Goal: Transaction & Acquisition: Purchase product/service

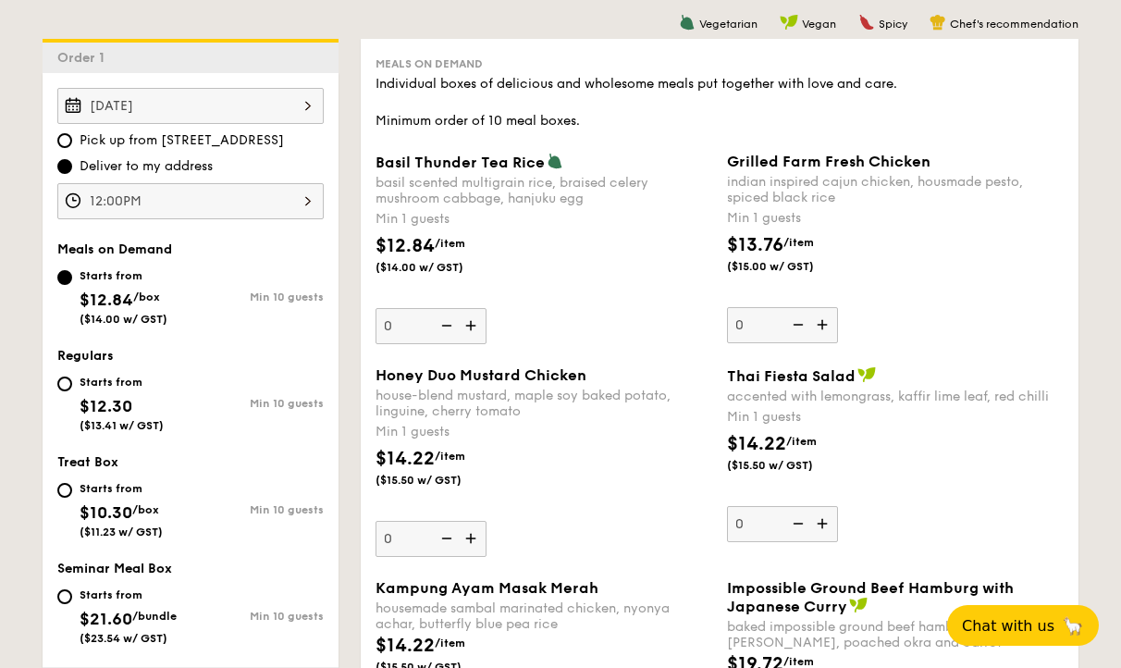
scroll to position [552, 0]
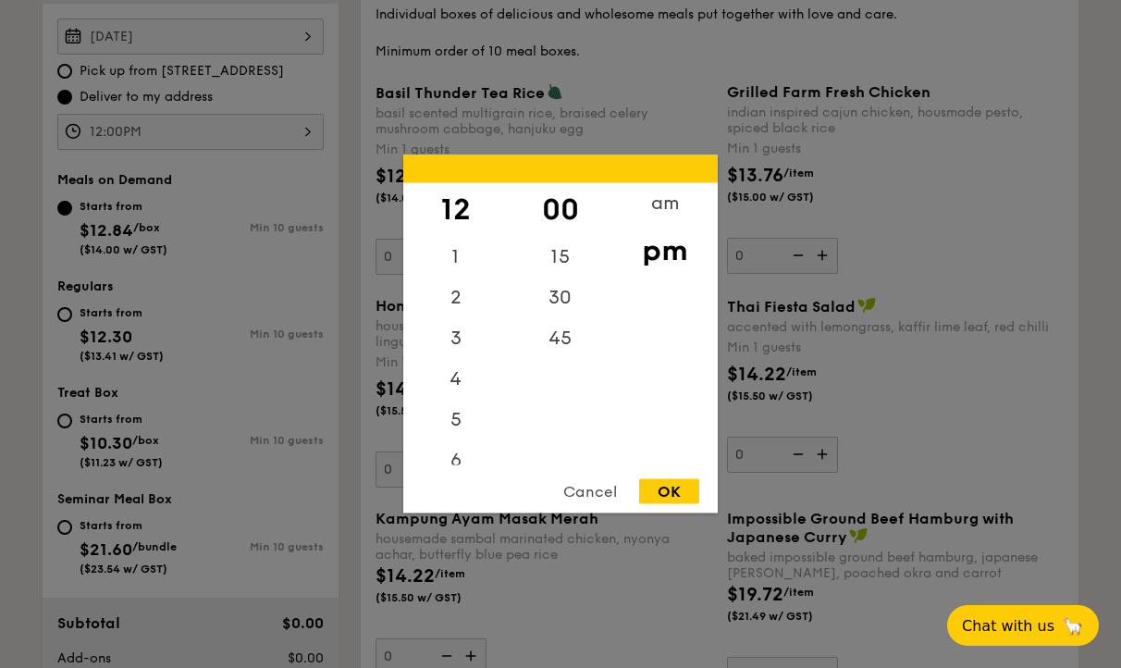
click at [210, 141] on div "12:00PM 12 1 2 3 4 5 6 7 8 9 10 11 00 15 30 45 am pm Cancel OK" at bounding box center [190, 132] width 266 height 36
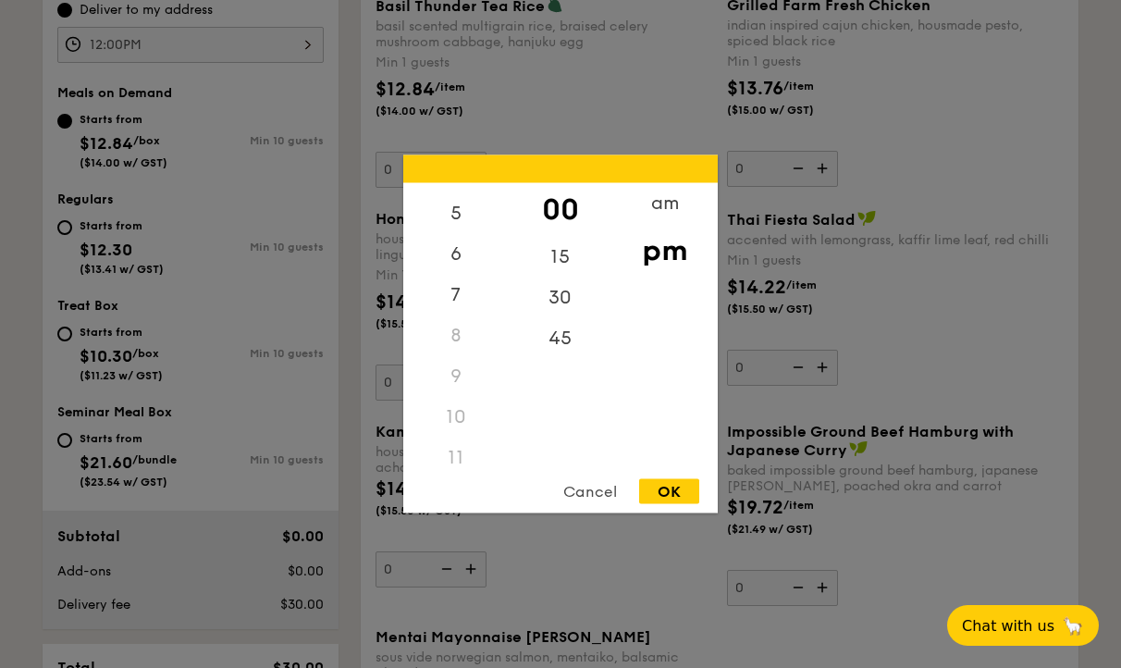
scroll to position [657, 0]
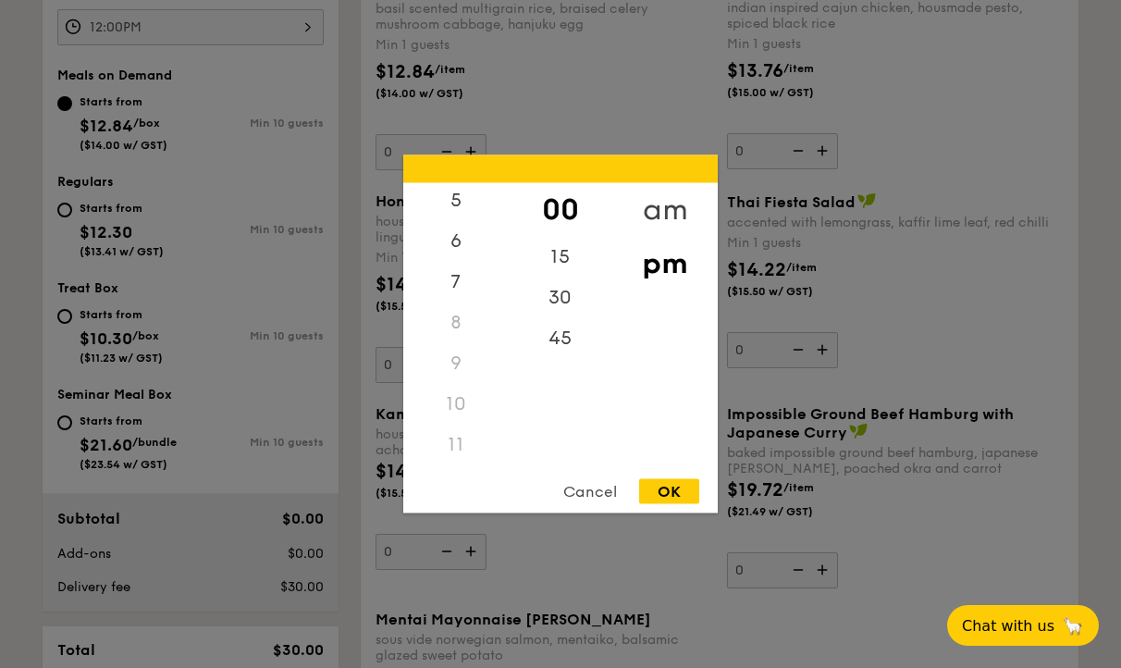
click at [667, 202] on div "am" at bounding box center [665, 210] width 105 height 54
click at [564, 350] on div "45" at bounding box center [560, 345] width 105 height 54
click at [470, 440] on div "11" at bounding box center [455, 452] width 105 height 54
click at [660, 489] on div "OK" at bounding box center [669, 491] width 60 height 25
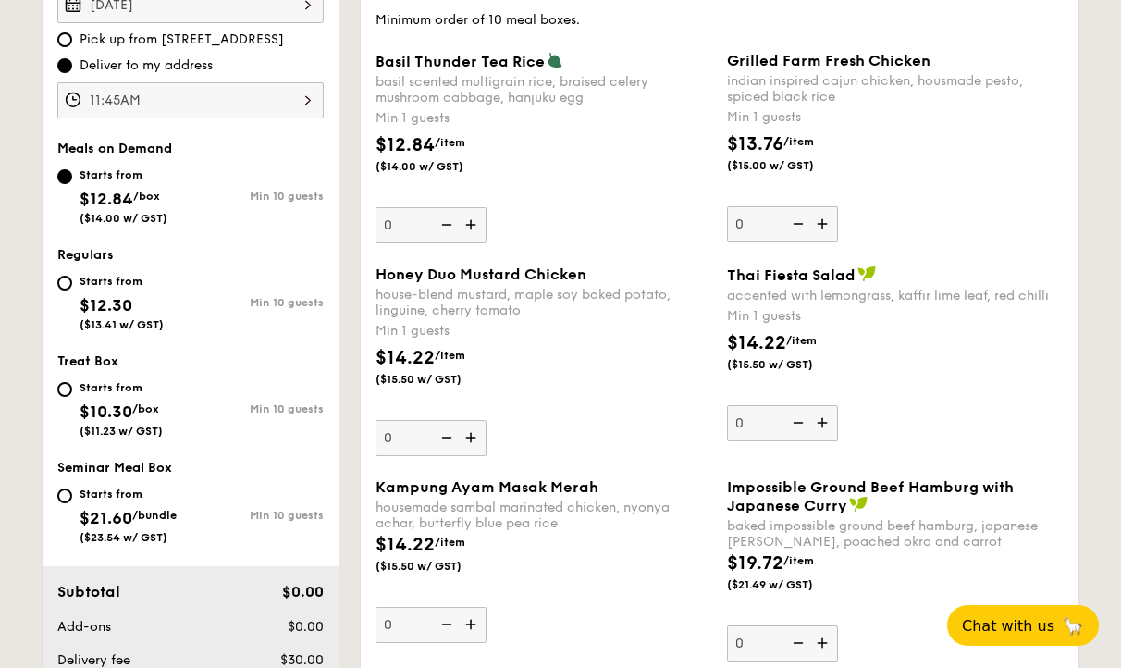
scroll to position [580, 0]
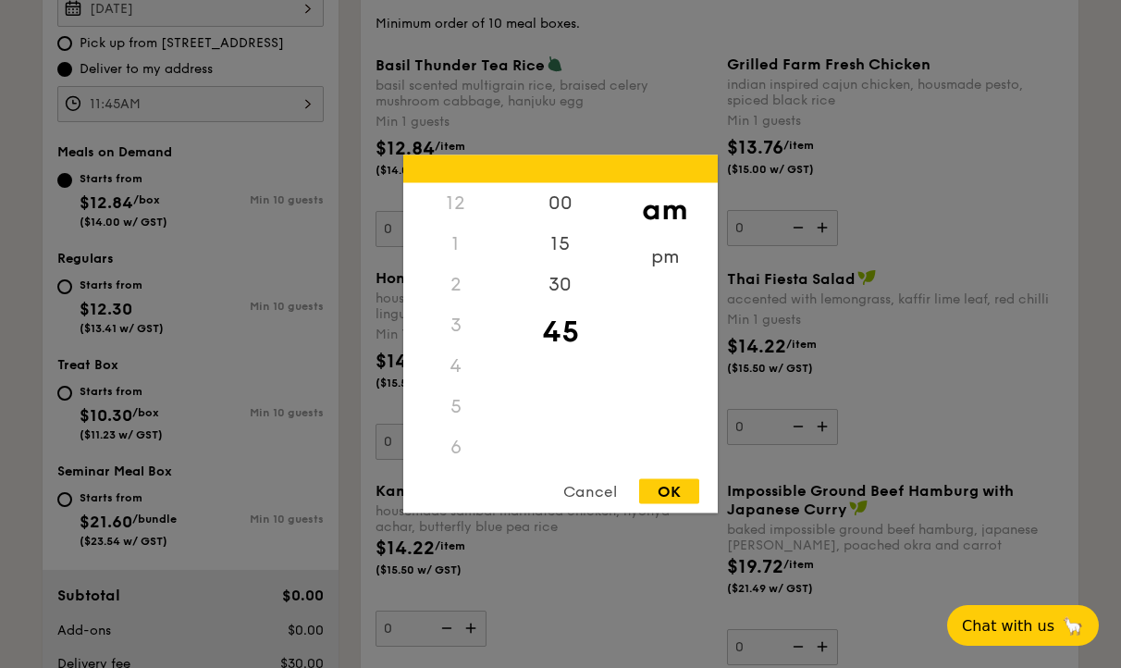
click at [249, 102] on div "11:45AM 12 1 2 3 4 5 6 7 8 9 10 11 00 15 30 45 am pm Cancel OK" at bounding box center [190, 104] width 266 height 36
click at [572, 283] on div "30" at bounding box center [560, 292] width 105 height 54
click at [685, 505] on div "Cancel OK" at bounding box center [560, 496] width 315 height 34
click at [671, 487] on div "OK" at bounding box center [669, 491] width 60 height 25
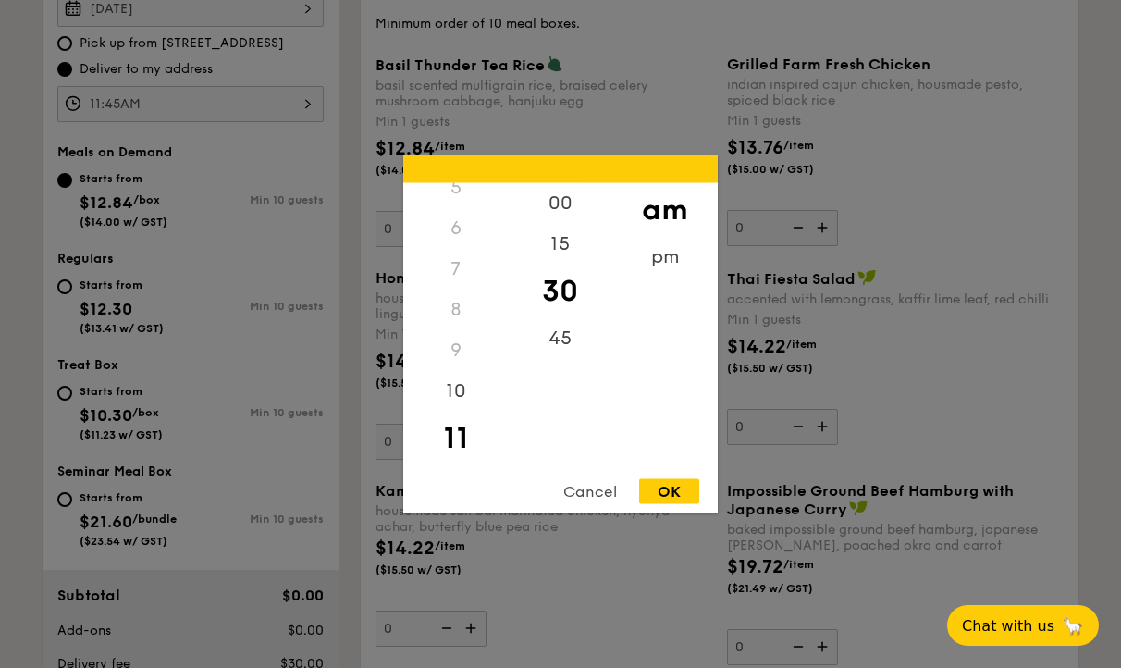
type input "11:30AM"
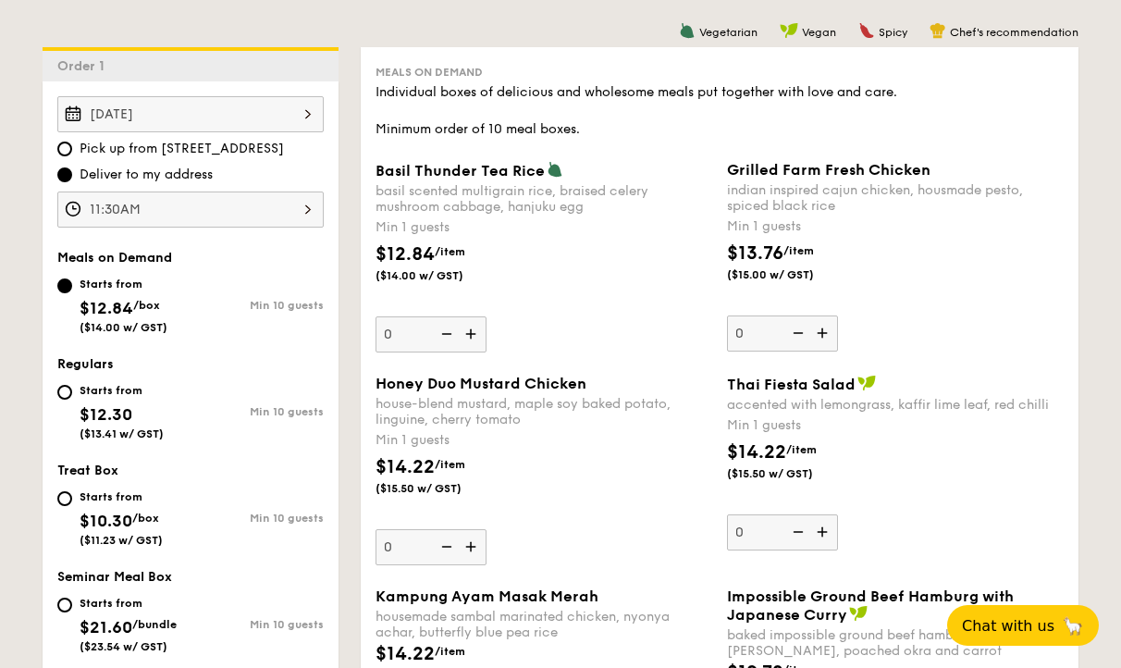
scroll to position [502, 0]
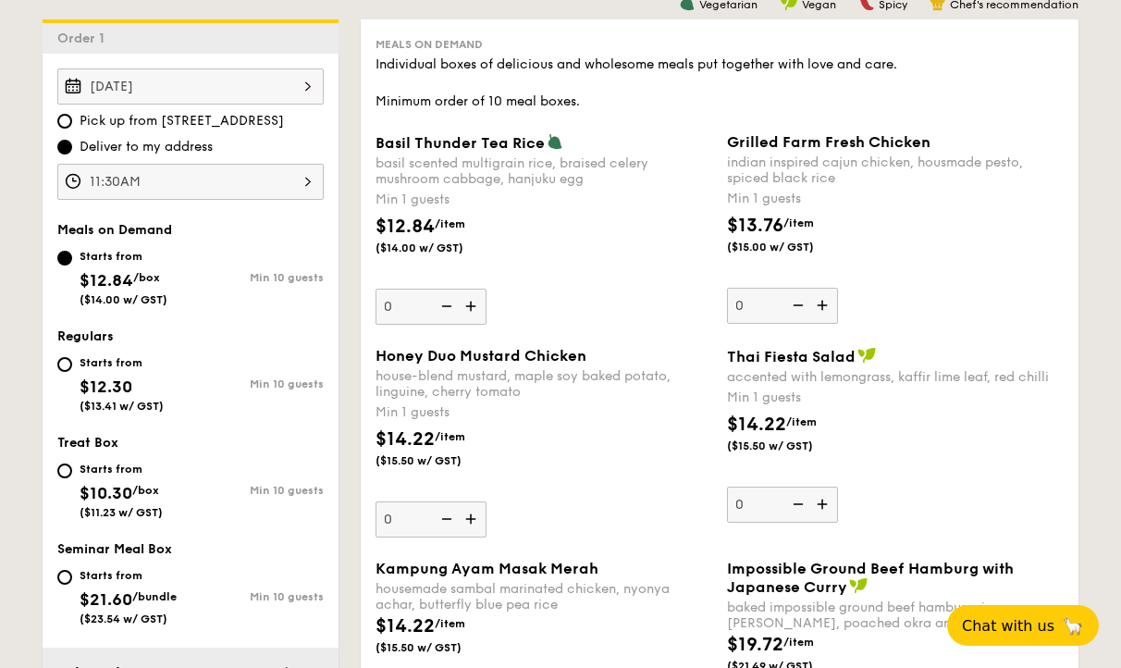
click at [464, 305] on img at bounding box center [473, 306] width 28 height 35
click at [464, 305] on input "0" at bounding box center [431, 307] width 111 height 36
click at [464, 305] on img at bounding box center [473, 306] width 28 height 35
click at [464, 305] on input "1" at bounding box center [431, 307] width 111 height 36
type input "2"
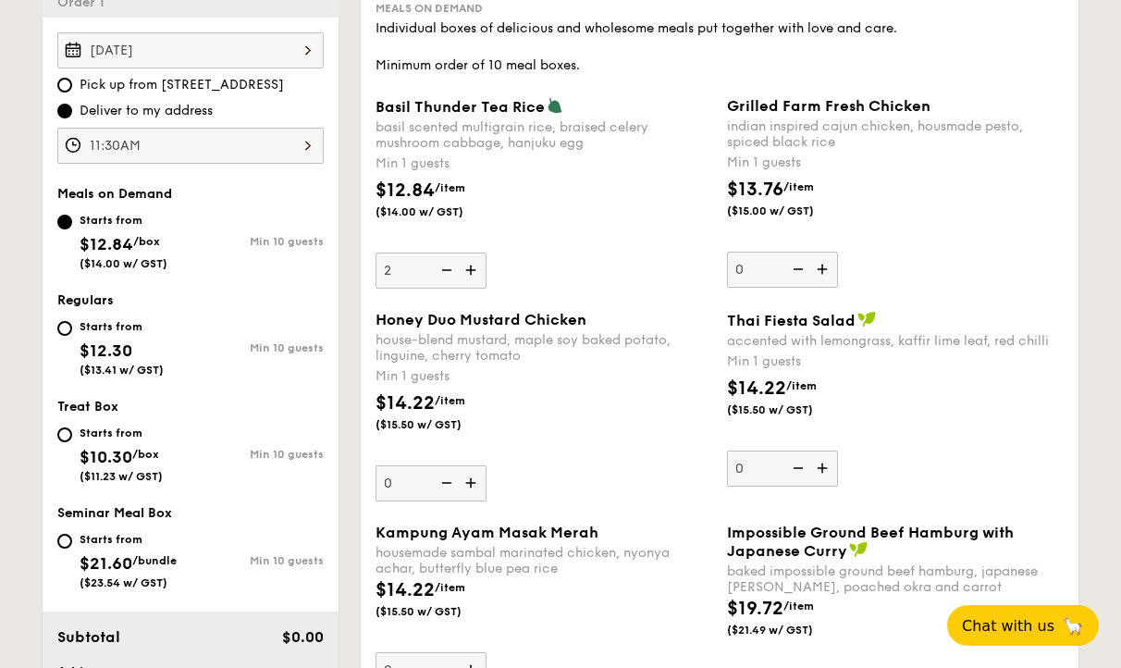
scroll to position [551, 0]
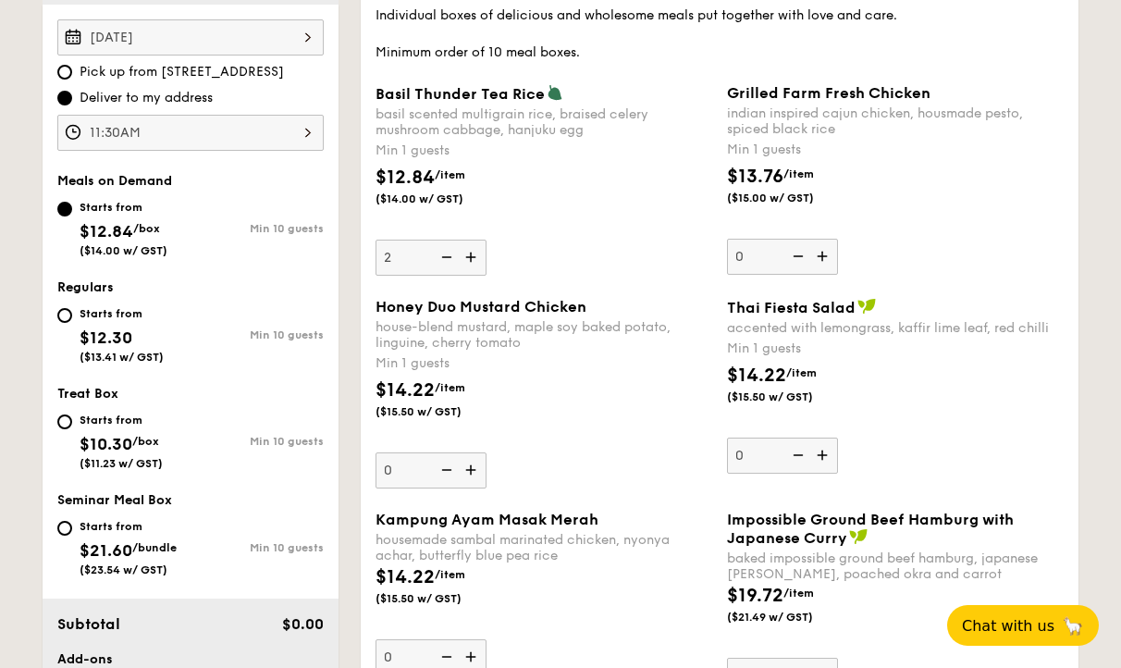
click at [823, 259] on img at bounding box center [825, 256] width 28 height 35
click at [823, 259] on input "0" at bounding box center [782, 257] width 111 height 36
click at [823, 259] on img at bounding box center [825, 256] width 28 height 35
click at [823, 259] on input "1" at bounding box center [782, 257] width 111 height 36
click at [823, 259] on img at bounding box center [825, 256] width 28 height 35
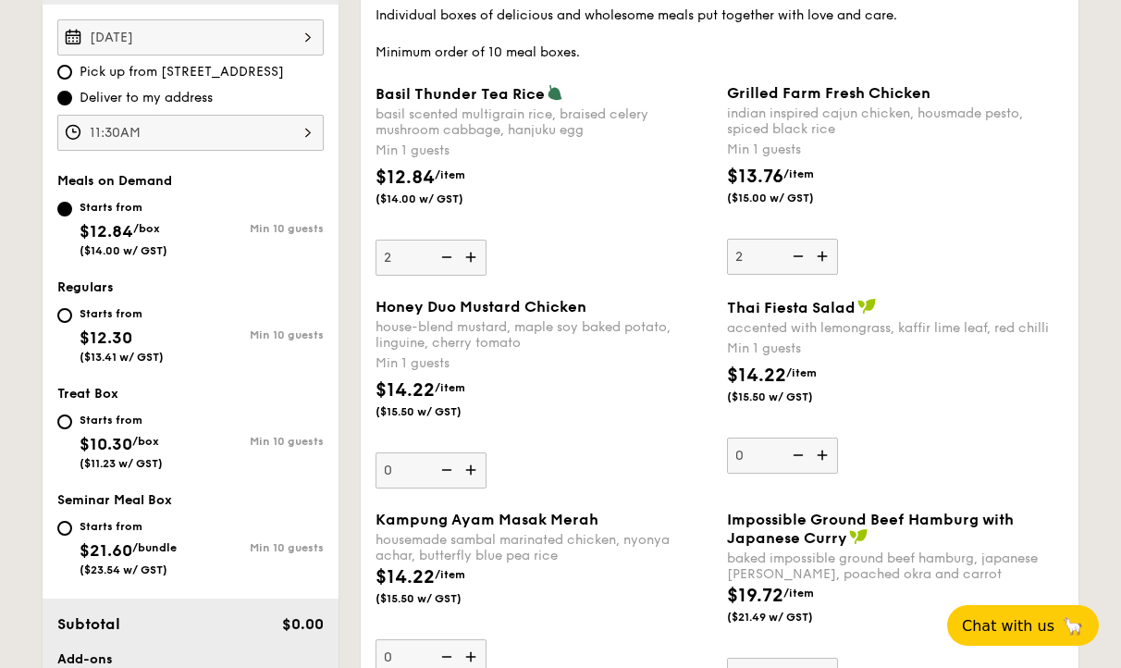
click at [823, 259] on input "2" at bounding box center [782, 257] width 111 height 36
click at [823, 259] on img at bounding box center [825, 256] width 28 height 35
click at [823, 259] on input "3" at bounding box center [782, 257] width 111 height 36
click at [823, 259] on img at bounding box center [825, 256] width 28 height 35
click at [823, 259] on input "4" at bounding box center [782, 257] width 111 height 36
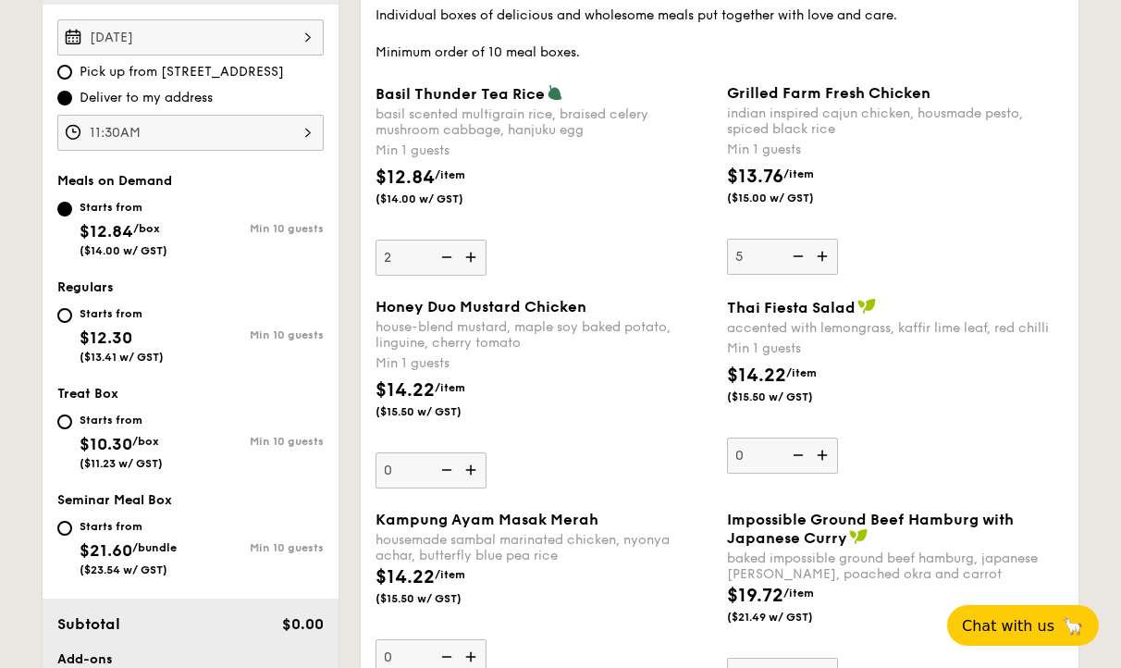
click at [823, 259] on img at bounding box center [825, 256] width 28 height 35
click at [823, 259] on input "5" at bounding box center [782, 257] width 111 height 36
click at [823, 259] on img at bounding box center [825, 256] width 28 height 35
click at [823, 259] on input "6" at bounding box center [782, 257] width 111 height 36
click at [823, 259] on img at bounding box center [825, 256] width 28 height 35
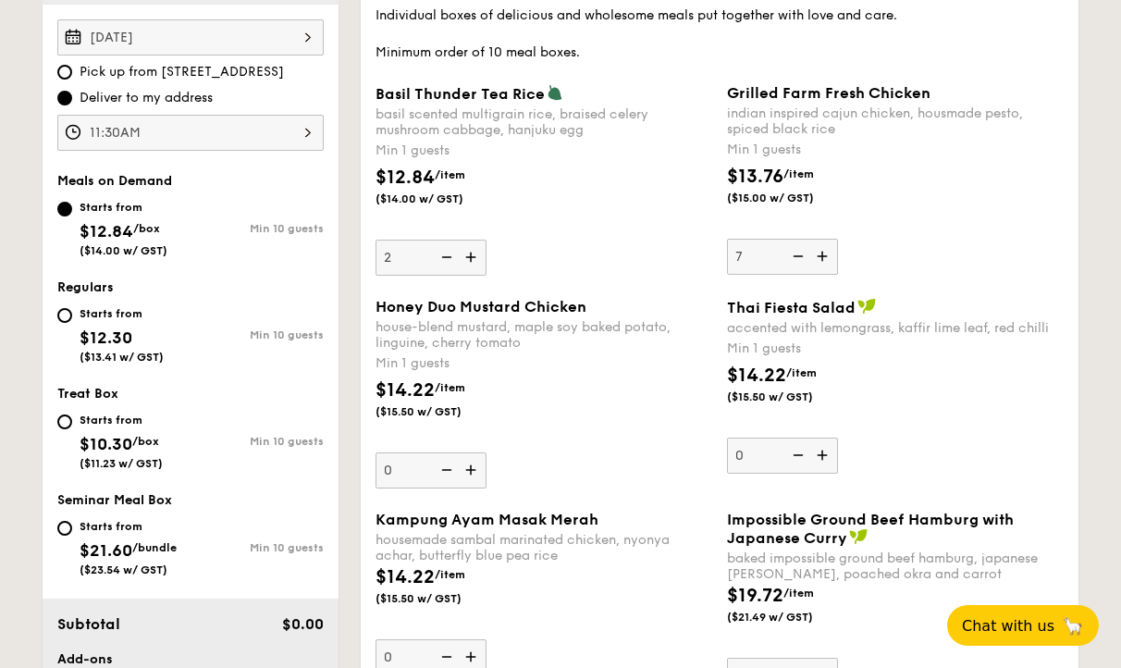
click at [823, 259] on input "7" at bounding box center [782, 257] width 111 height 36
type input "8"
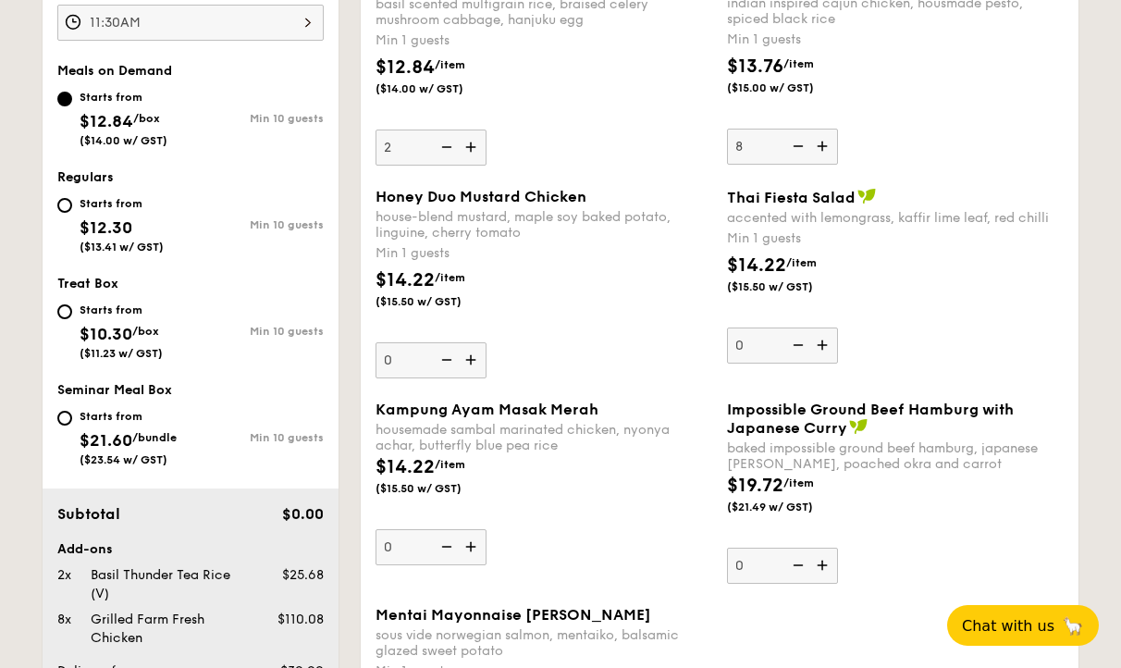
scroll to position [683, 0]
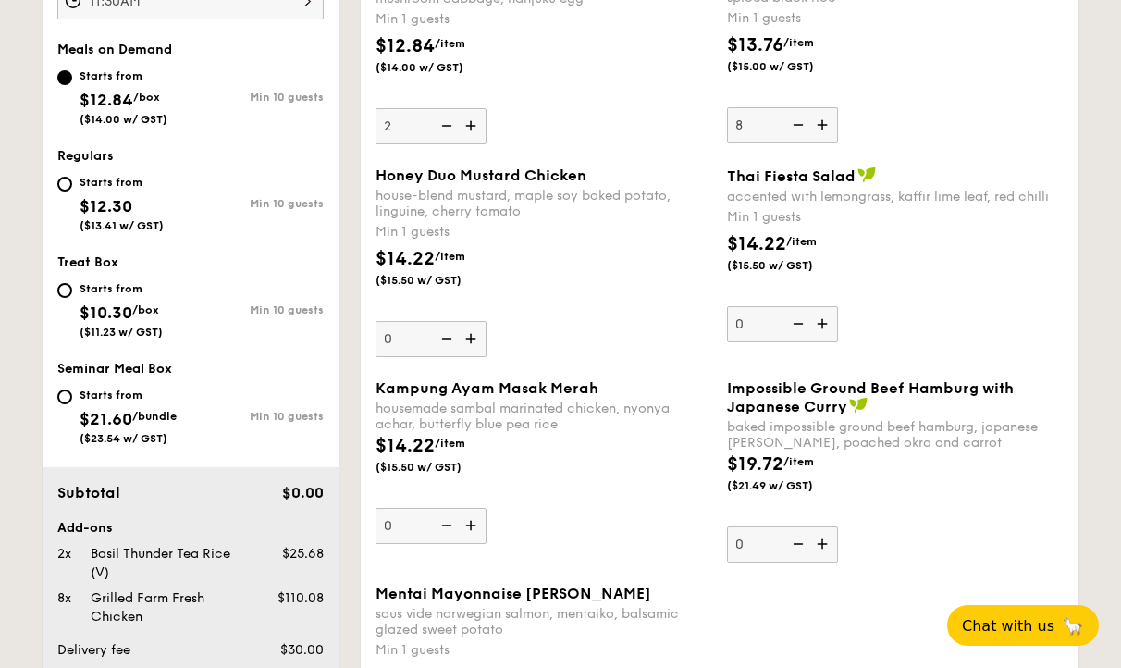
click at [471, 339] on img at bounding box center [473, 338] width 28 height 35
click at [471, 339] on input "0" at bounding box center [431, 339] width 111 height 36
click at [471, 339] on img at bounding box center [473, 338] width 28 height 35
click at [471, 339] on input "1" at bounding box center [431, 339] width 111 height 36
click at [471, 339] on img at bounding box center [473, 338] width 28 height 35
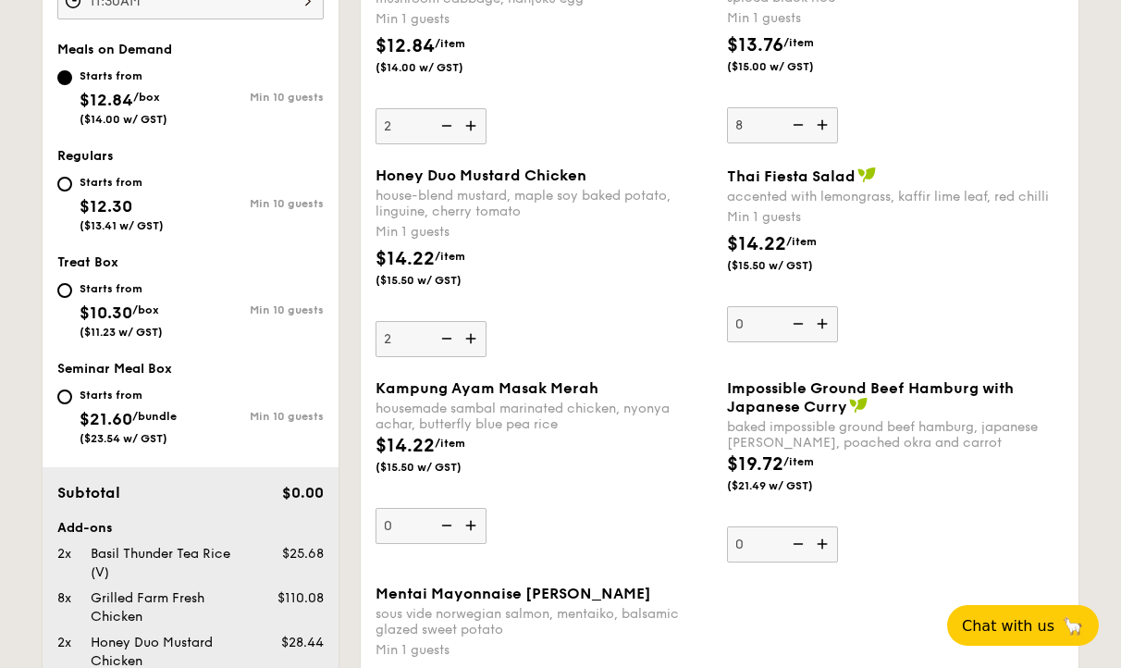
click at [471, 339] on input "2" at bounding box center [431, 339] width 111 height 36
click at [471, 339] on img at bounding box center [473, 338] width 28 height 35
click at [471, 339] on input "3" at bounding box center [431, 339] width 111 height 36
click at [471, 339] on img at bounding box center [473, 338] width 28 height 35
click at [471, 339] on input "4" at bounding box center [431, 339] width 111 height 36
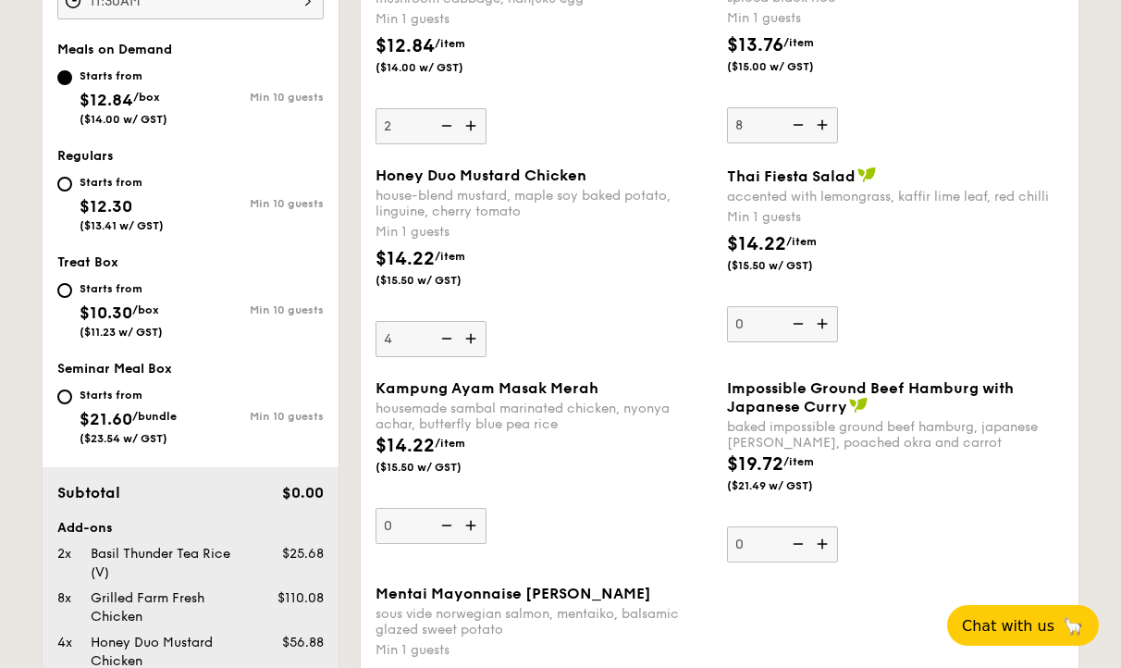
type input "5"
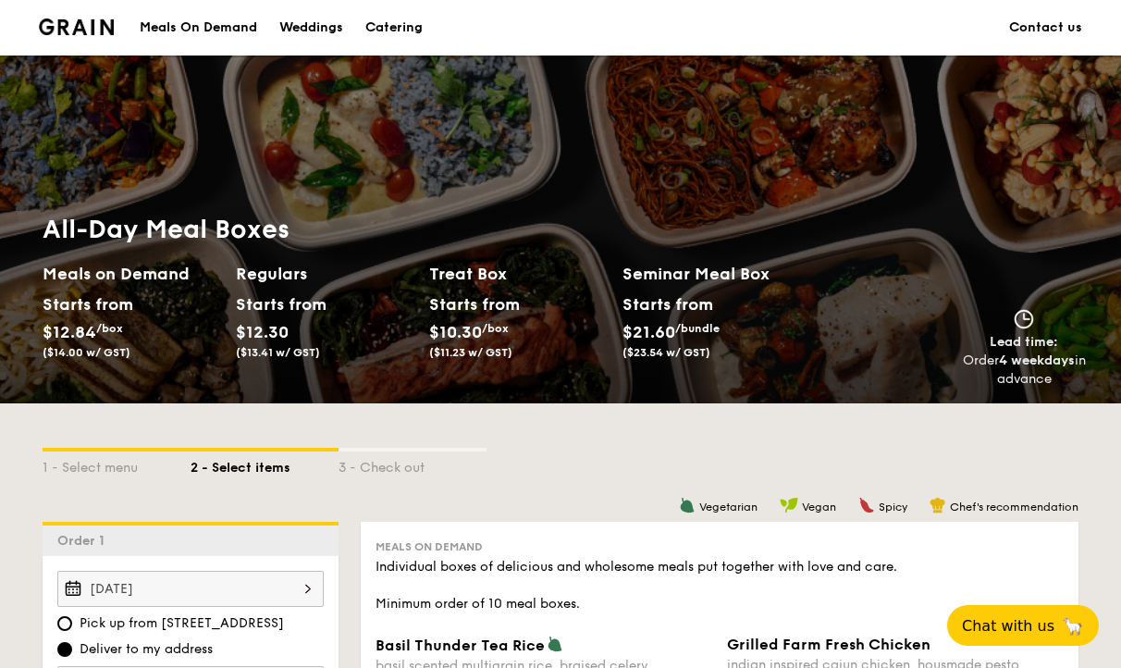
scroll to position [365, 0]
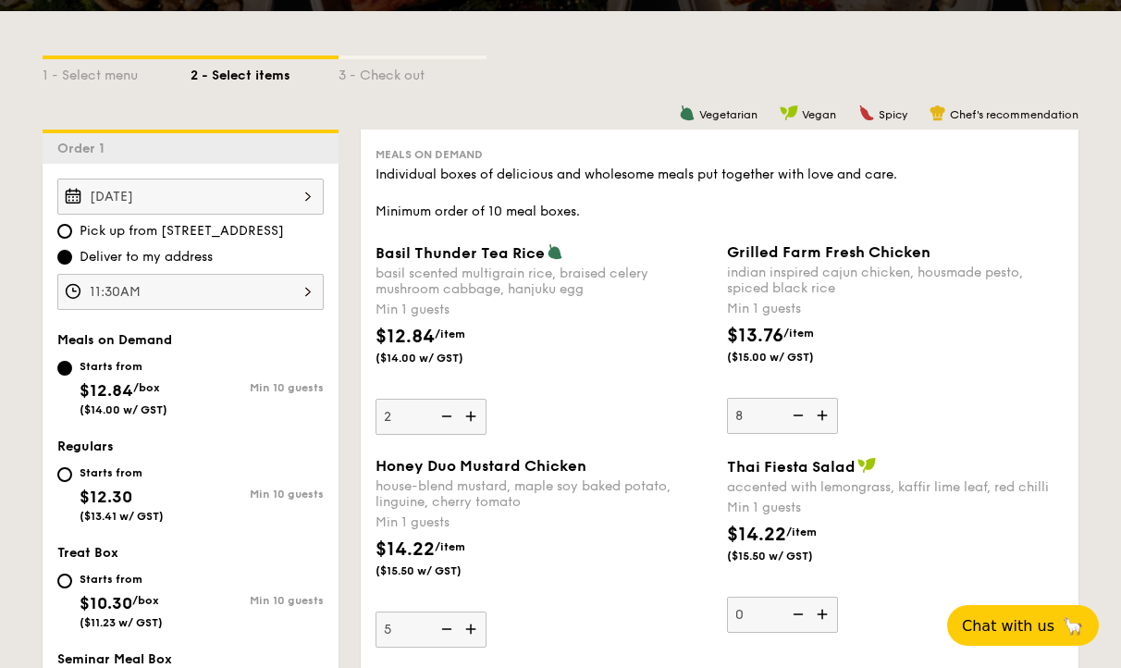
scroll to position [456, 0]
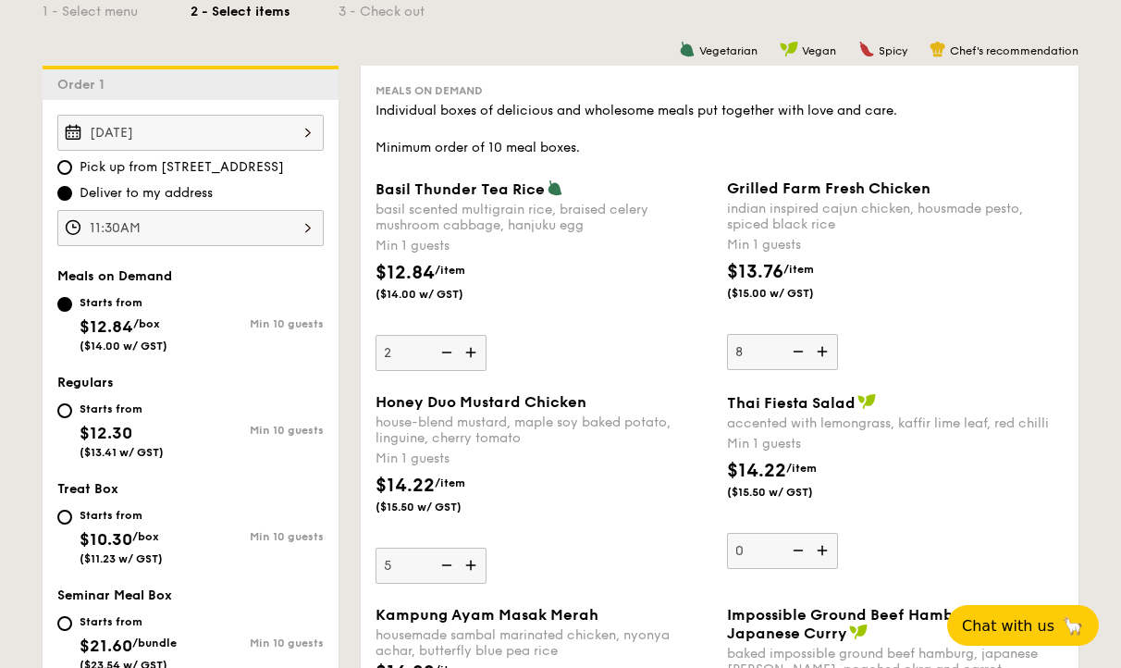
click at [177, 133] on div "[DATE]" at bounding box center [190, 133] width 266 height 36
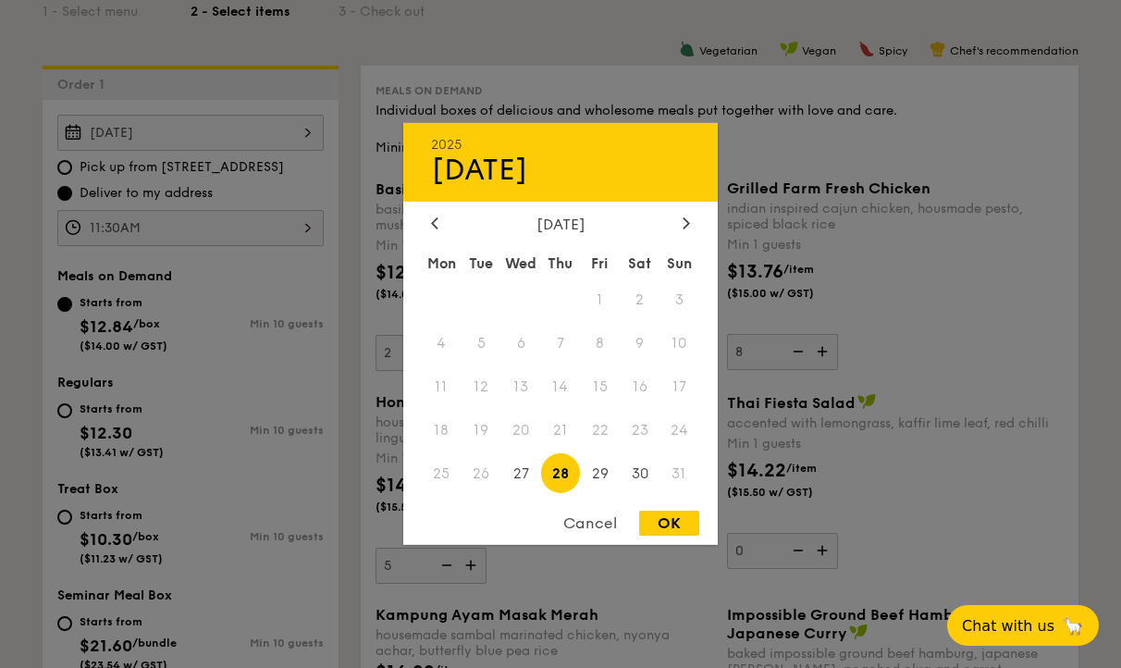
click at [570, 476] on span "28" at bounding box center [561, 473] width 40 height 40
click at [674, 521] on div "OK" at bounding box center [669, 523] width 60 height 25
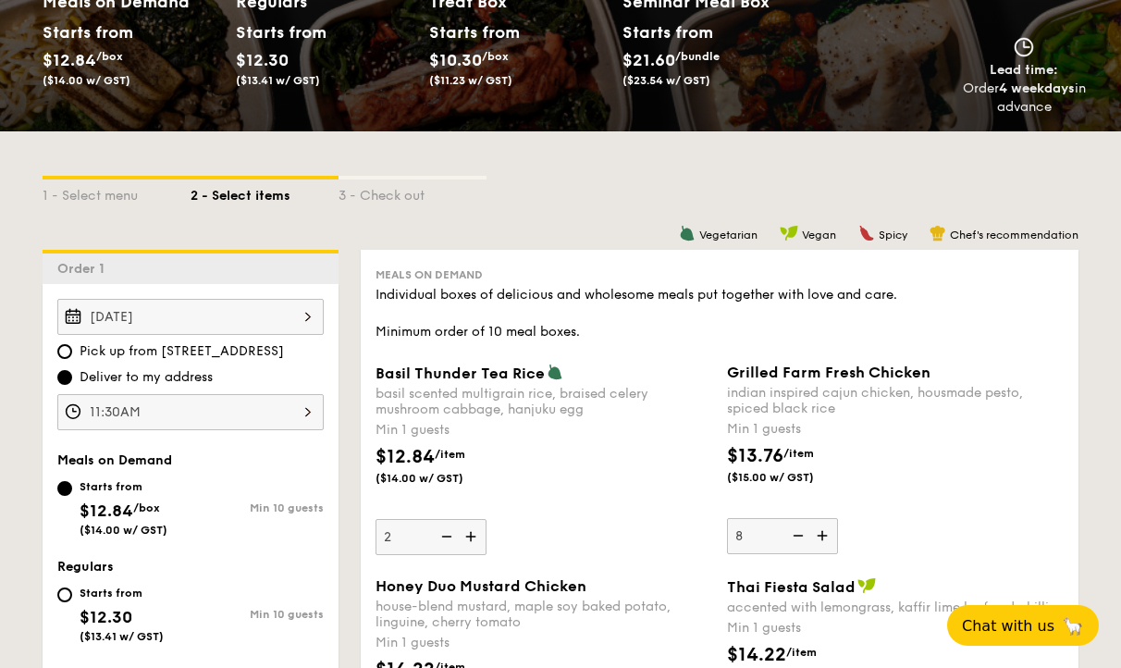
scroll to position [0, 0]
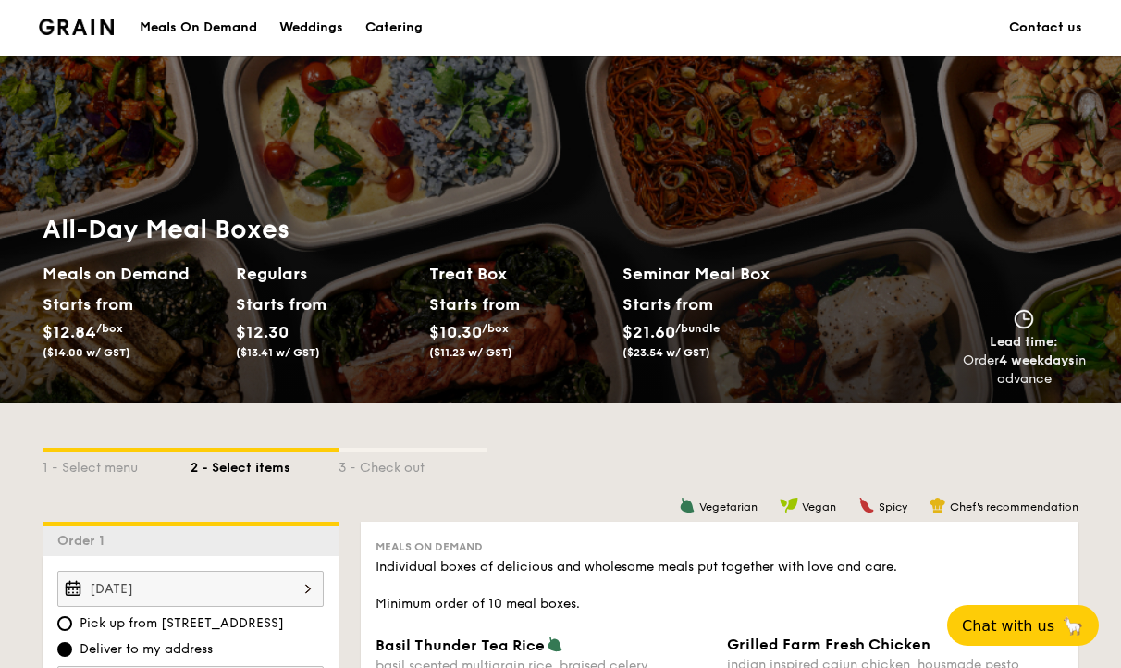
click at [215, 38] on div "Meals On Demand" at bounding box center [199, 28] width 118 height 56
click at [89, 36] on li at bounding box center [84, 28] width 90 height 56
click at [76, 25] on img at bounding box center [76, 27] width 75 height 17
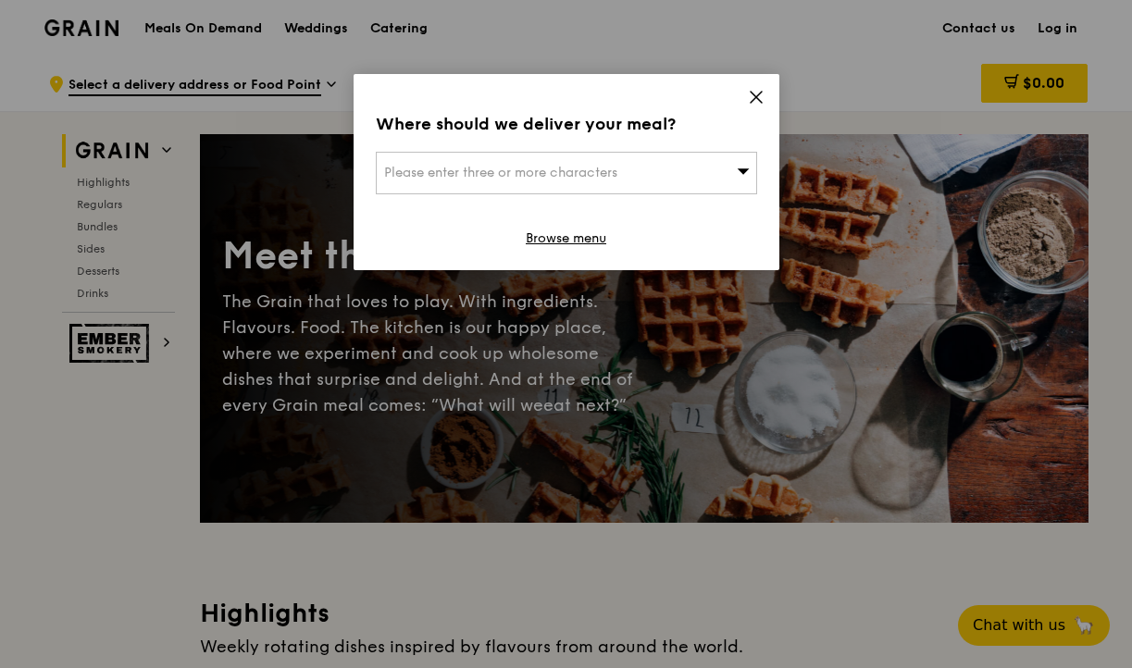
click at [750, 103] on icon at bounding box center [755, 97] width 11 height 11
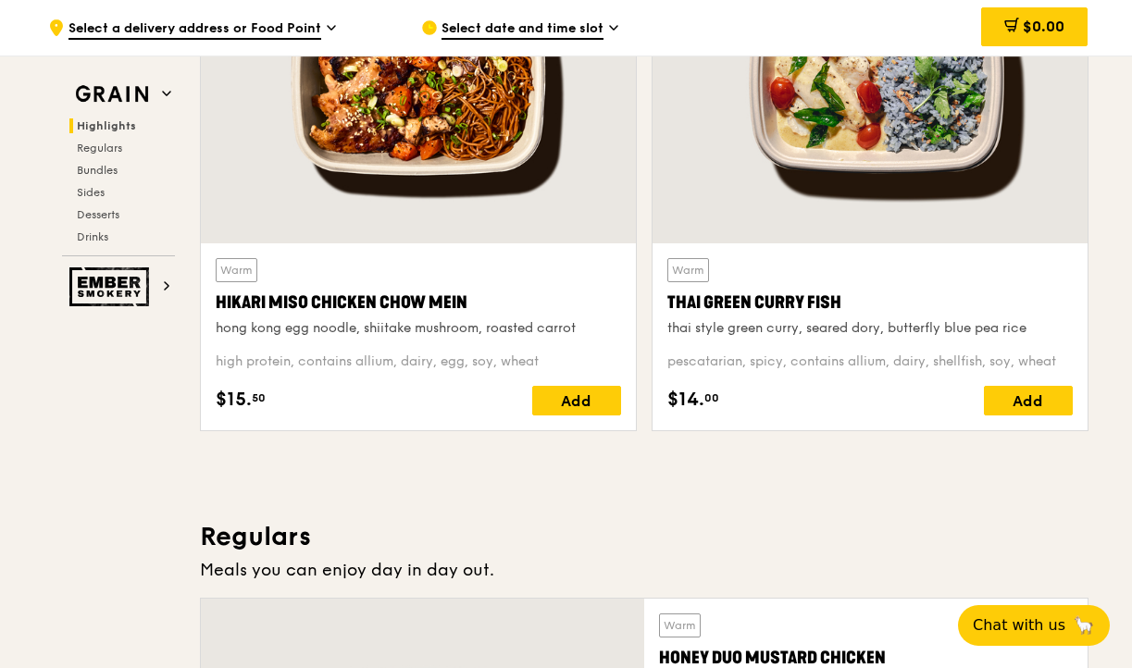
scroll to position [762, 0]
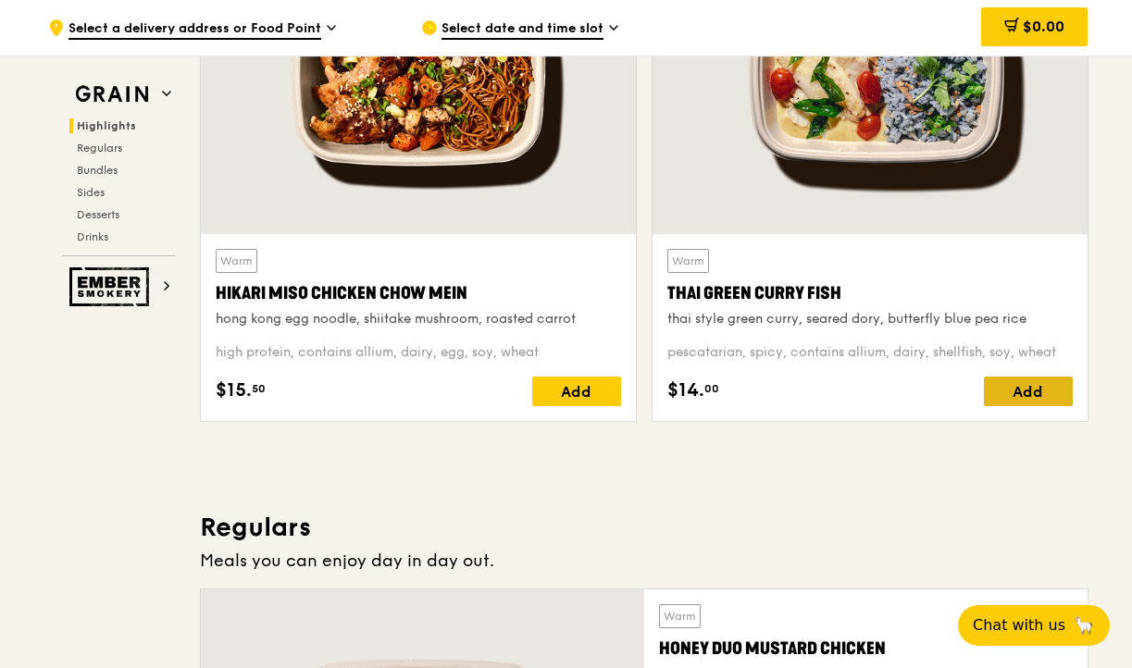
click at [1019, 390] on div "Add" at bounding box center [1028, 392] width 89 height 30
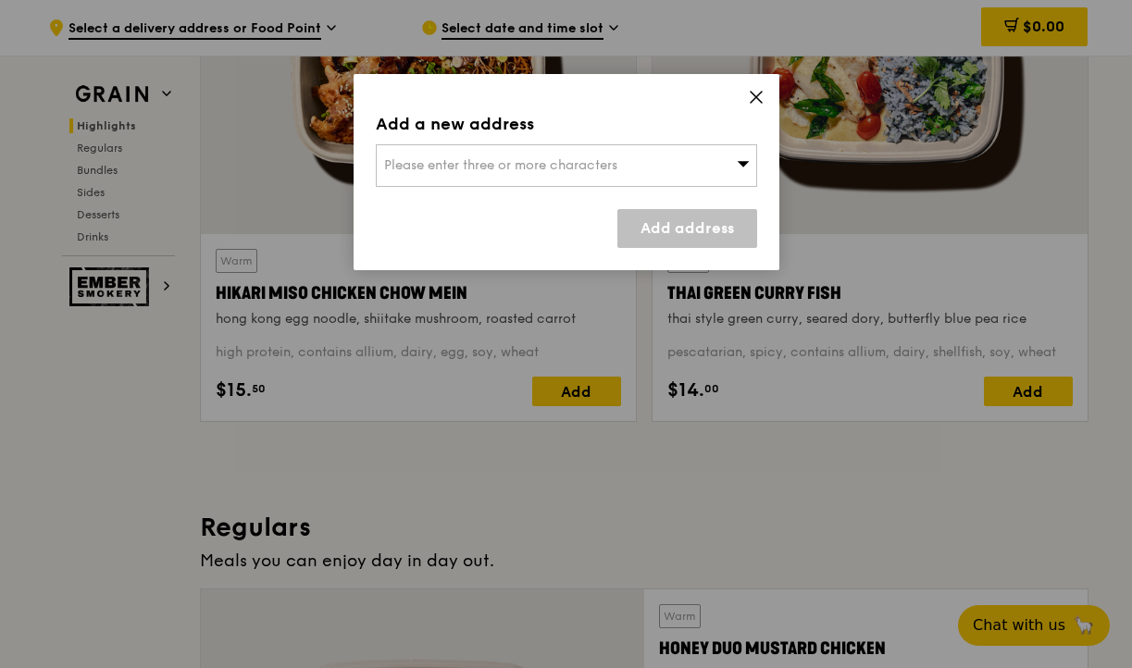
click at [666, 171] on div "Please enter three or more characters" at bounding box center [566, 165] width 381 height 43
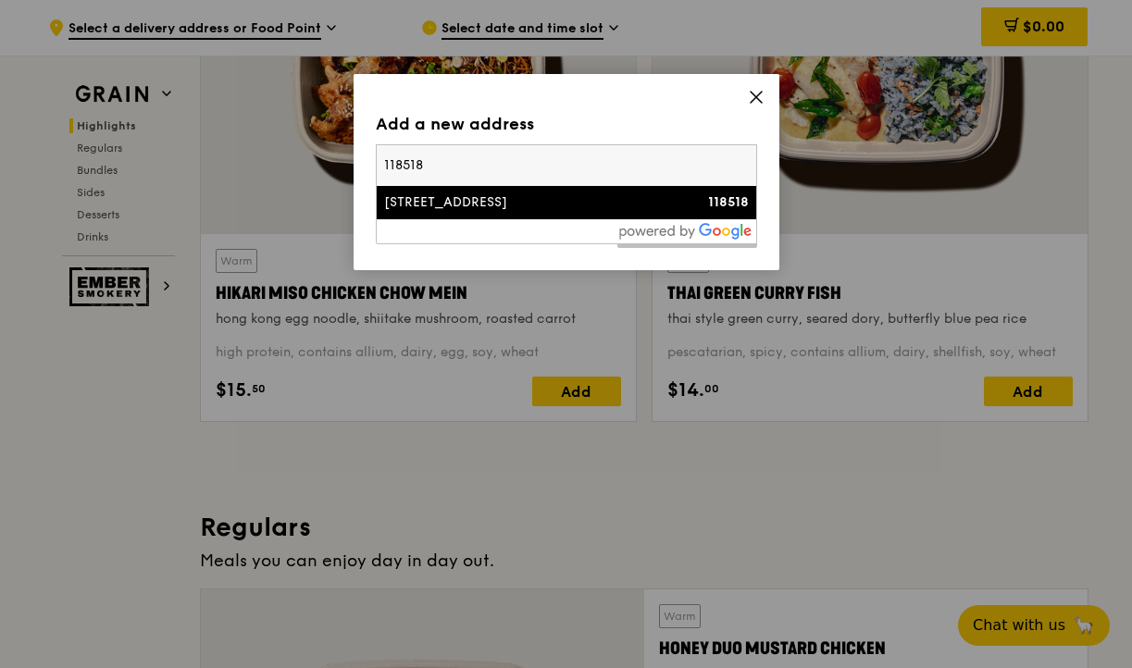
type input "118518"
click at [527, 205] on div "[STREET_ADDRESS]" at bounding box center [521, 202] width 274 height 19
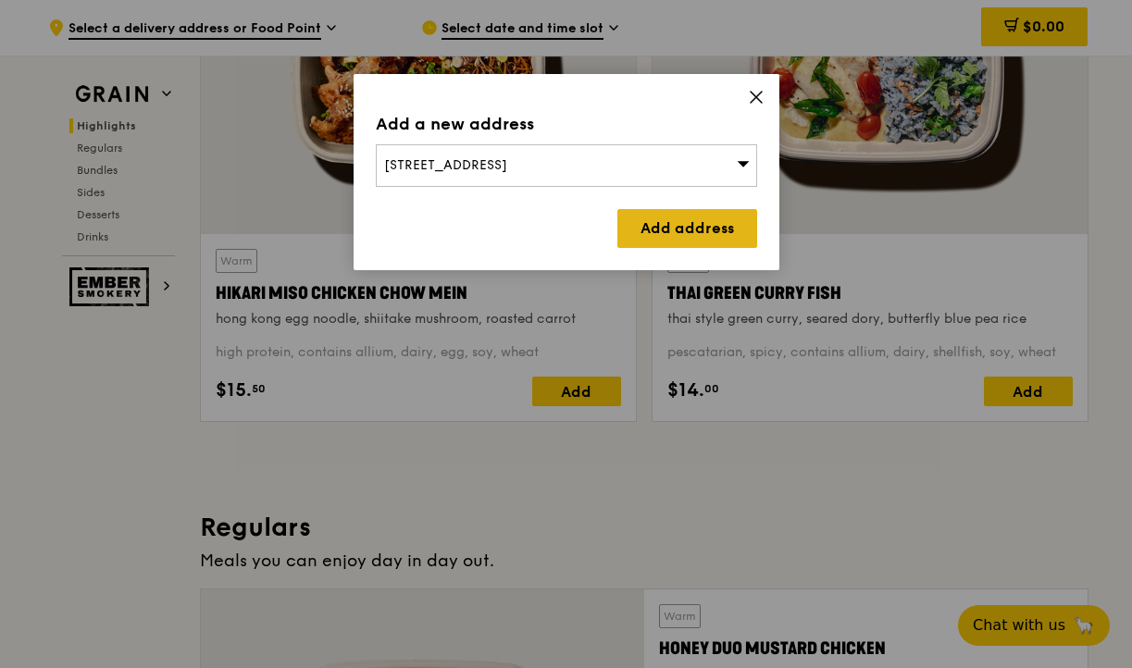
click at [678, 225] on link "Add address" at bounding box center [687, 228] width 140 height 39
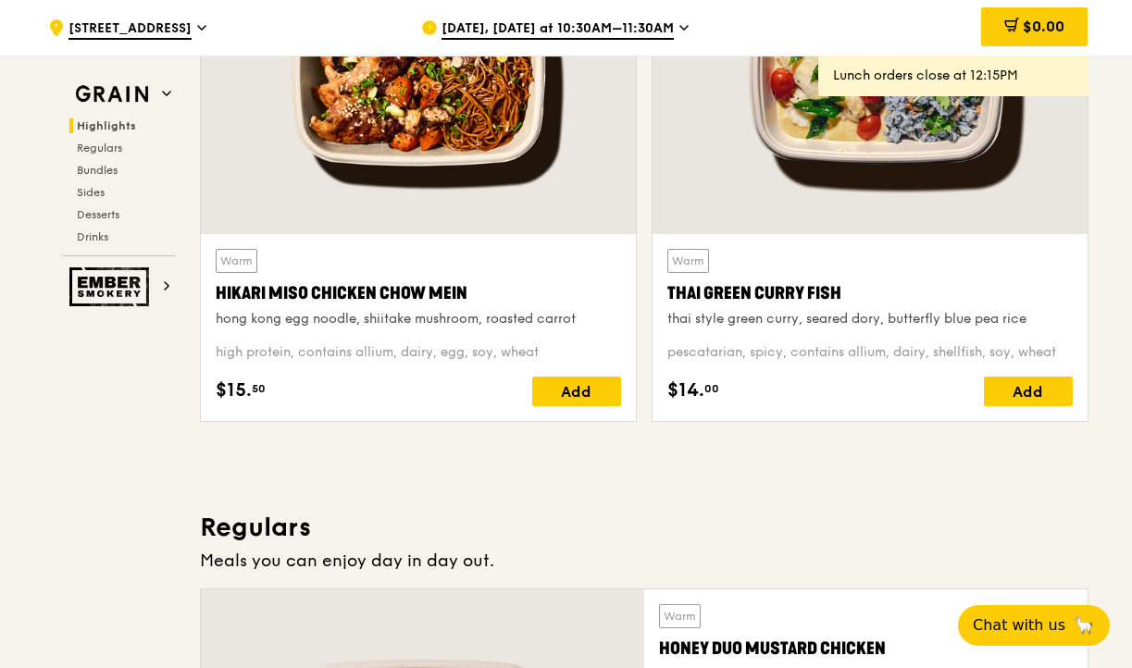
click at [580, 23] on span "Aug 21, Today at 10:30AM–11:30AM" at bounding box center [557, 29] width 232 height 20
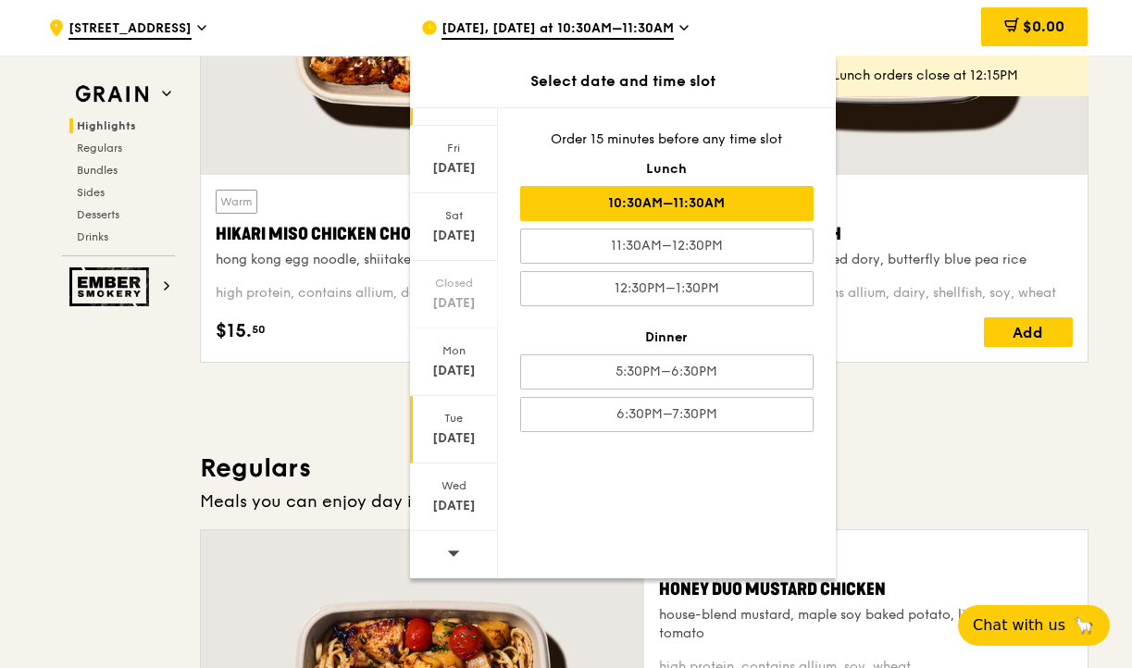
scroll to position [830, 0]
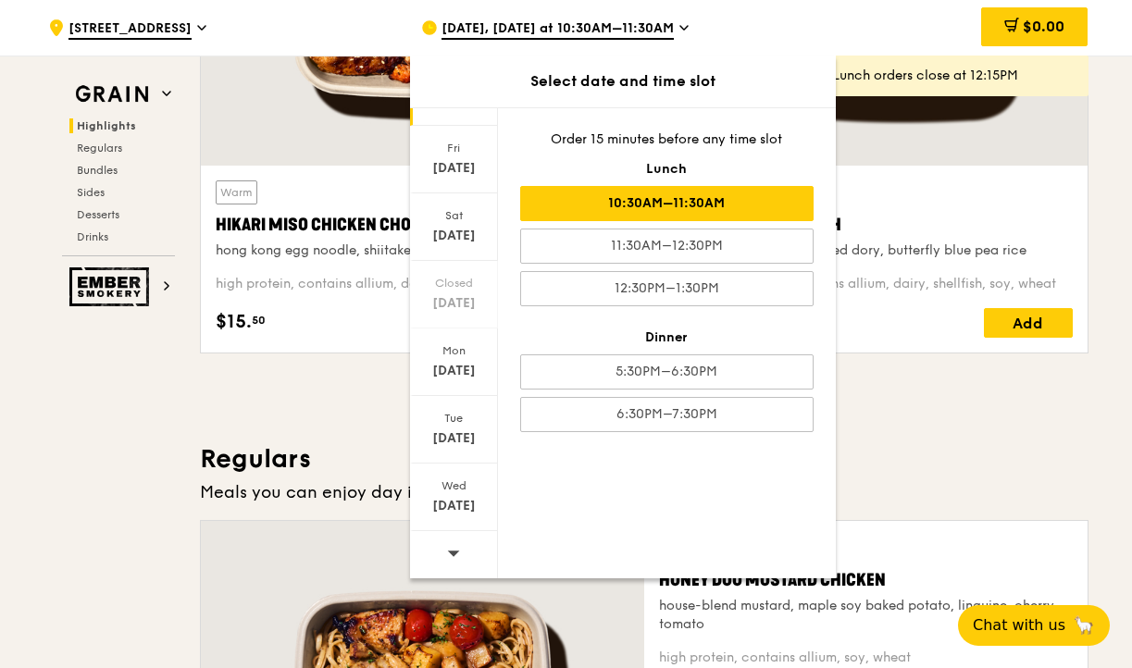
click at [453, 551] on icon at bounding box center [453, 554] width 12 height 6
click at [459, 176] on div "[DATE]" at bounding box center [454, 170] width 82 height 19
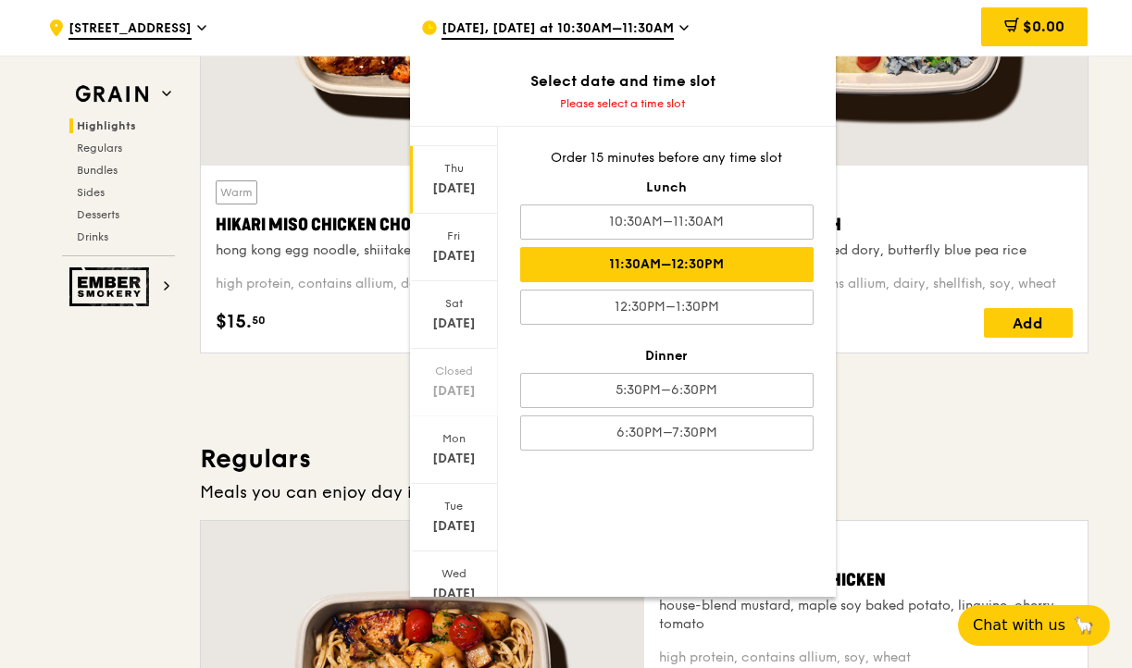
click at [673, 273] on div "11:30AM–12:30PM" at bounding box center [666, 264] width 293 height 35
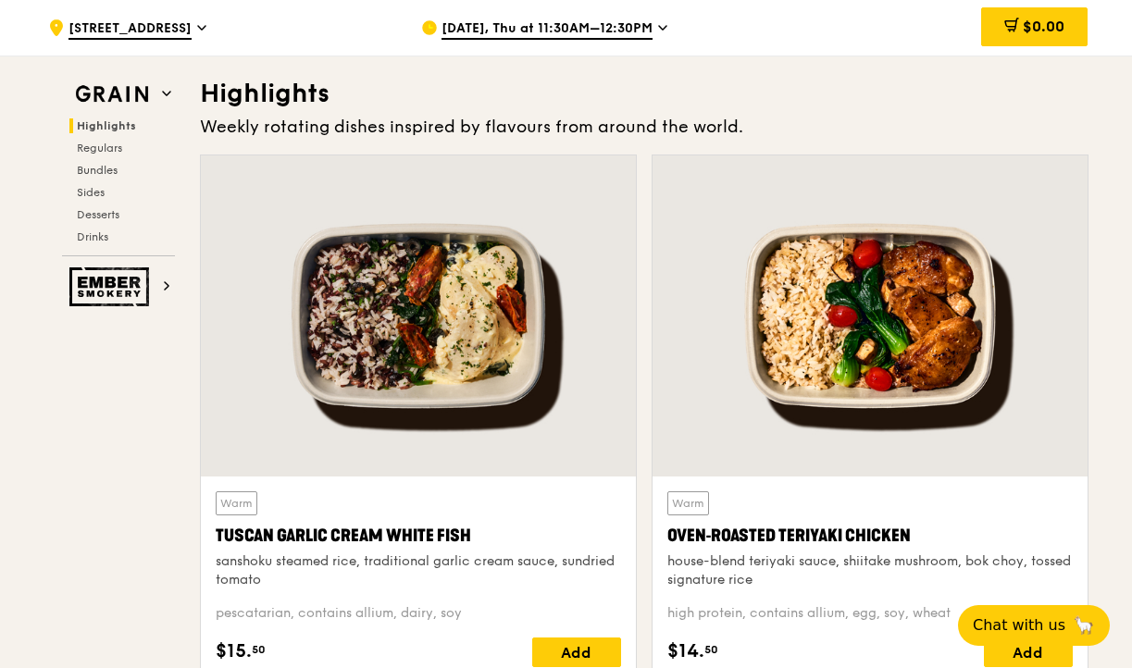
scroll to position [496, 0]
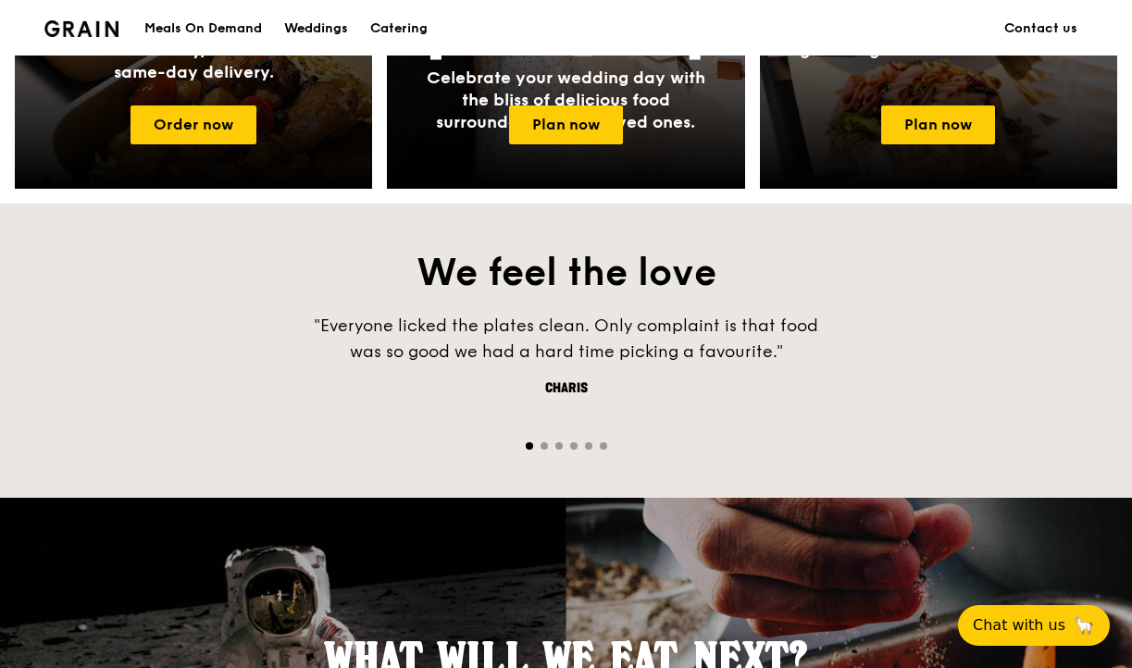
scroll to position [1029, 0]
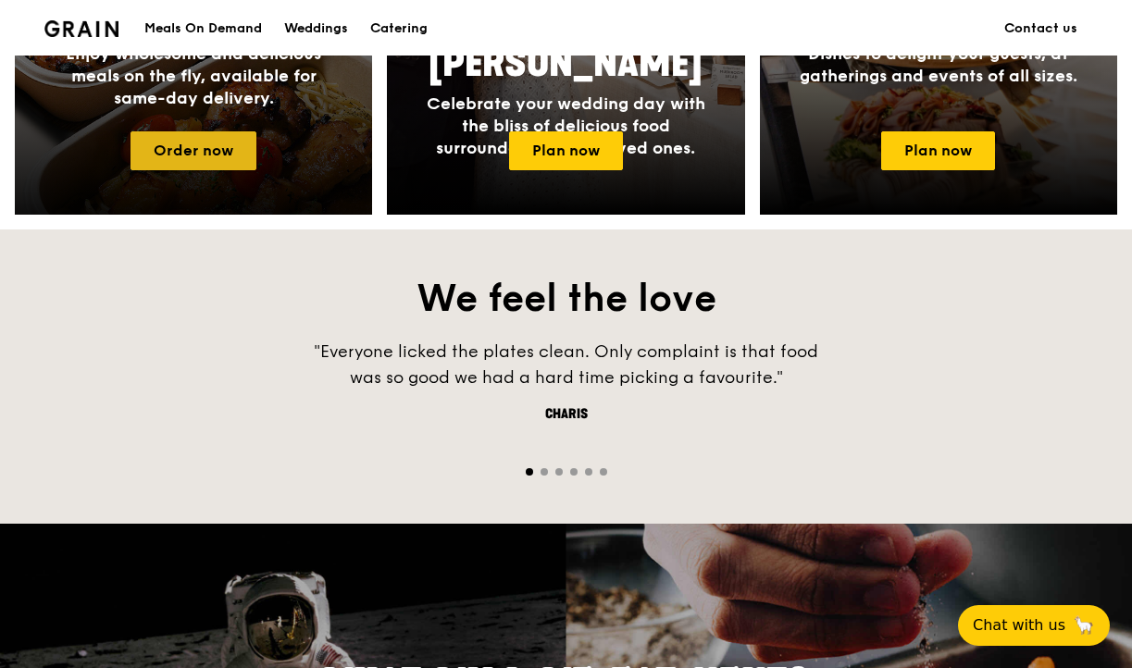
click at [211, 157] on link "Order now" at bounding box center [193, 150] width 126 height 39
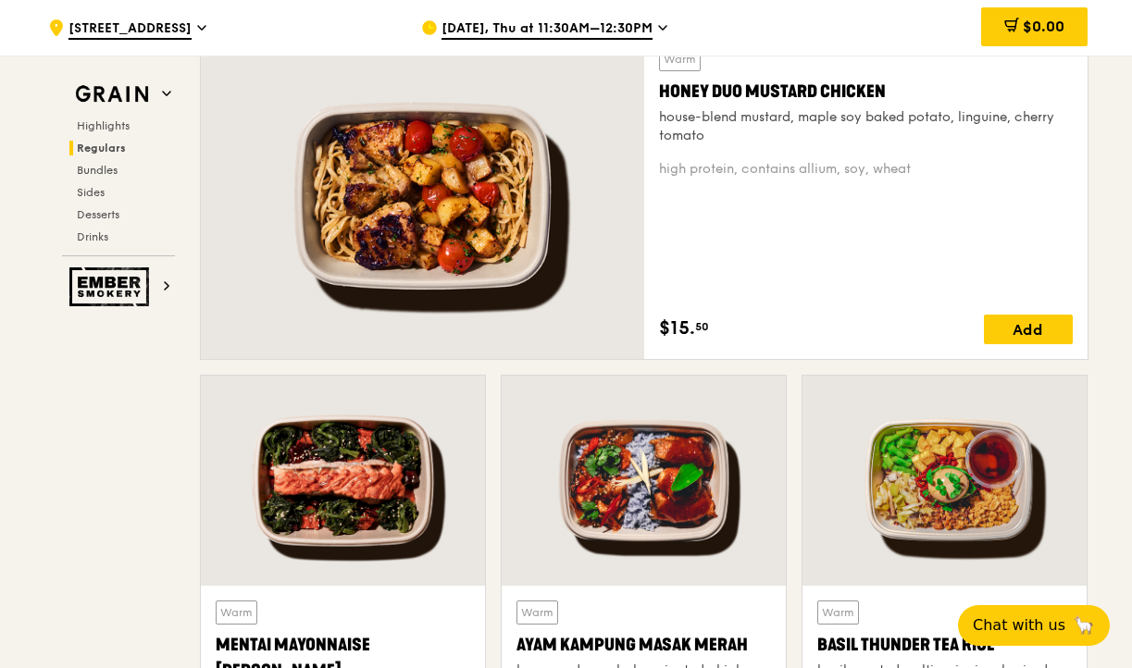
scroll to position [1354, 0]
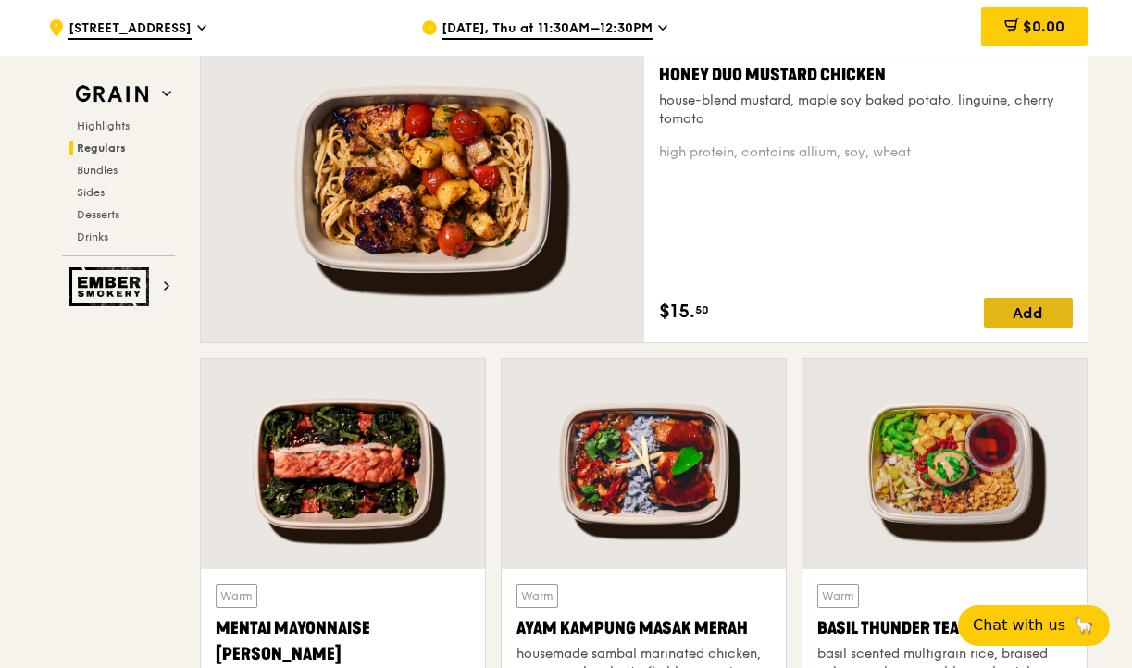
click at [1024, 318] on div "Add" at bounding box center [1028, 313] width 89 height 30
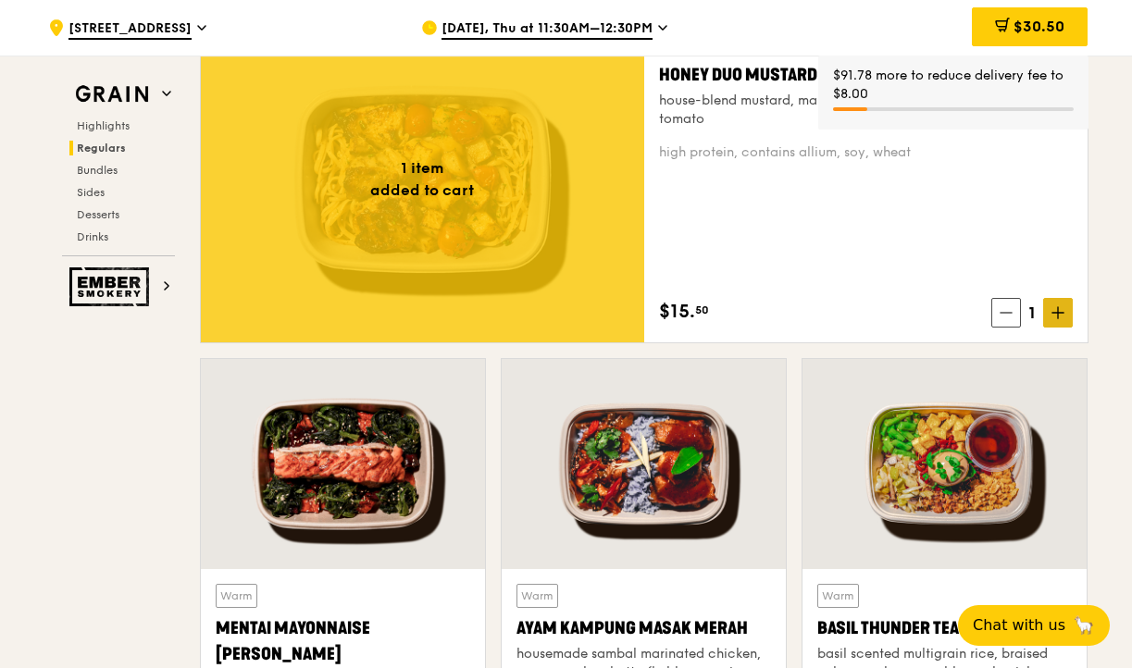
click at [1051, 312] on icon at bounding box center [1057, 312] width 13 height 13
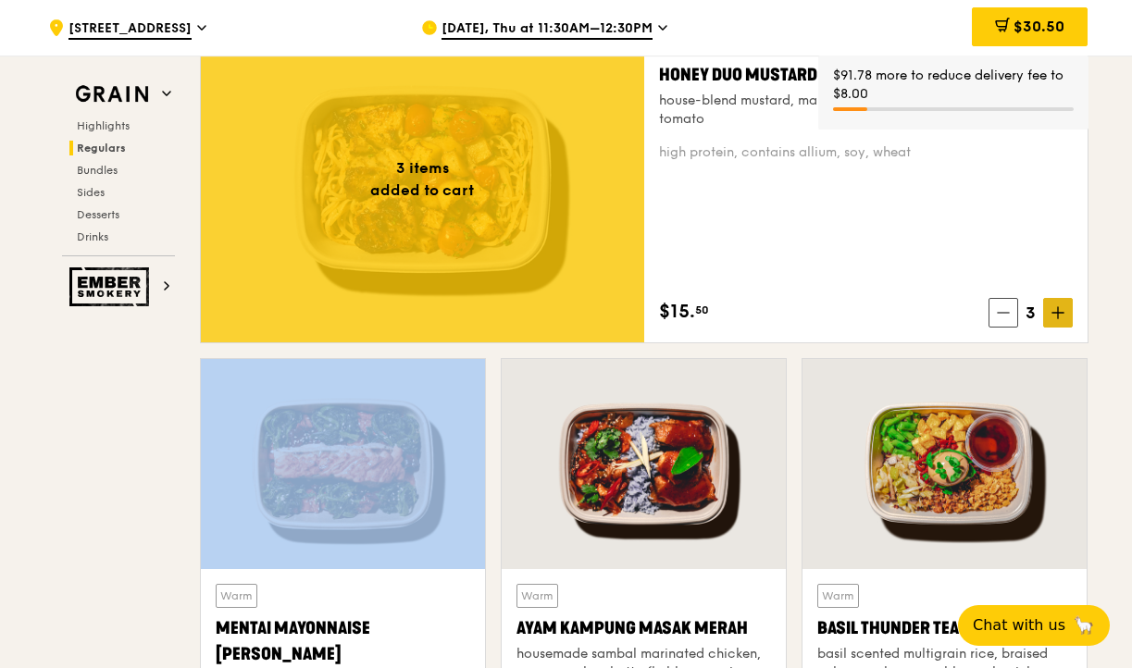
click at [1051, 312] on icon at bounding box center [1057, 312] width 13 height 13
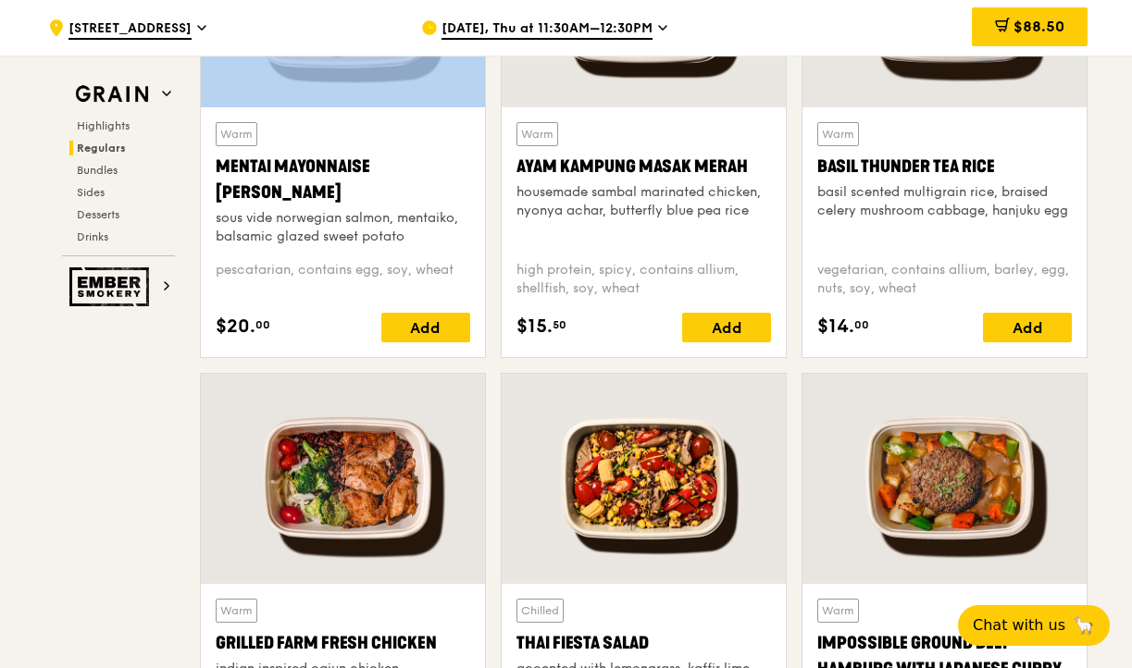
scroll to position [1829, 0]
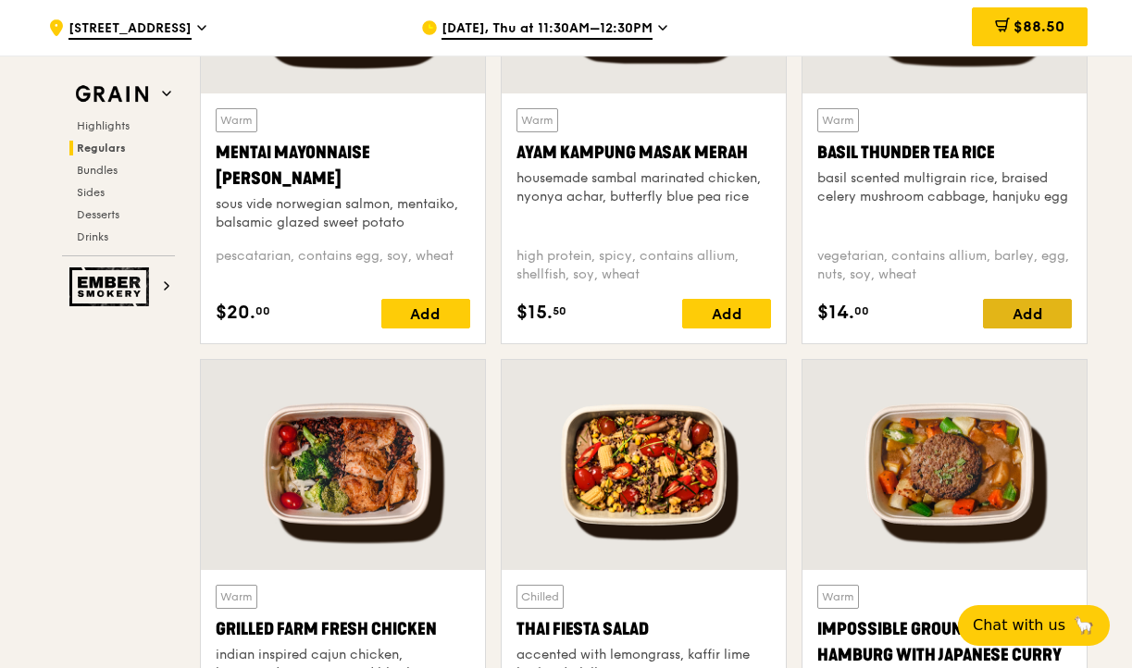
click at [1014, 311] on div "Add" at bounding box center [1027, 314] width 89 height 30
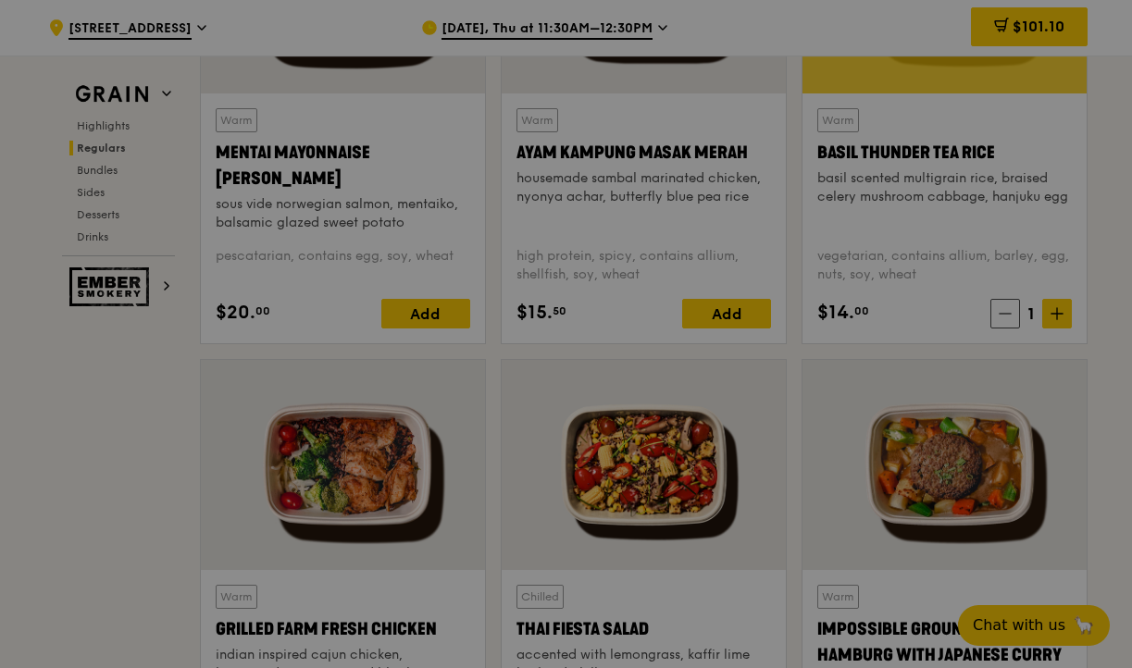
click at [1054, 310] on div at bounding box center [566, 334] width 1132 height 668
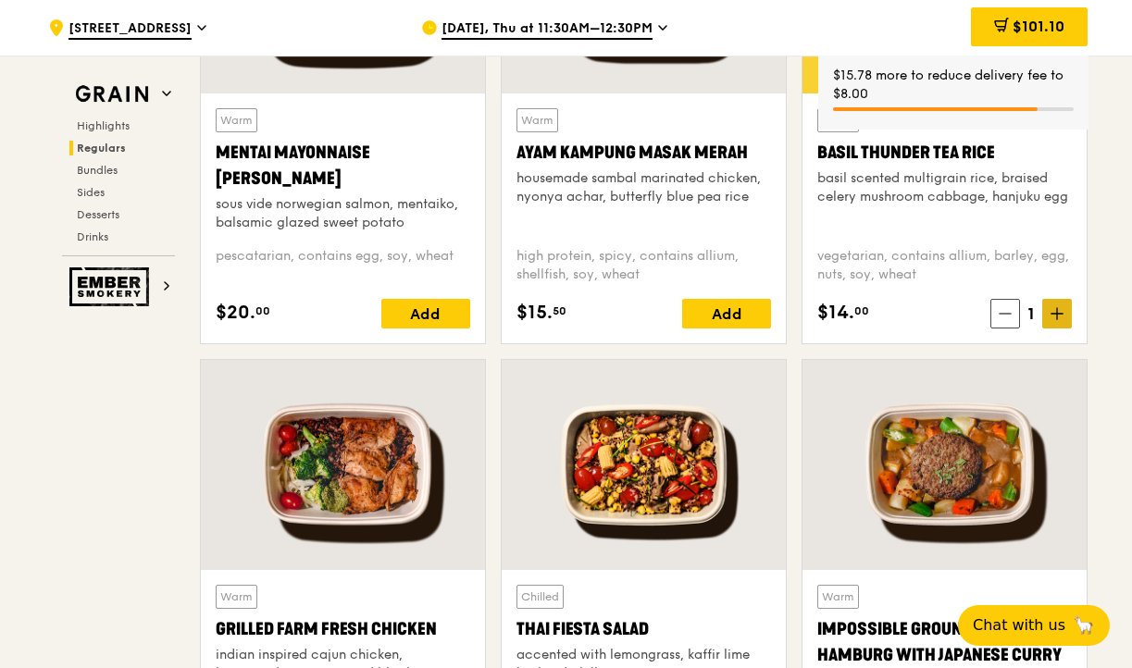
click at [1054, 314] on icon at bounding box center [1056, 314] width 11 height 0
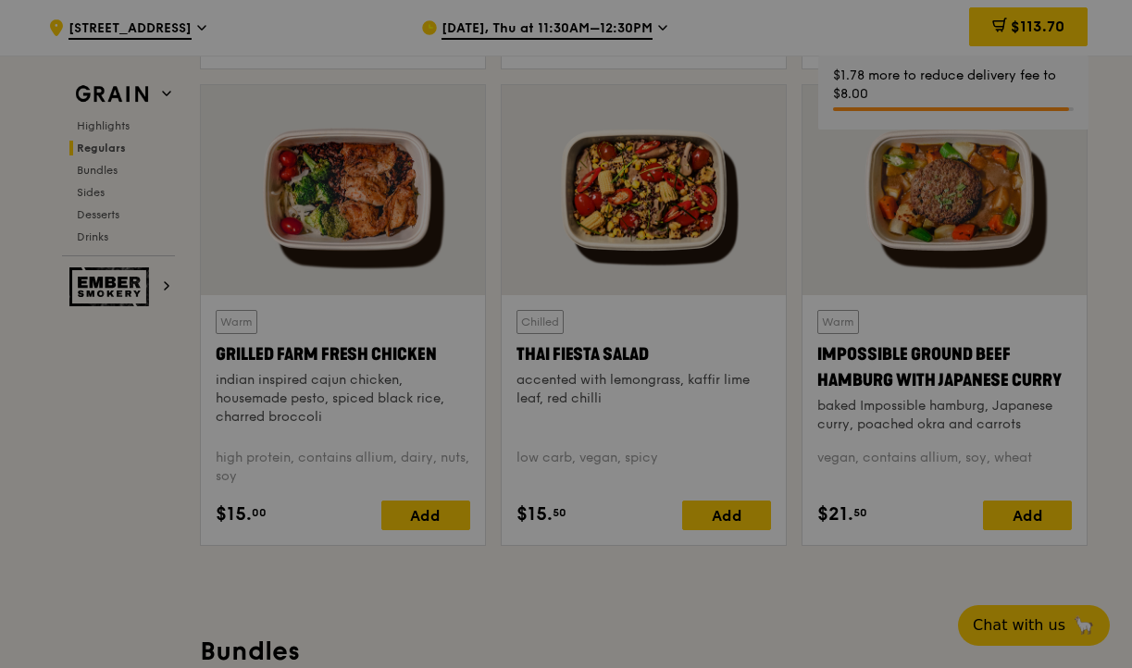
scroll to position [2136, 0]
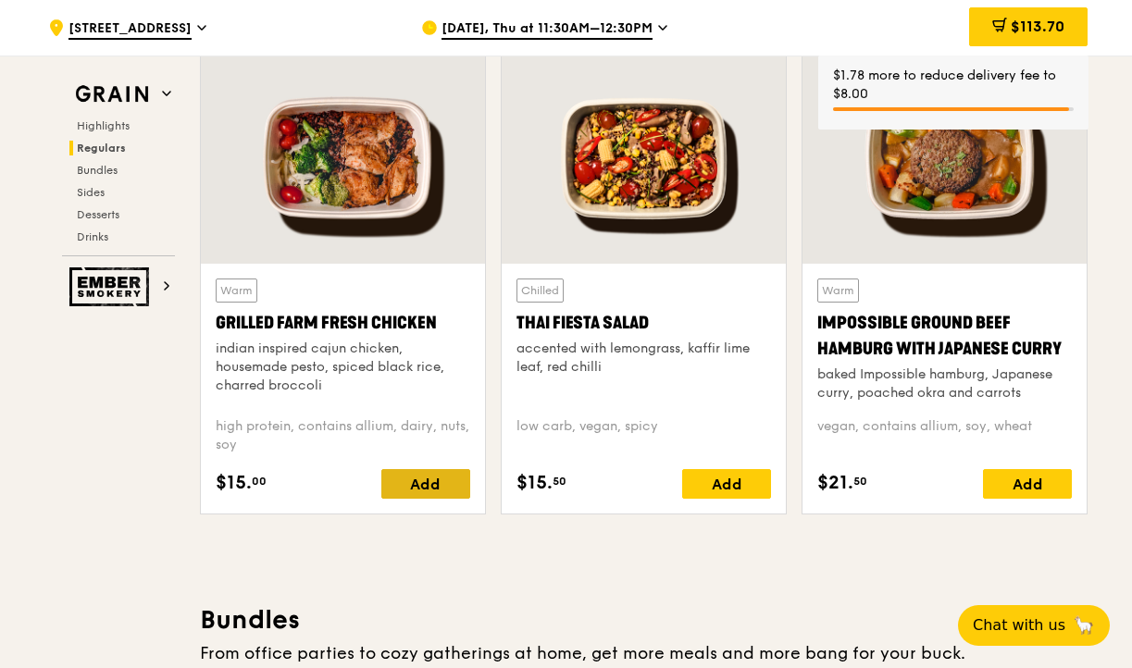
click at [420, 494] on div "Add" at bounding box center [425, 484] width 89 height 30
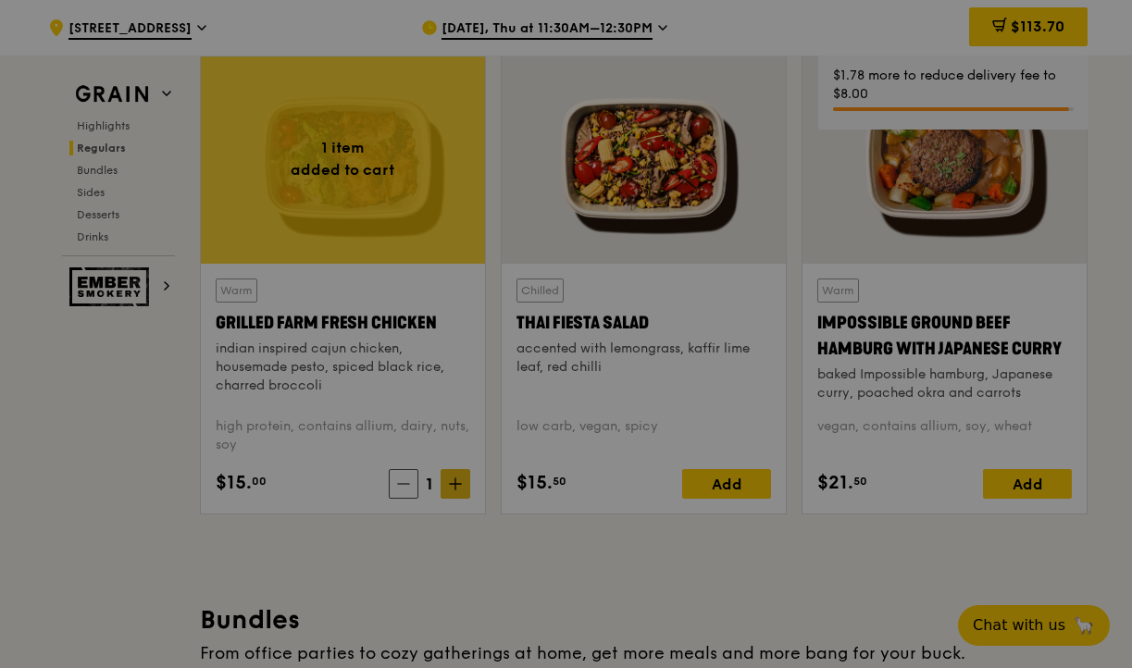
click at [454, 479] on div at bounding box center [566, 334] width 1132 height 668
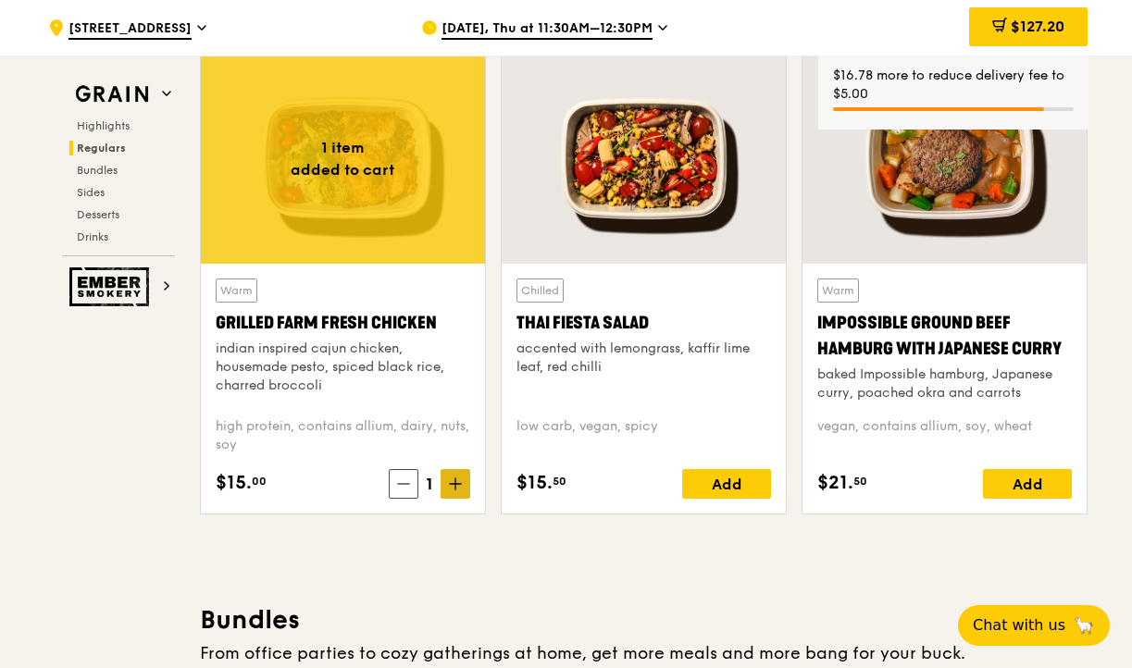
click at [454, 487] on icon at bounding box center [455, 483] width 13 height 13
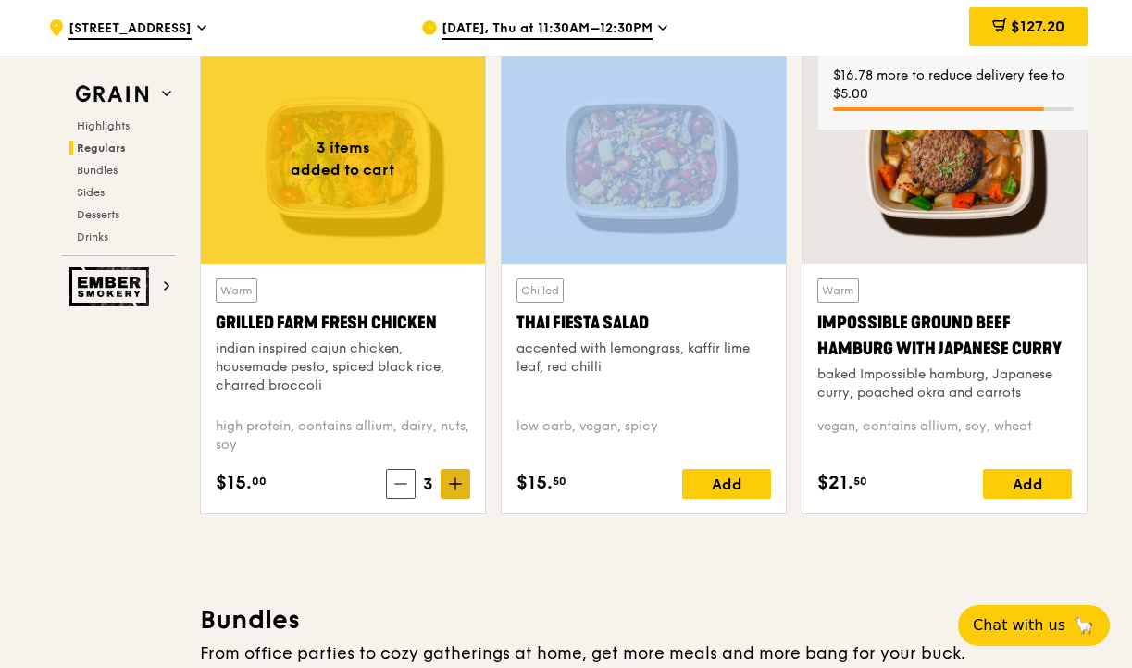
click at [454, 487] on icon at bounding box center [455, 483] width 13 height 13
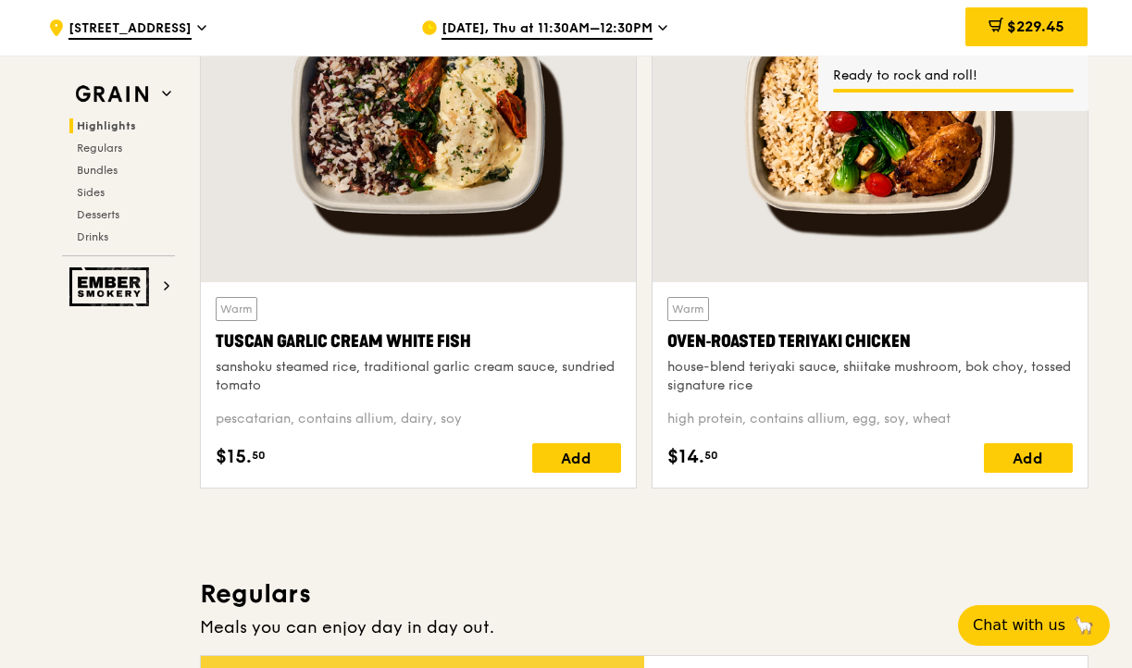
scroll to position [811, 0]
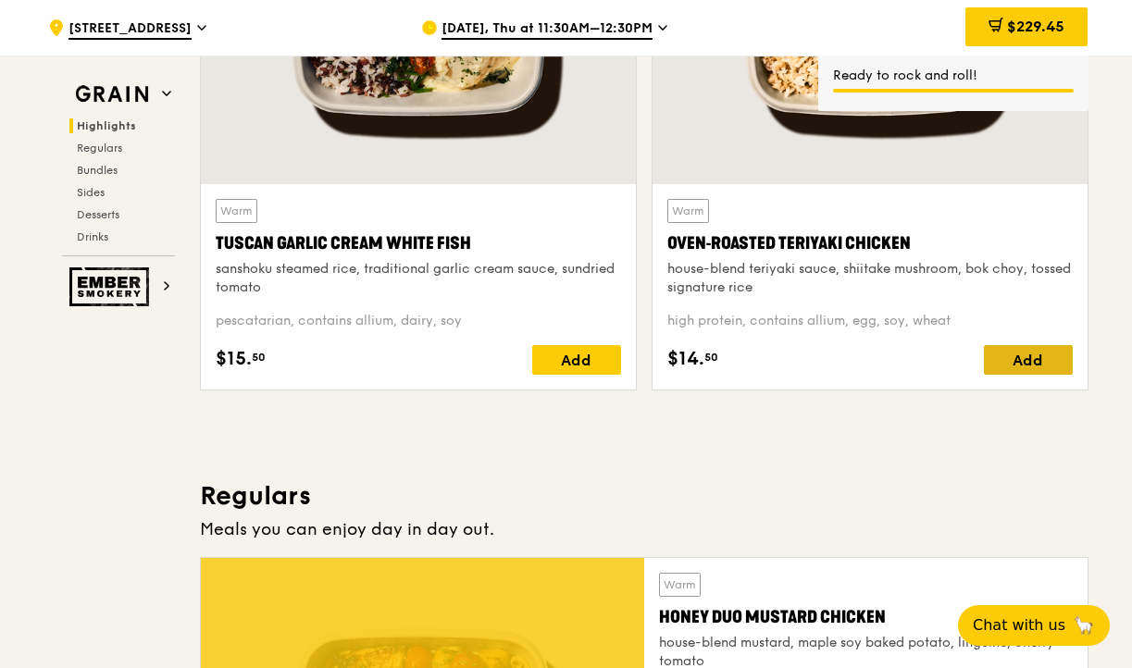
click at [1046, 366] on div "Add" at bounding box center [1028, 360] width 89 height 30
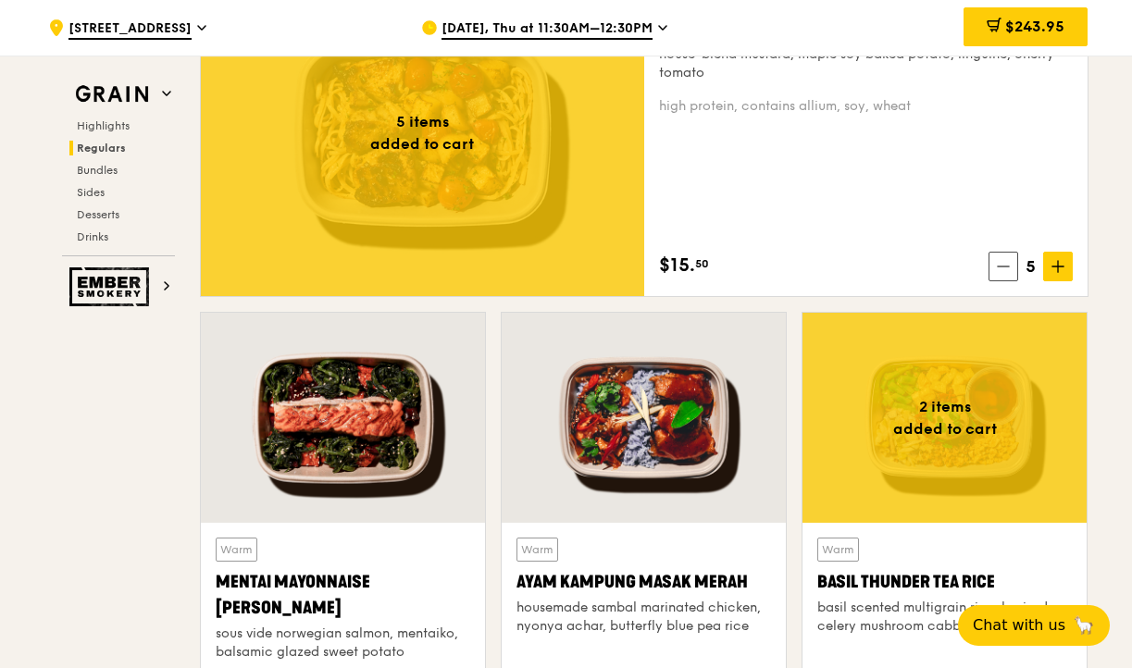
scroll to position [0, 0]
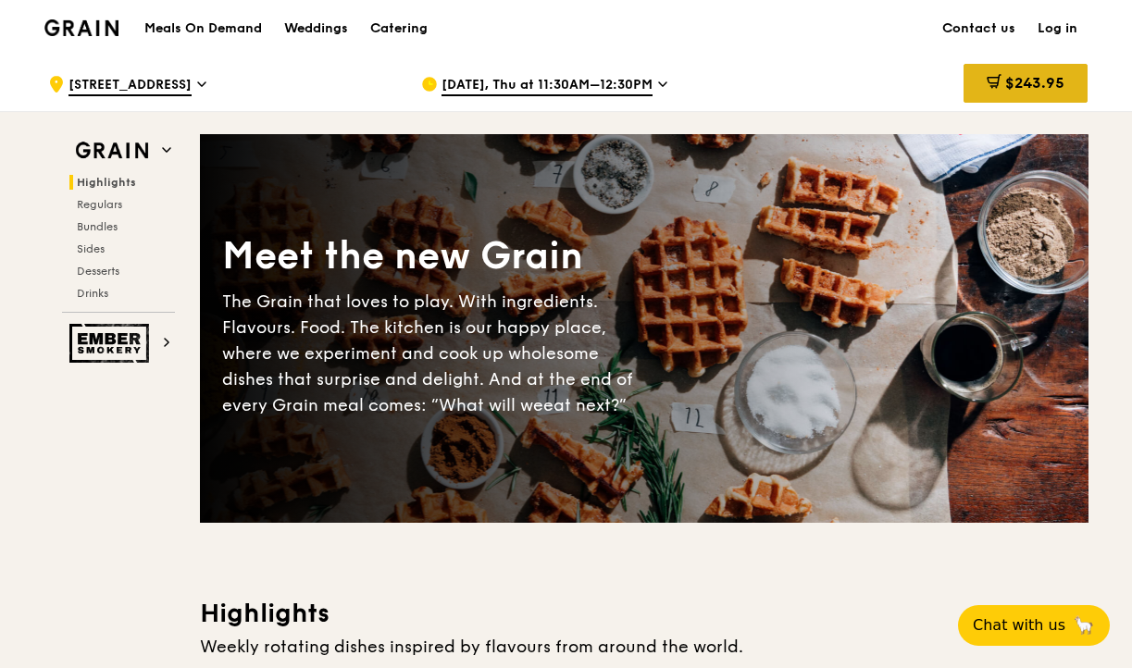
click at [1023, 86] on span "$243.95" at bounding box center [1034, 83] width 59 height 18
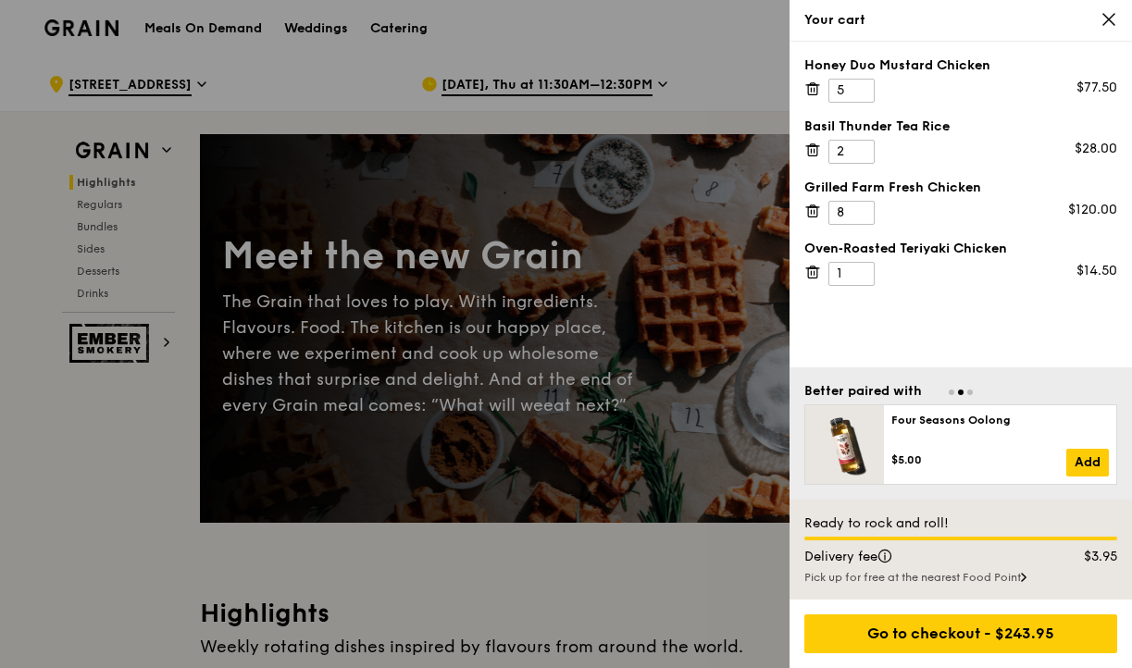
click at [99, 513] on div at bounding box center [566, 334] width 1132 height 668
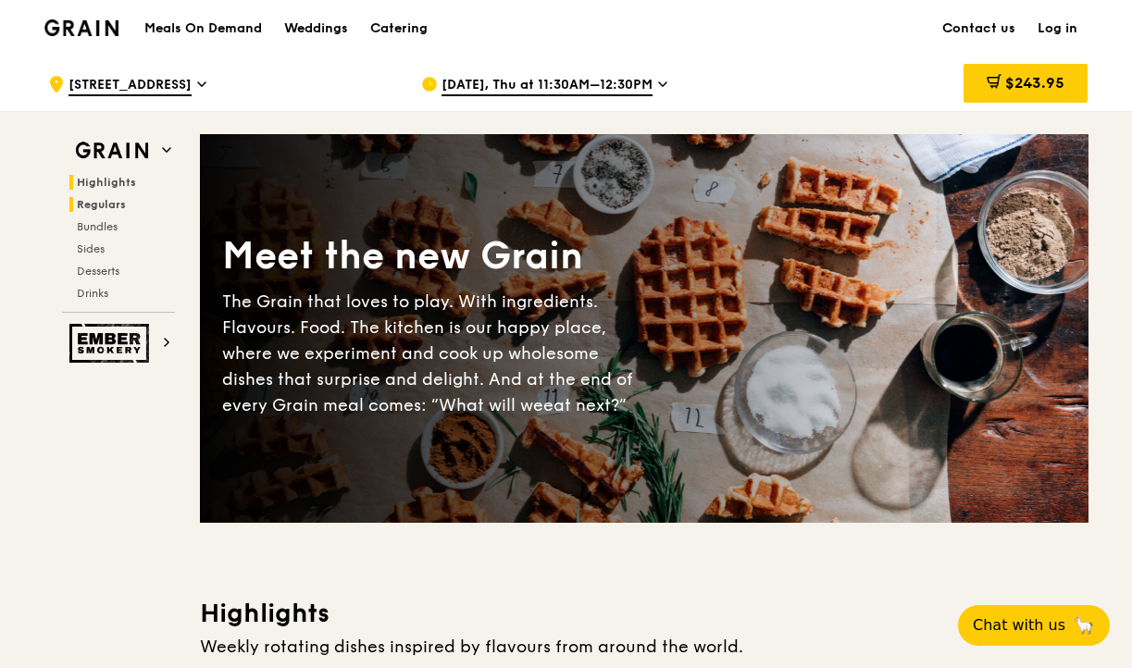
click at [106, 204] on span "Regulars" at bounding box center [101, 204] width 49 height 13
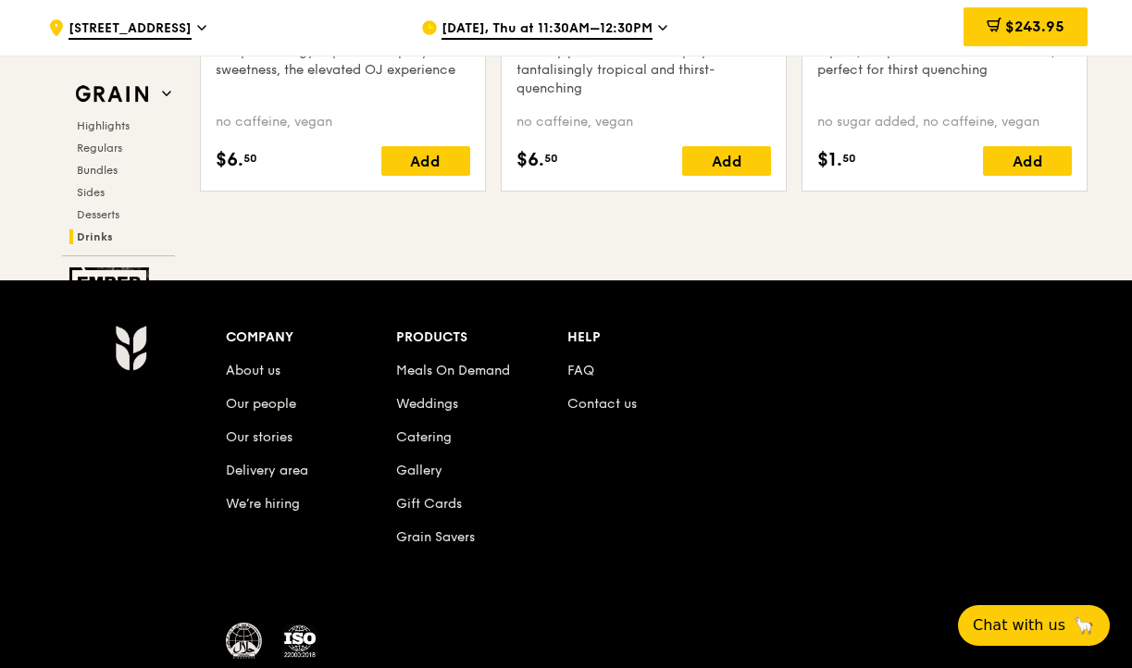
scroll to position [7788, 0]
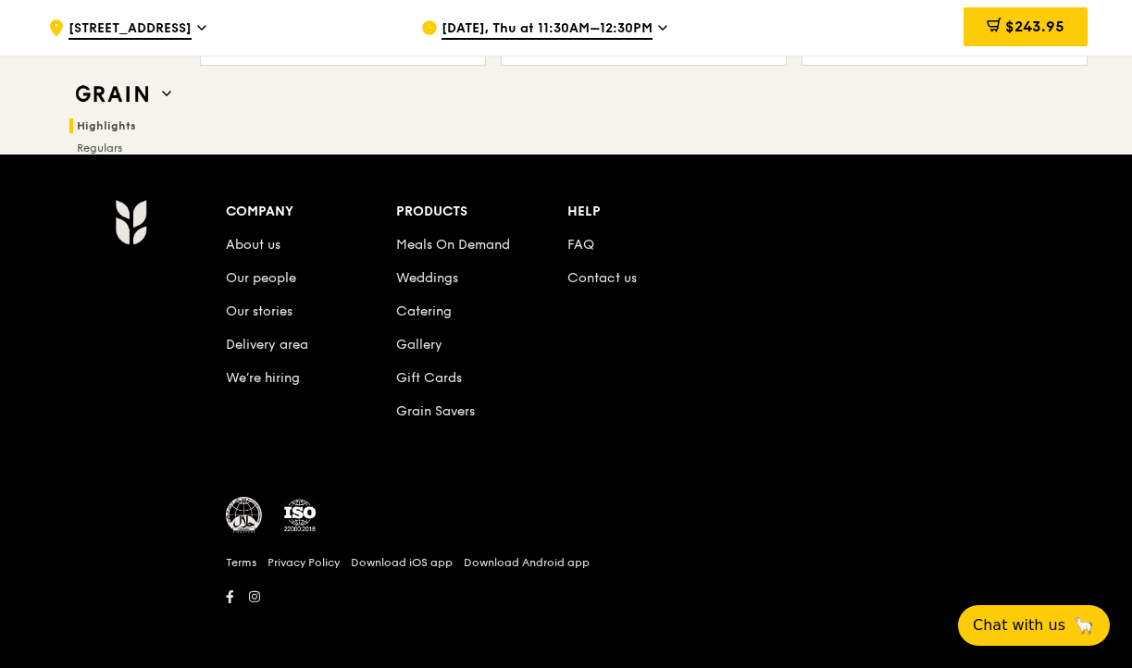
click at [109, 124] on span "Highlights" at bounding box center [106, 125] width 59 height 13
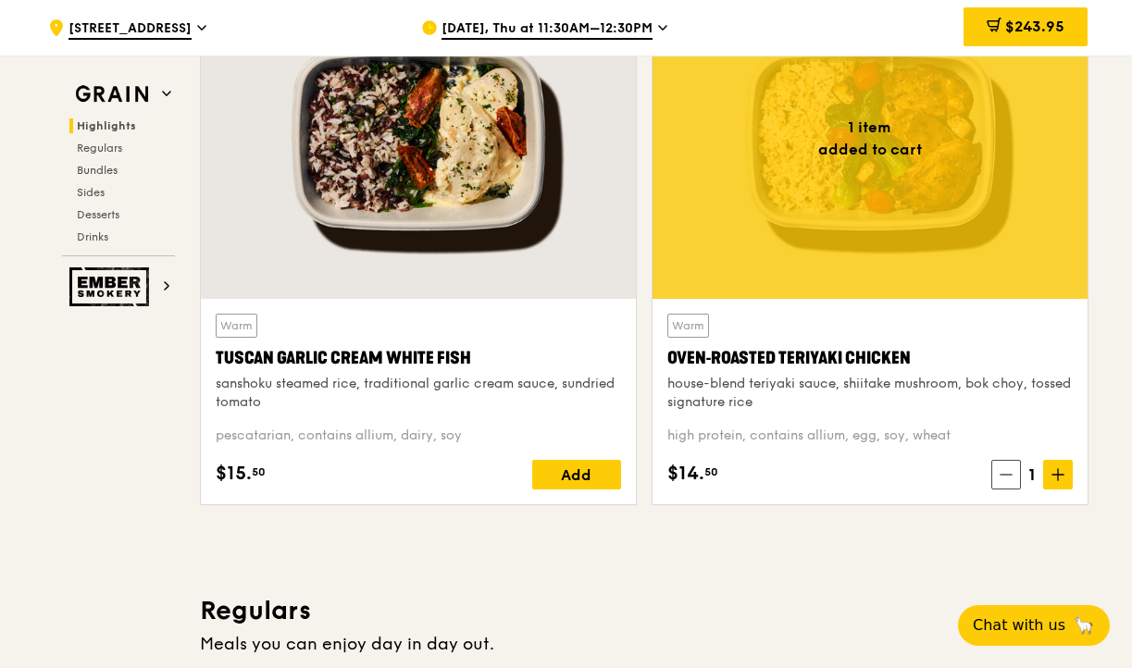
scroll to position [898, 0]
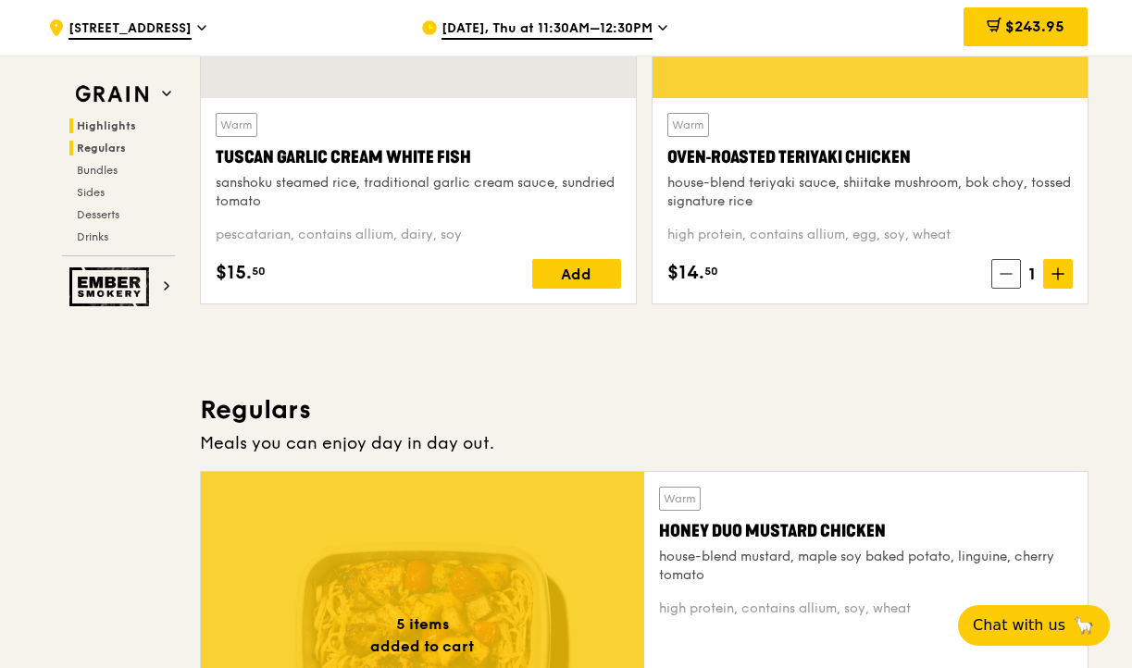
click at [105, 148] on span "Regulars" at bounding box center [101, 148] width 49 height 13
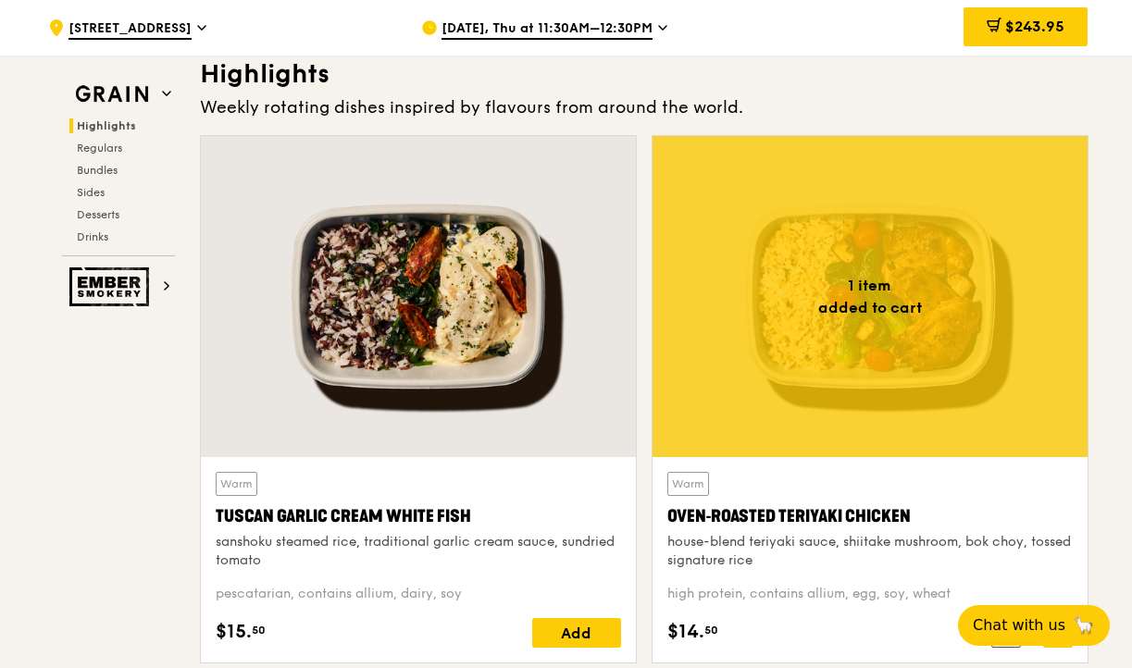
scroll to position [0, 0]
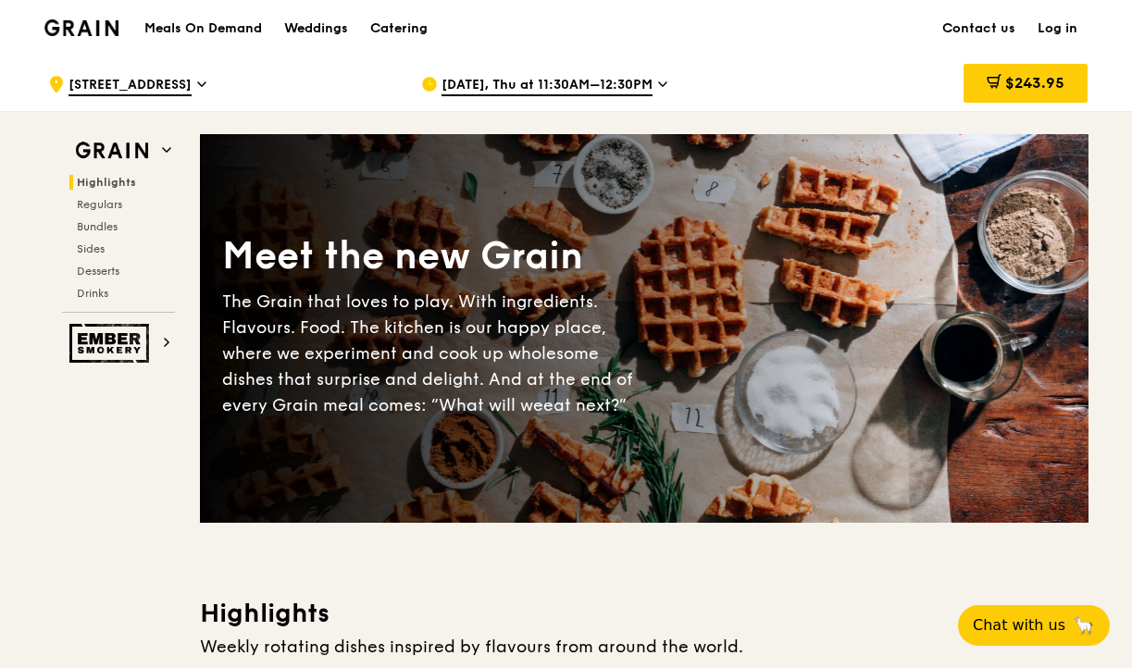
click at [94, 31] on img at bounding box center [81, 27] width 75 height 17
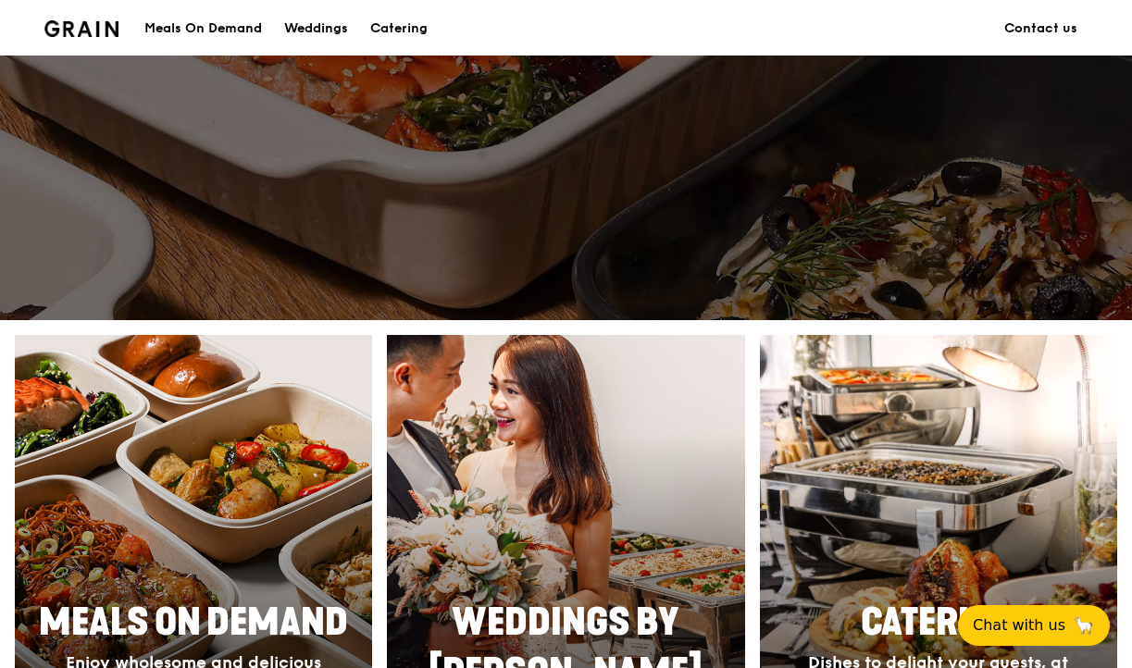
scroll to position [245, 0]
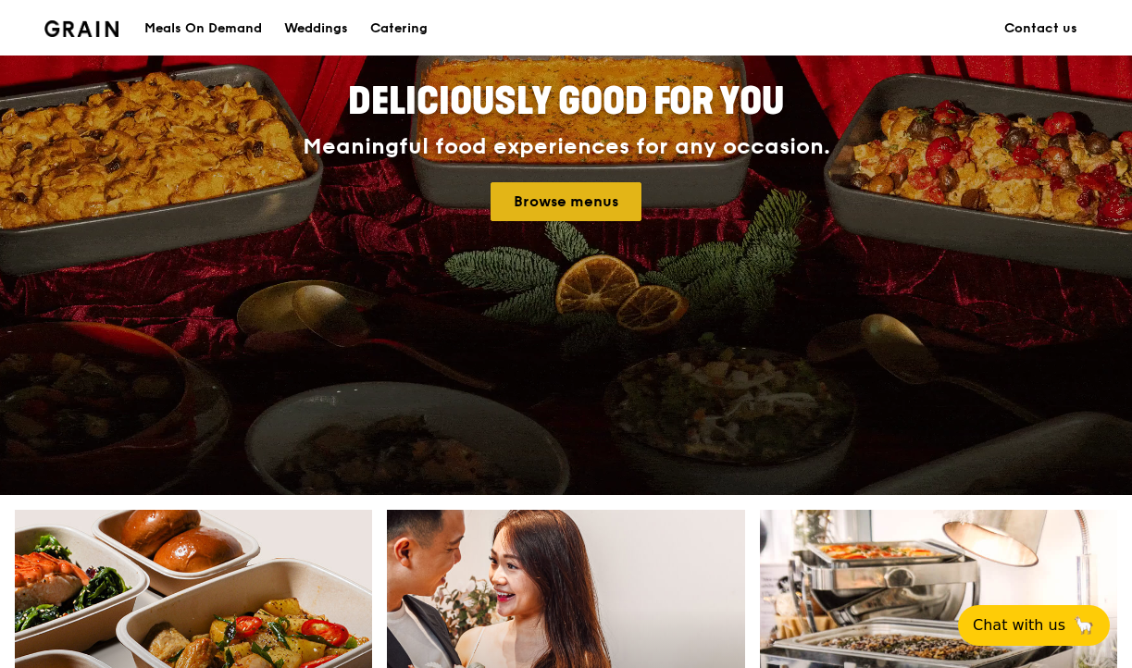
click at [567, 204] on link "Browse menus" at bounding box center [565, 201] width 151 height 39
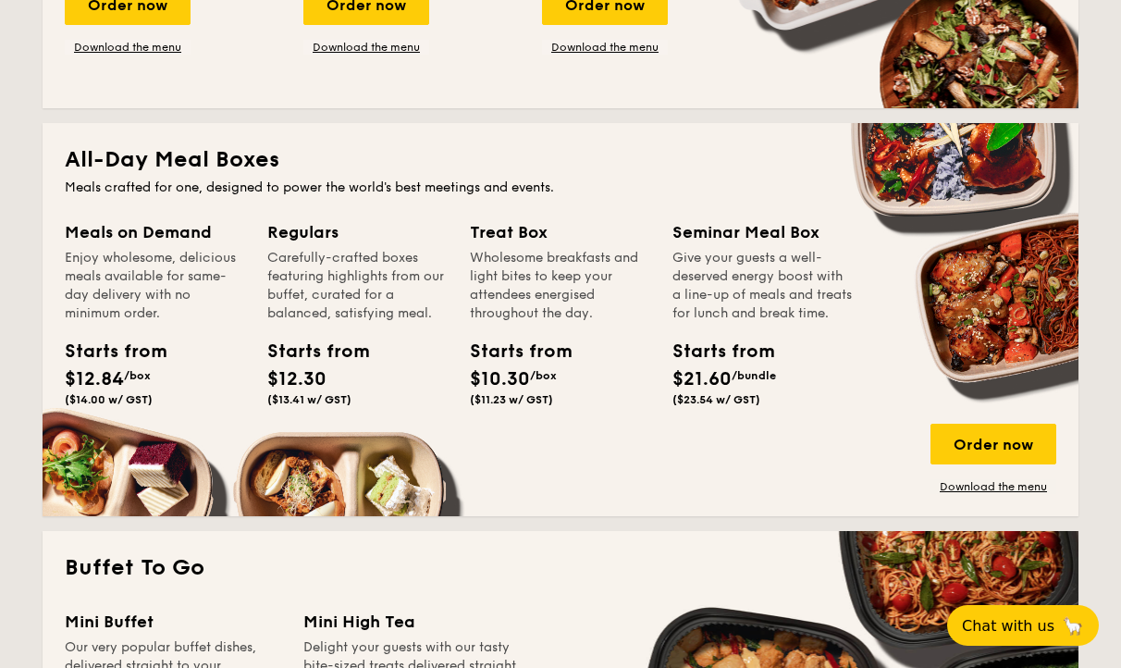
scroll to position [1309, 0]
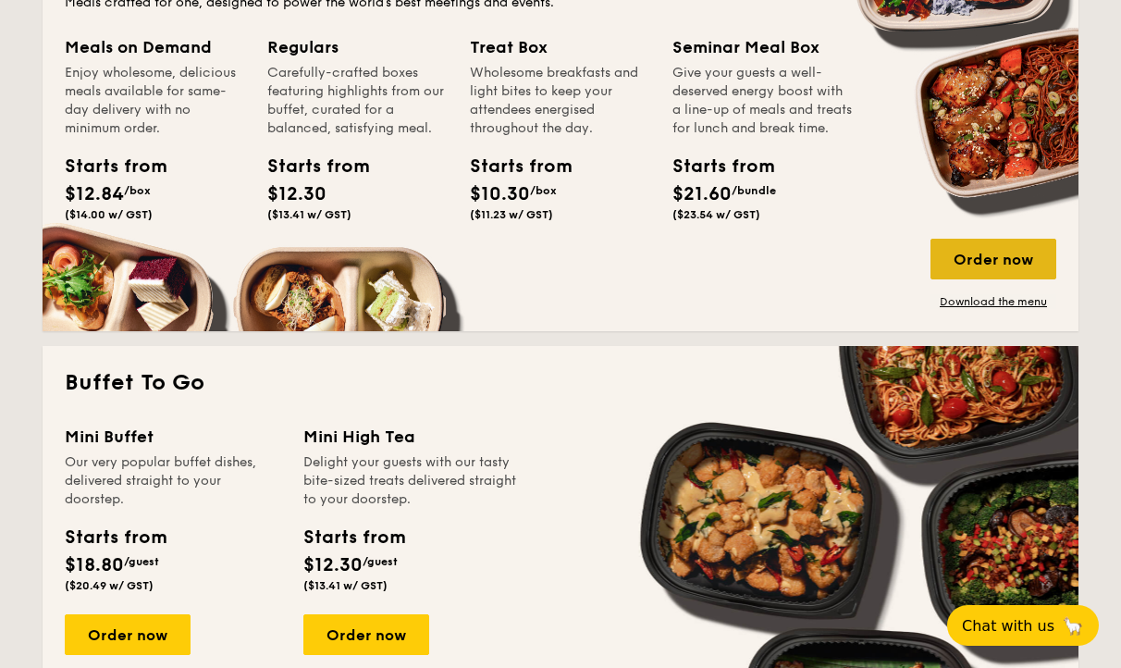
click at [1007, 264] on div "Order now" at bounding box center [994, 259] width 126 height 41
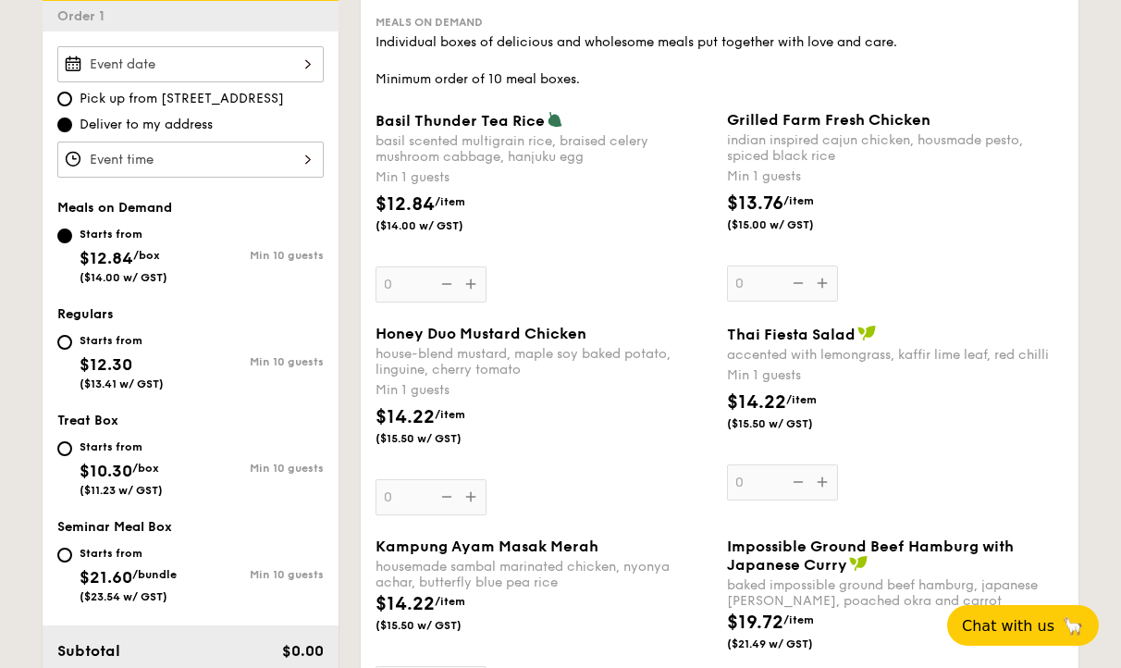
scroll to position [524, 0]
click at [246, 68] on div at bounding box center [190, 65] width 266 height 36
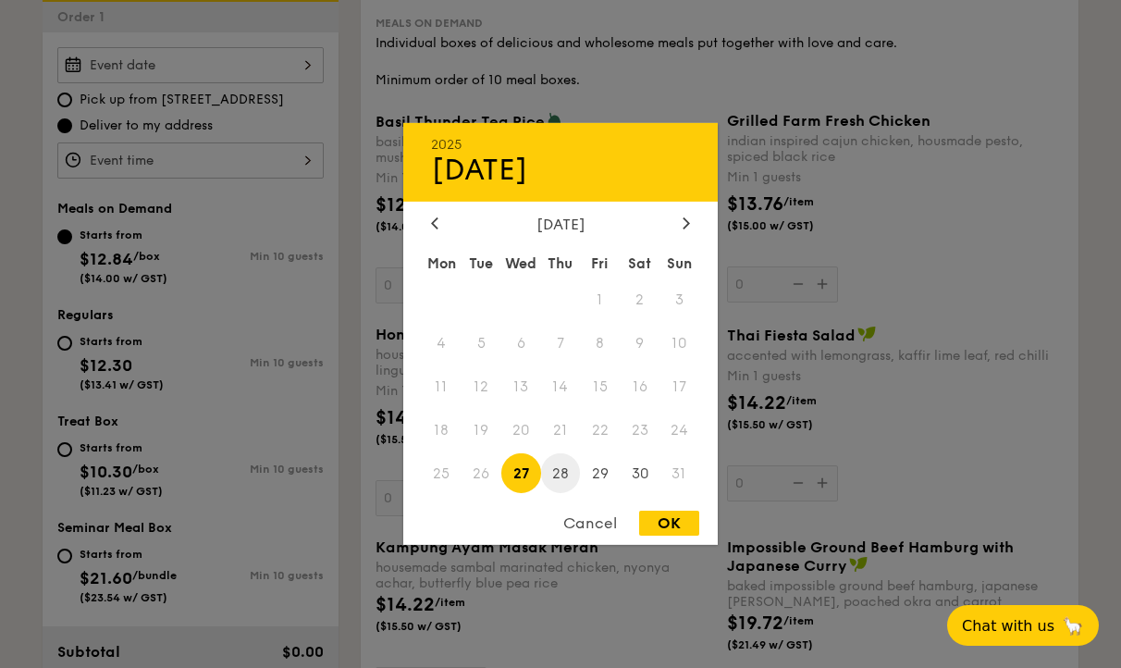
click at [563, 477] on span "28" at bounding box center [561, 473] width 40 height 40
click at [661, 530] on div "OK" at bounding box center [669, 523] width 60 height 25
type input "[DATE]"
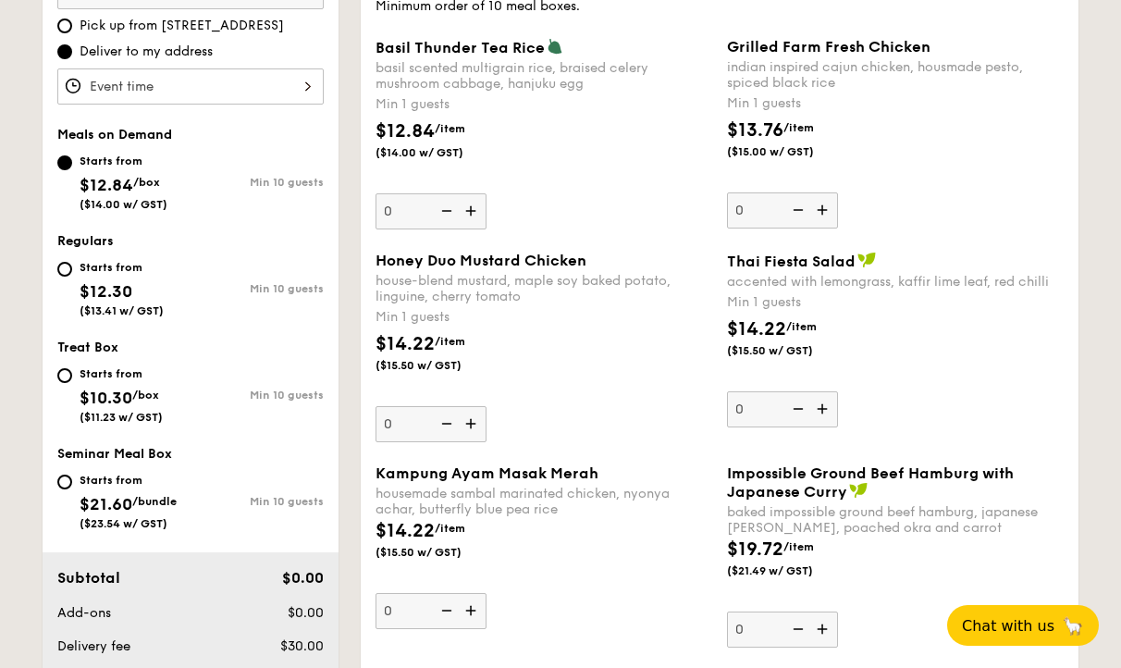
scroll to position [603, 0]
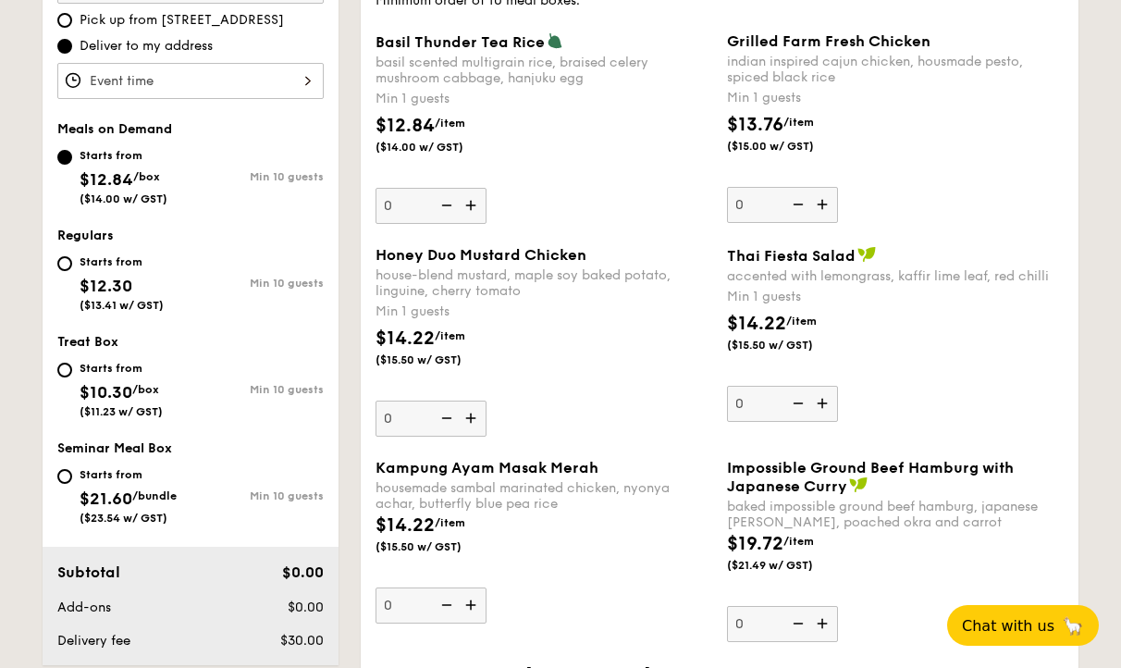
click at [250, 96] on div at bounding box center [190, 81] width 266 height 36
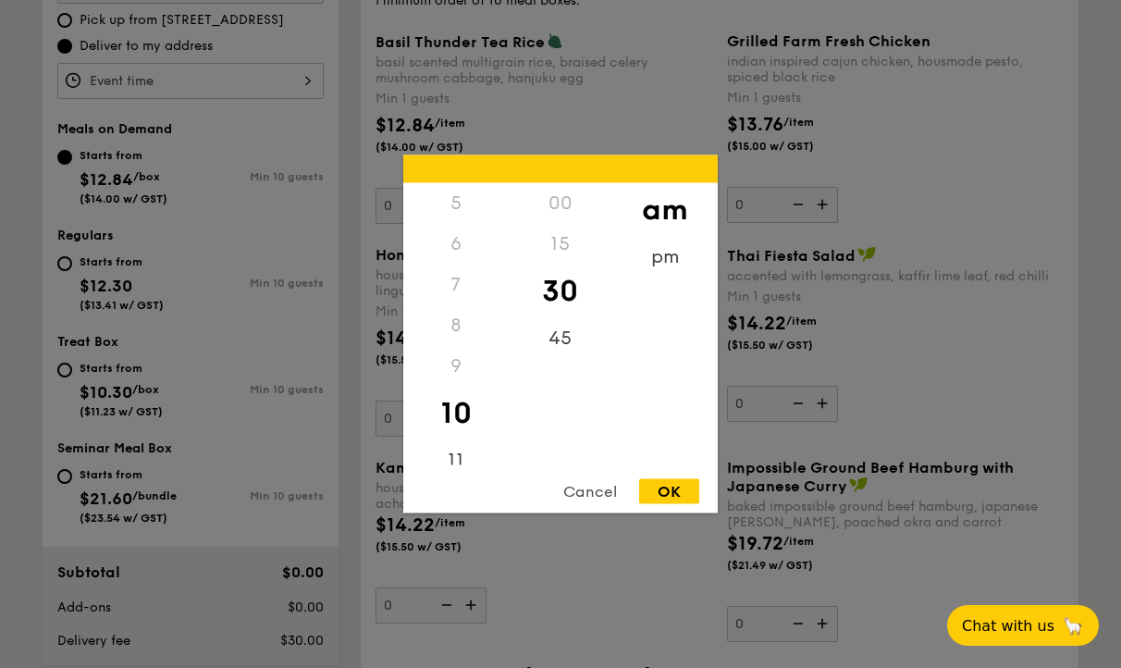
scroll to position [219, 0]
click at [453, 448] on div "11" at bounding box center [455, 452] width 105 height 54
click at [564, 326] on div "45" at bounding box center [560, 345] width 105 height 54
click at [664, 489] on div "OK" at bounding box center [669, 491] width 60 height 25
type input "11:45AM"
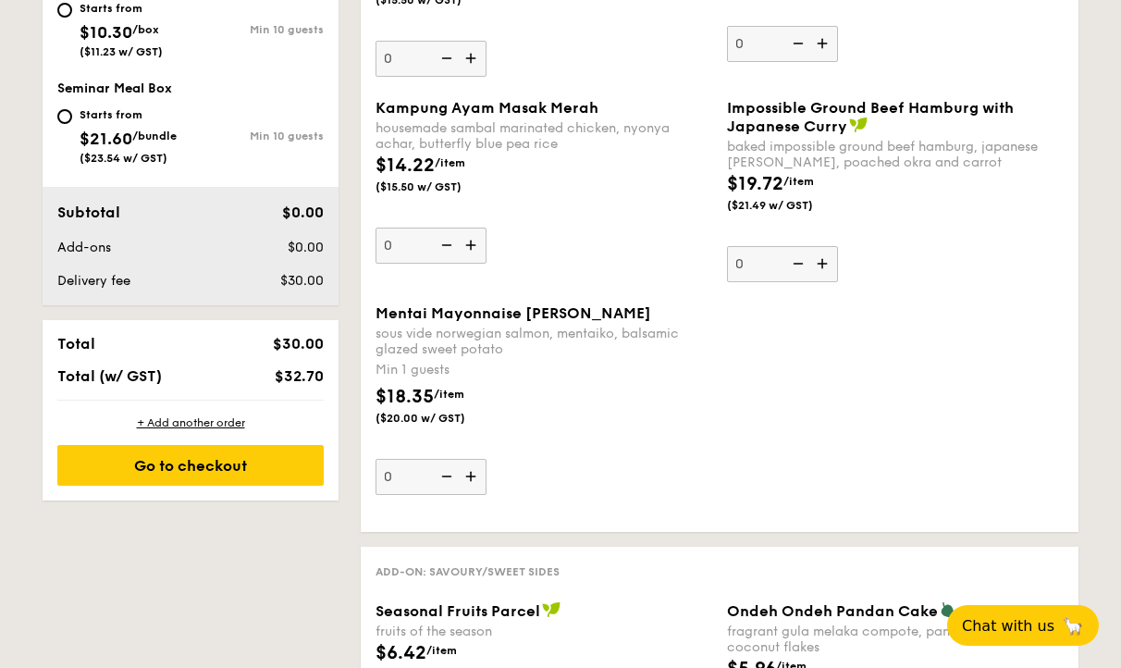
scroll to position [974, 0]
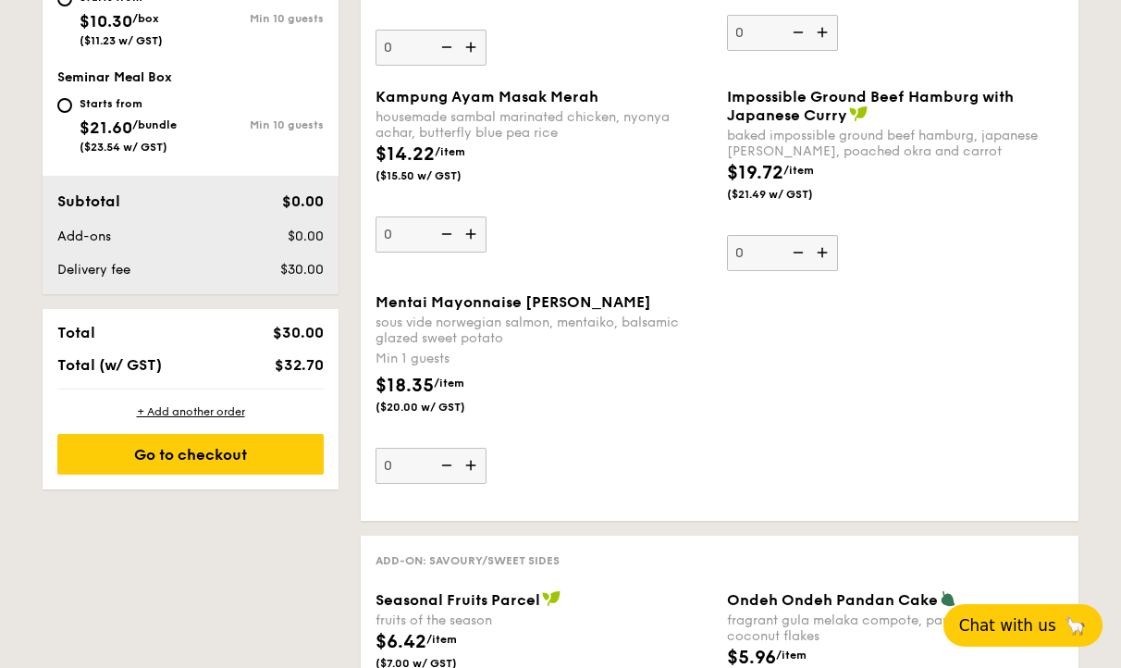
click at [1013, 632] on span "Chat with us" at bounding box center [1008, 625] width 97 height 19
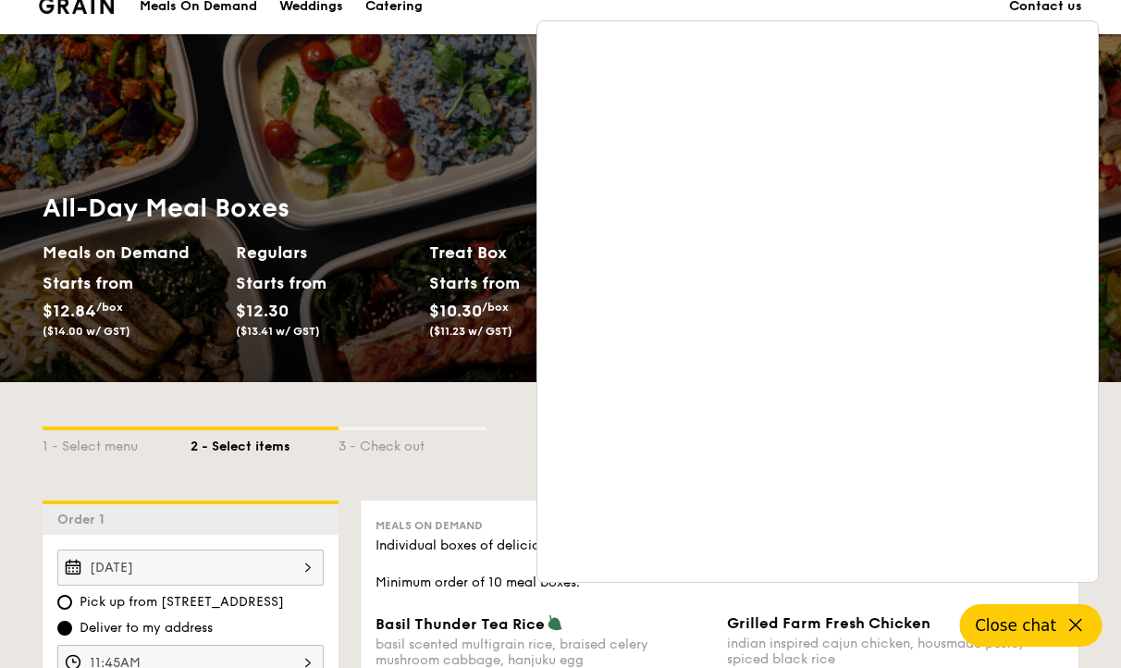
scroll to position [0, 0]
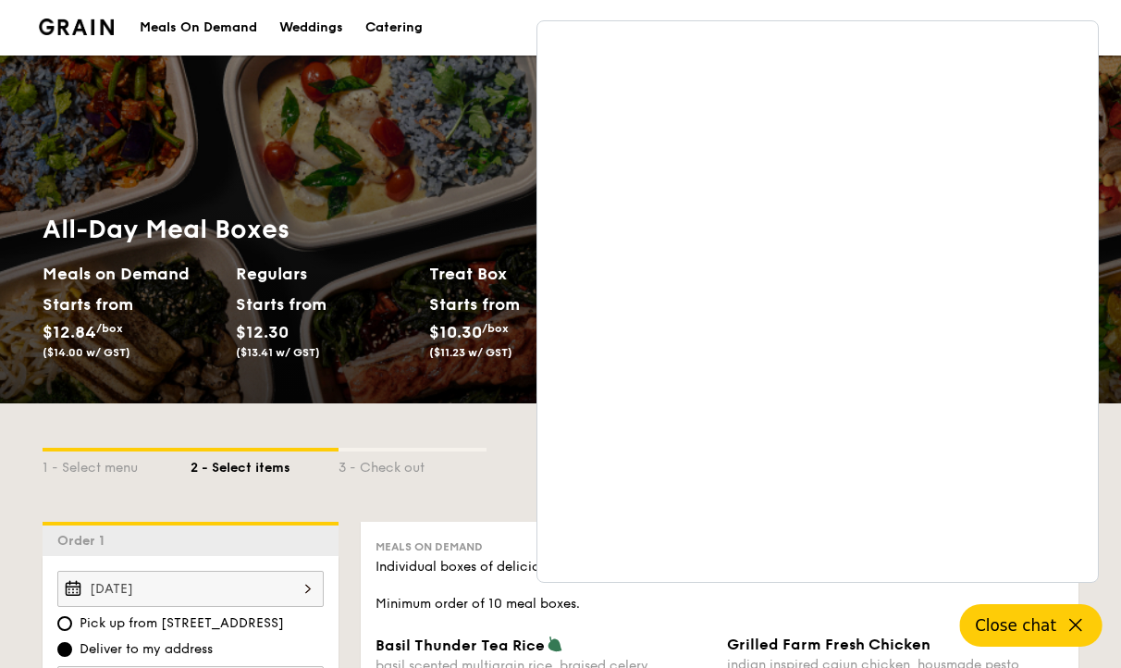
click at [415, 124] on div "All-Day Meal Boxes Meals on Demand Starts from $12.84 /box ($14.00 w/ GST) Regu…" at bounding box center [560, 230] width 1121 height 348
click at [461, 22] on section "Meals On Demand Weddings Catering Contact us" at bounding box center [561, 28] width 1044 height 56
click at [1076, 631] on icon at bounding box center [1076, 625] width 22 height 22
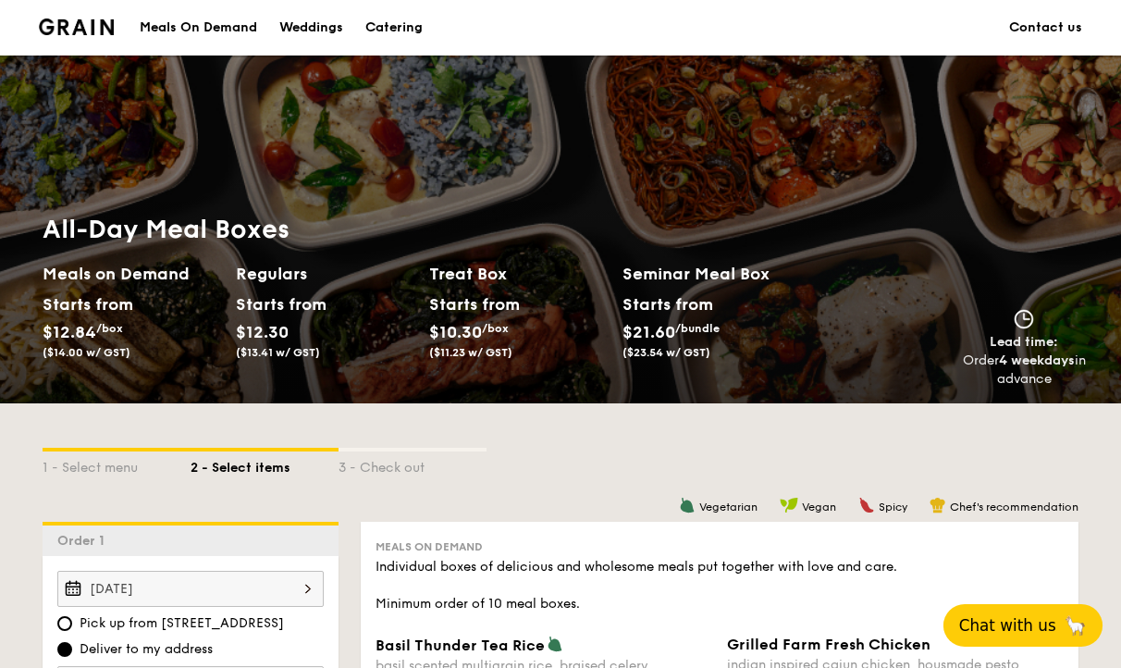
click at [1022, 21] on link "Contact us" at bounding box center [1045, 28] width 73 height 56
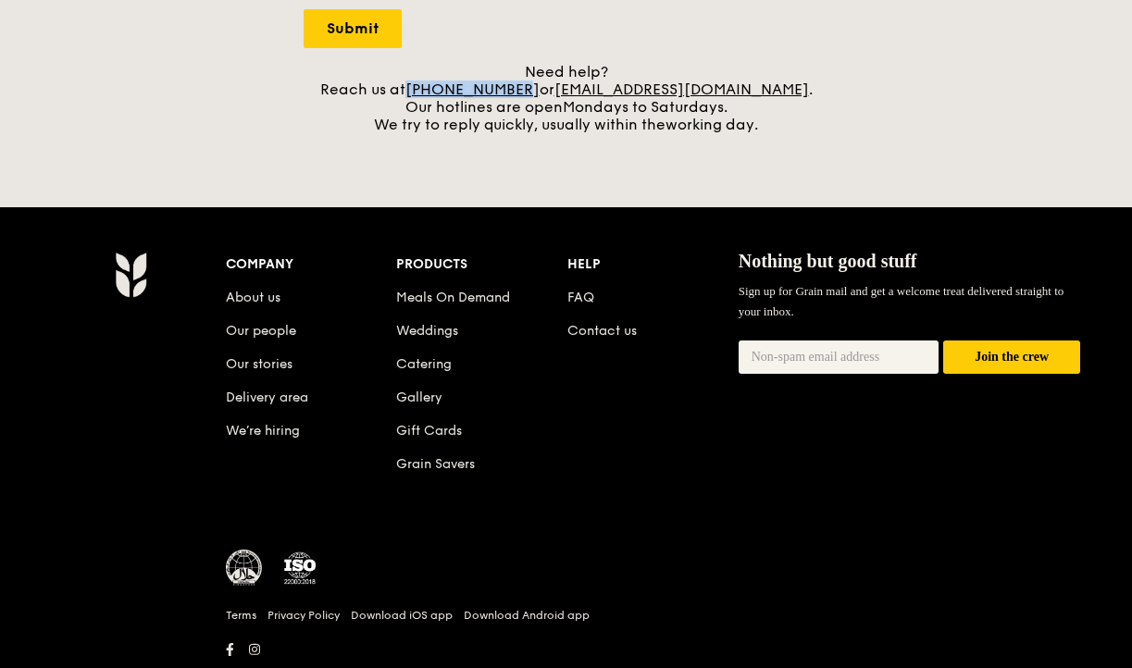
scroll to position [748, 0]
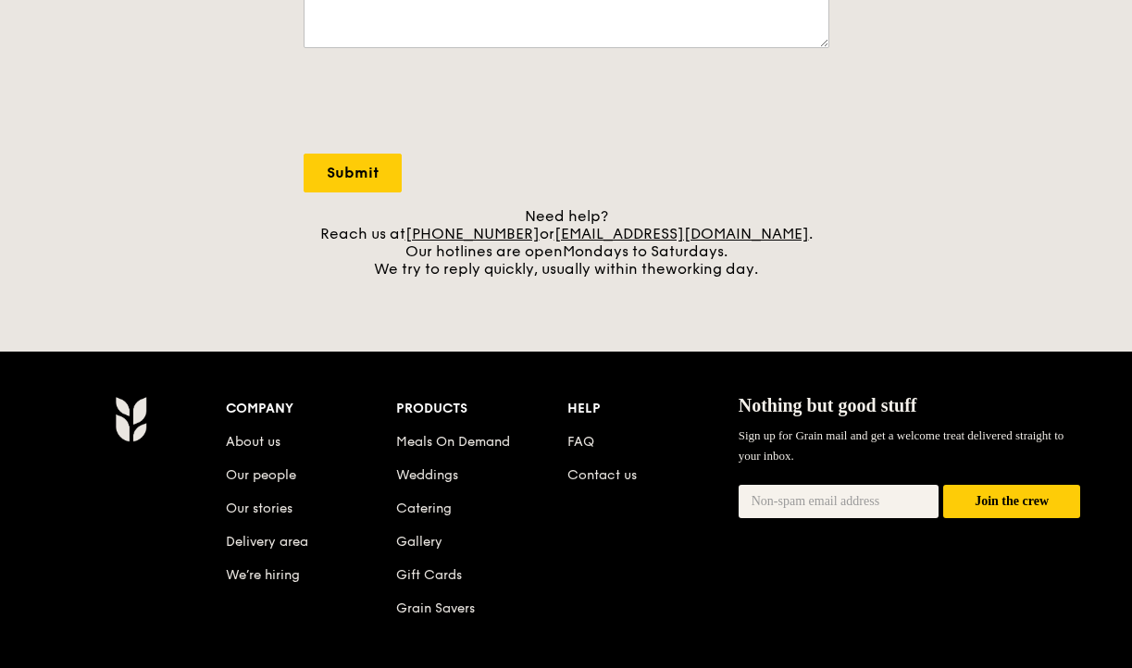
scroll to position [654, 0]
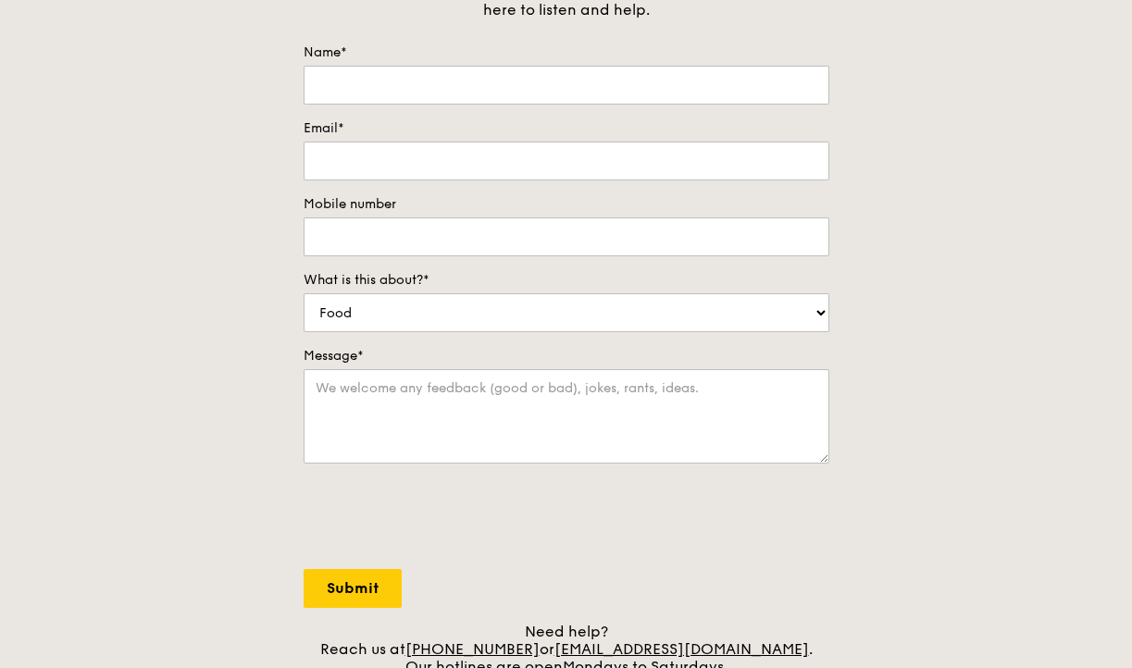
scroll to position [0, 0]
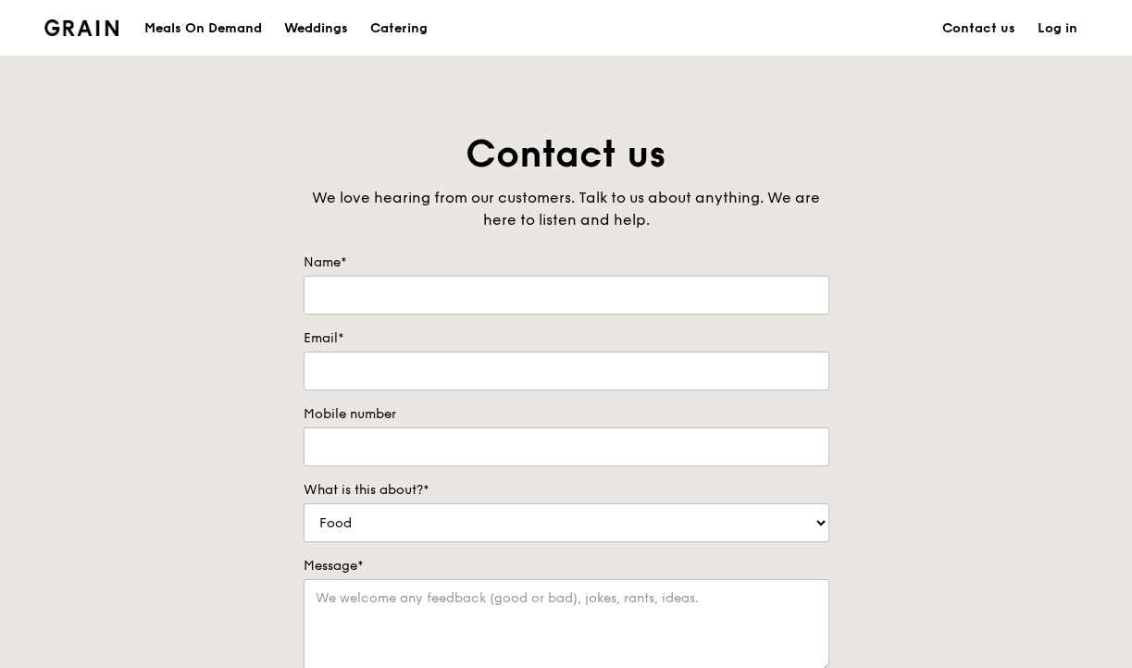
click at [83, 39] on div "Grain logo" at bounding box center [81, 27] width 75 height 56
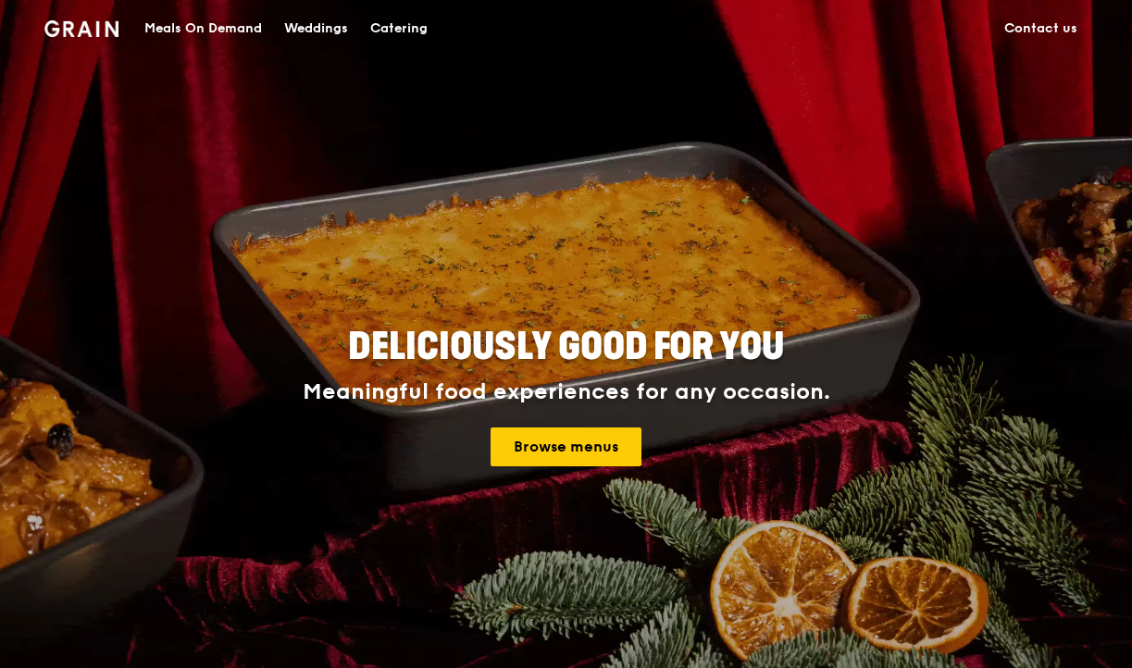
click at [210, 25] on div "Meals On Demand" at bounding box center [203, 29] width 118 height 56
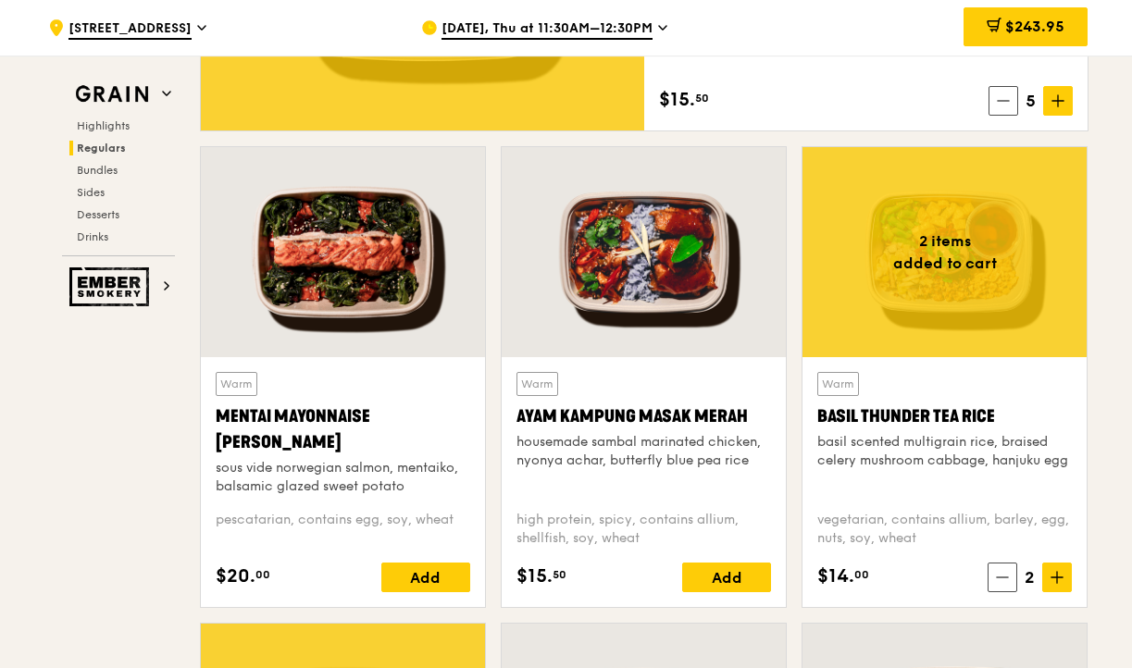
scroll to position [1495, 0]
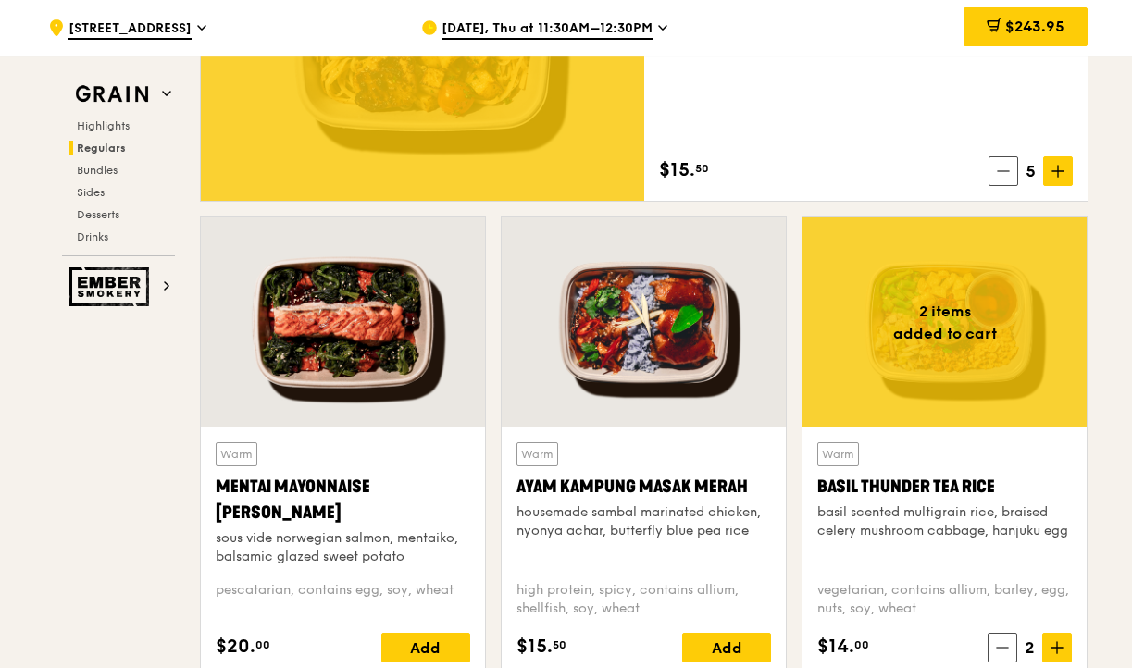
click at [108, 146] on span "Regulars" at bounding box center [101, 148] width 49 height 13
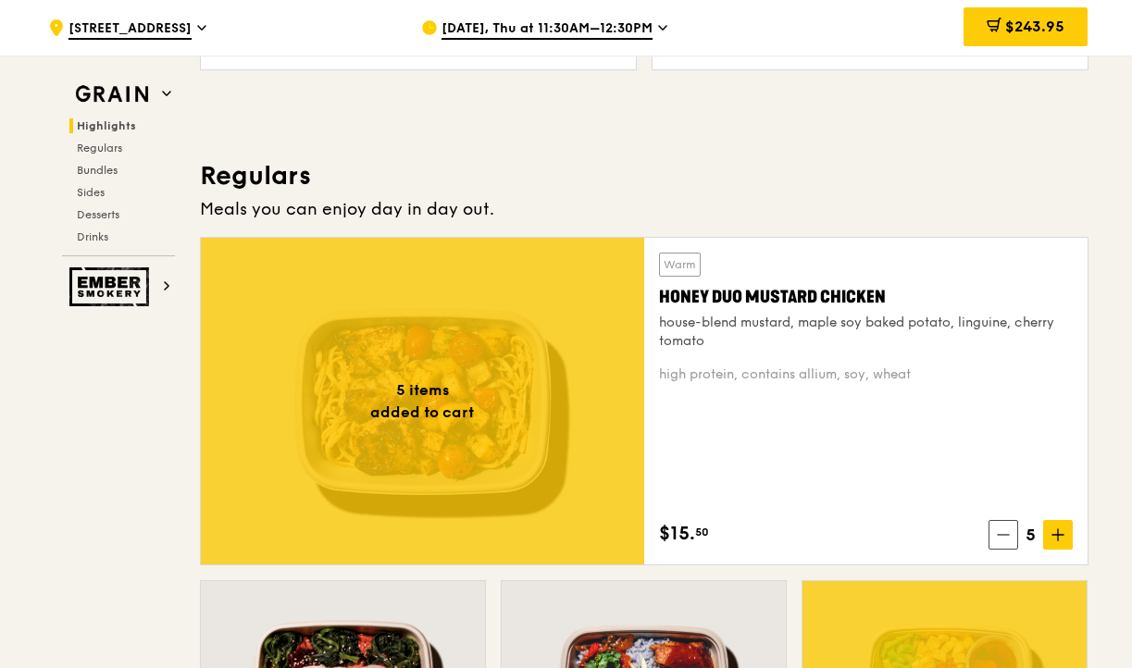
scroll to position [1105, 0]
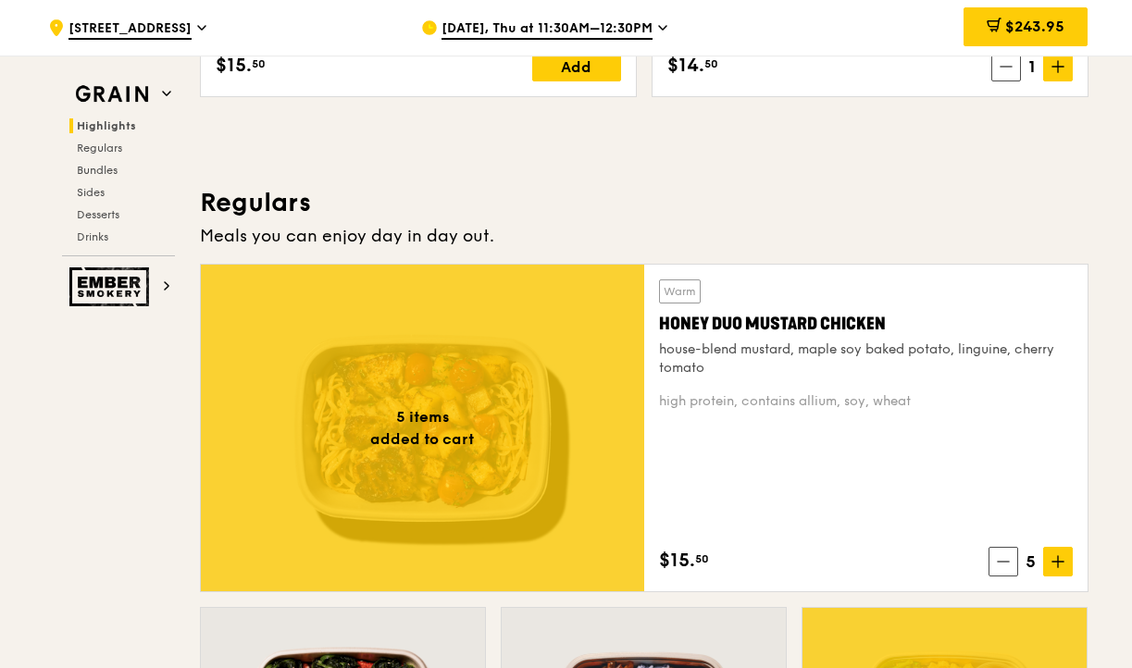
click at [531, 214] on h3 "Regulars" at bounding box center [644, 202] width 888 height 33
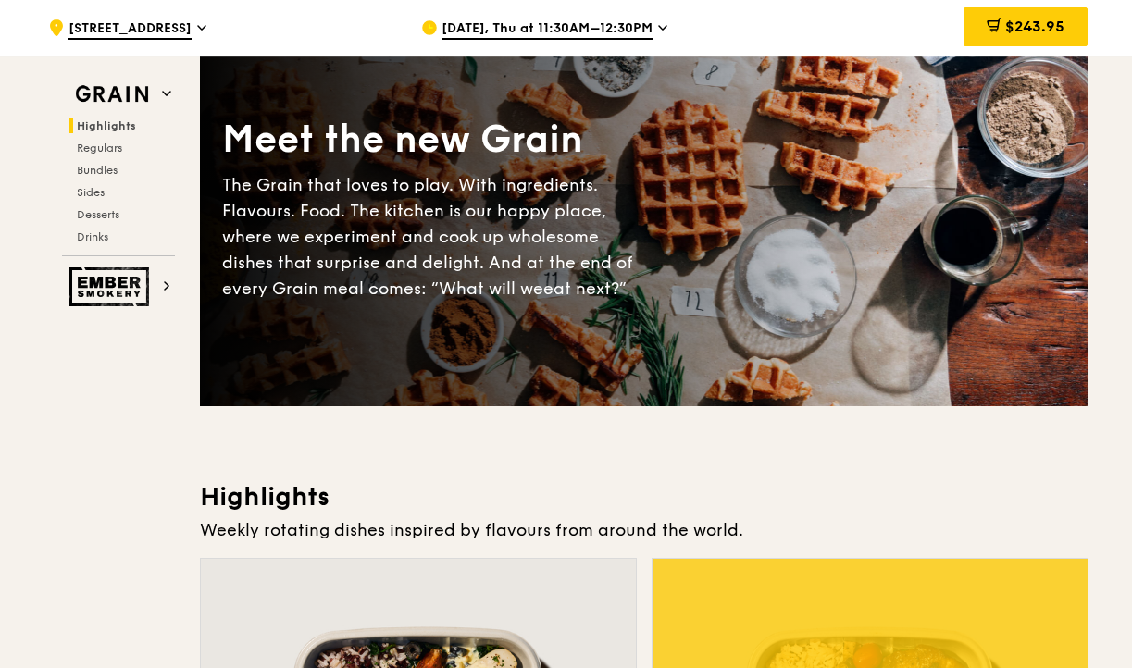
scroll to position [0, 0]
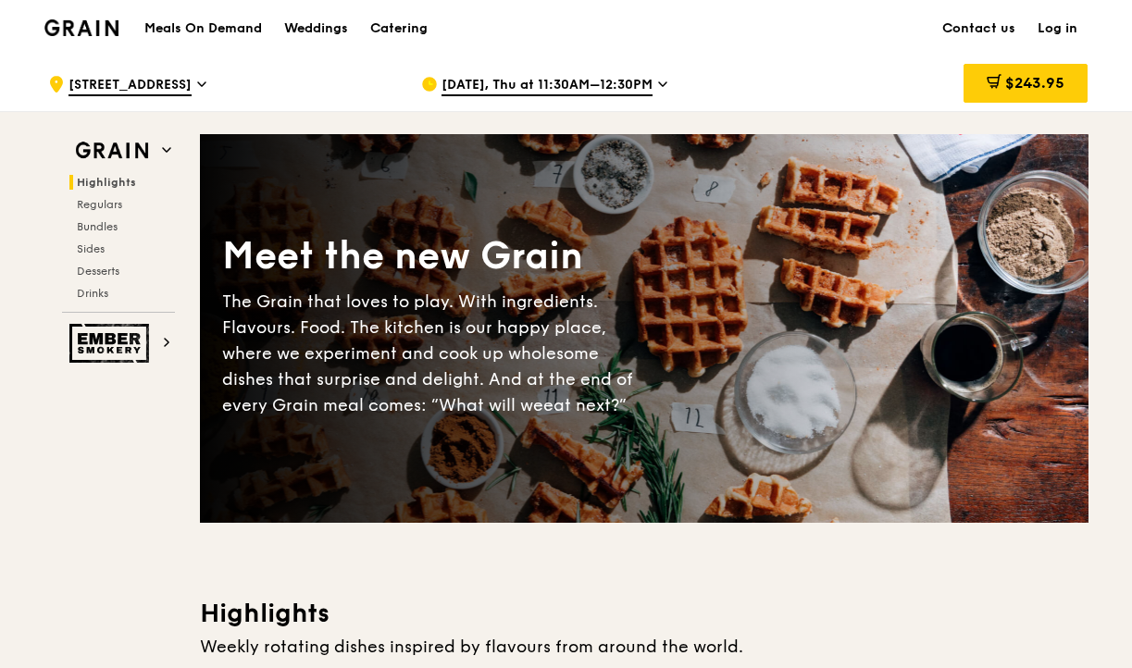
click at [217, 32] on h1 "Meals On Demand" at bounding box center [203, 28] width 118 height 19
click at [106, 185] on span "Highlights" at bounding box center [106, 182] width 59 height 13
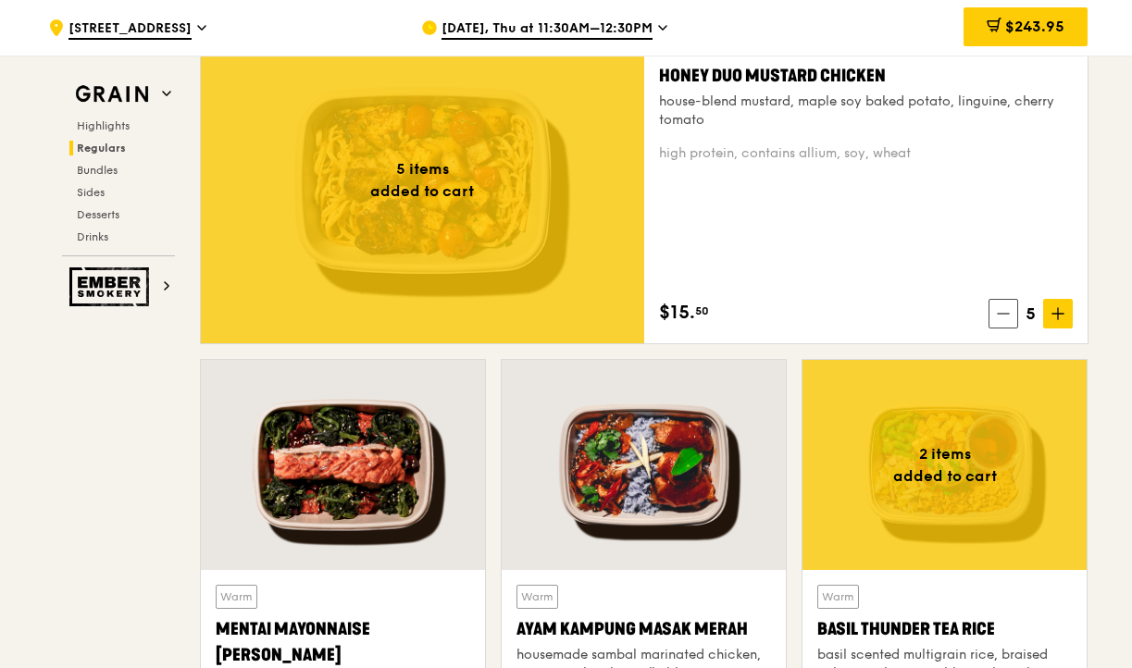
scroll to position [1357, 0]
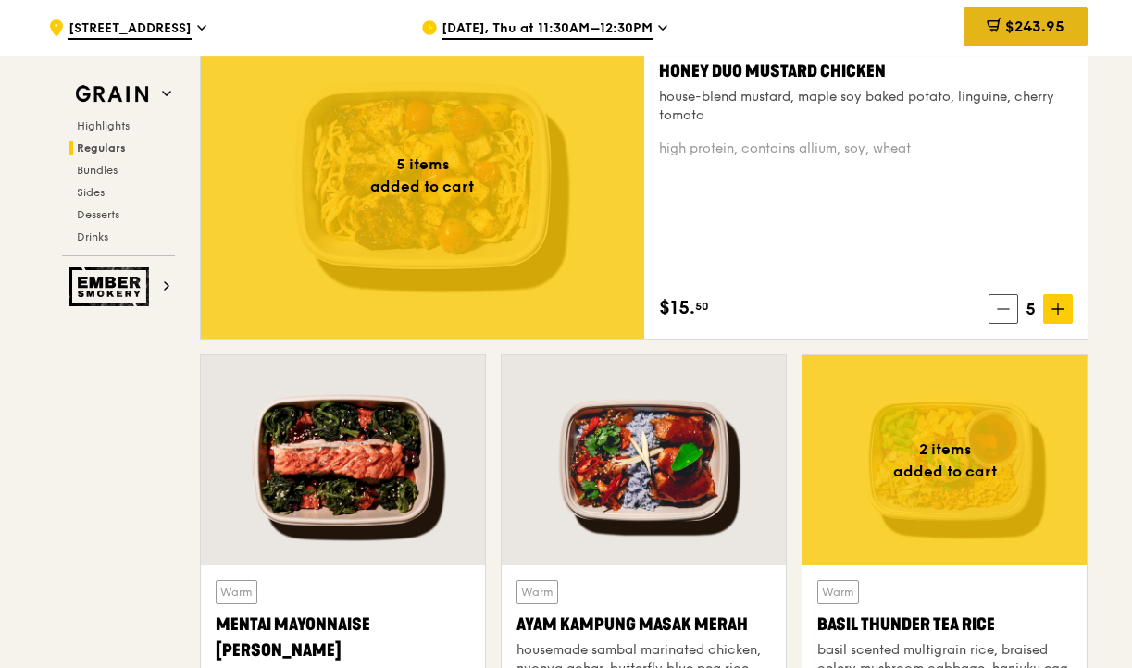
click at [996, 21] on icon at bounding box center [992, 24] width 11 height 6
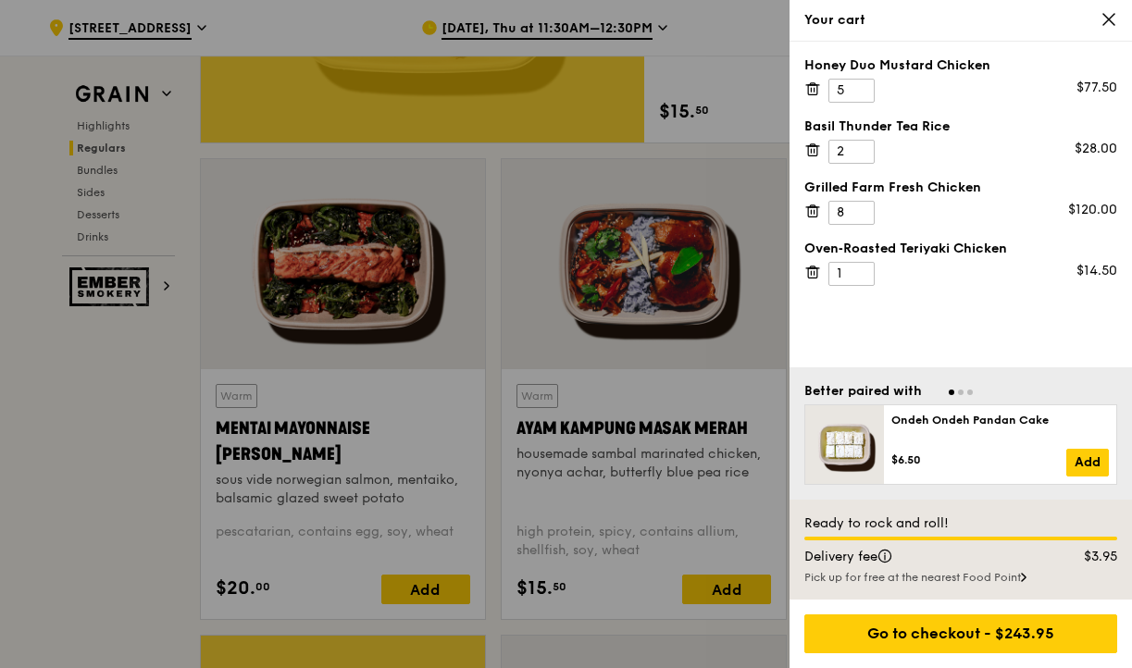
scroll to position [1500, 0]
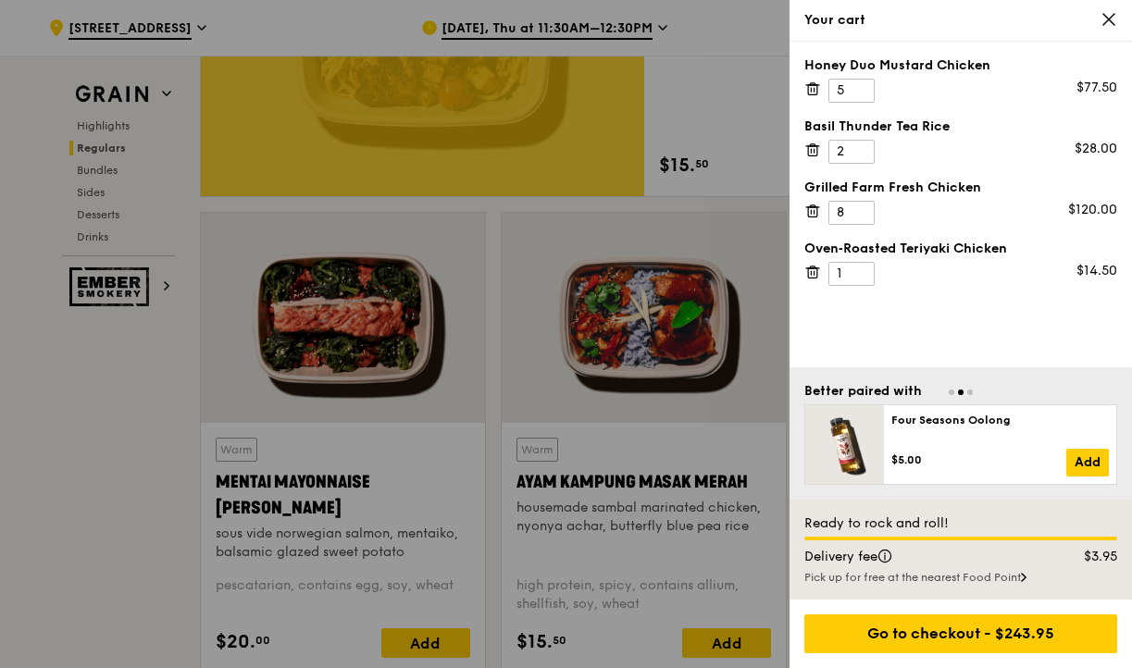
click at [1120, 22] on div "Your cart" at bounding box center [960, 21] width 342 height 42
click at [1105, 21] on icon at bounding box center [1108, 19] width 17 height 17
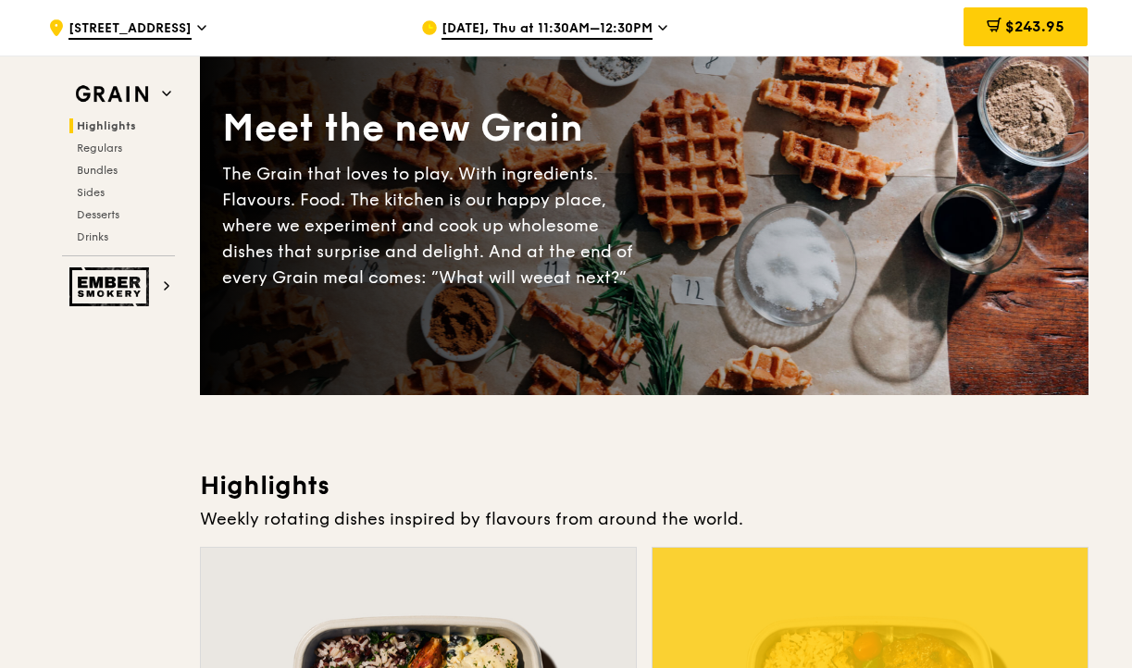
scroll to position [0, 0]
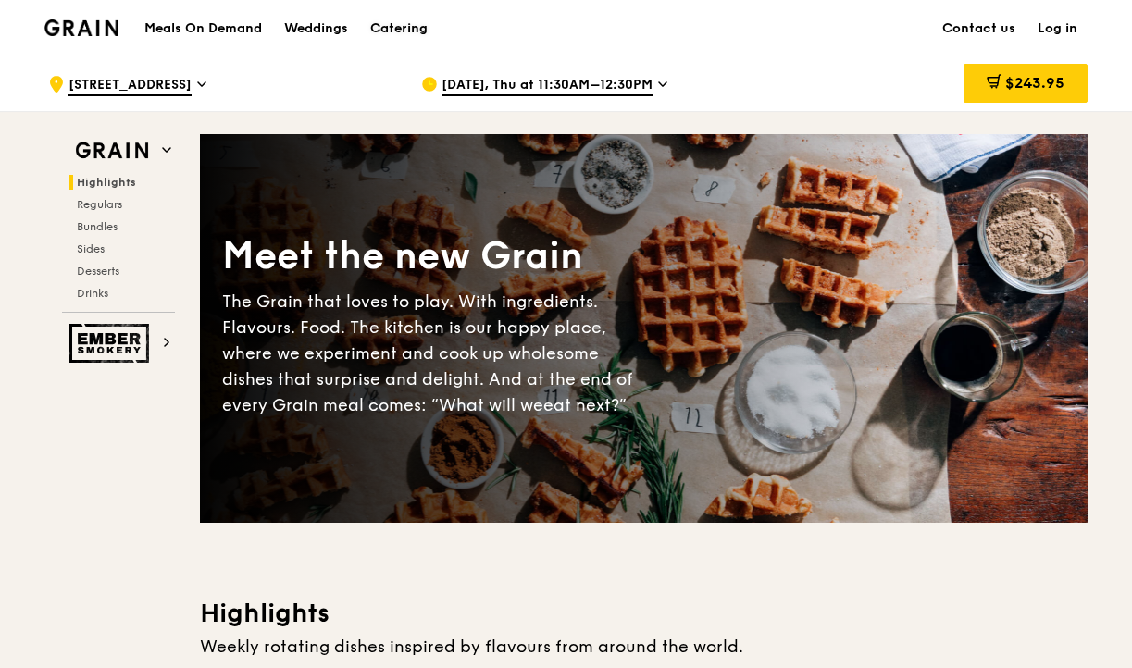
click at [390, 31] on div "Catering" at bounding box center [398, 29] width 57 height 56
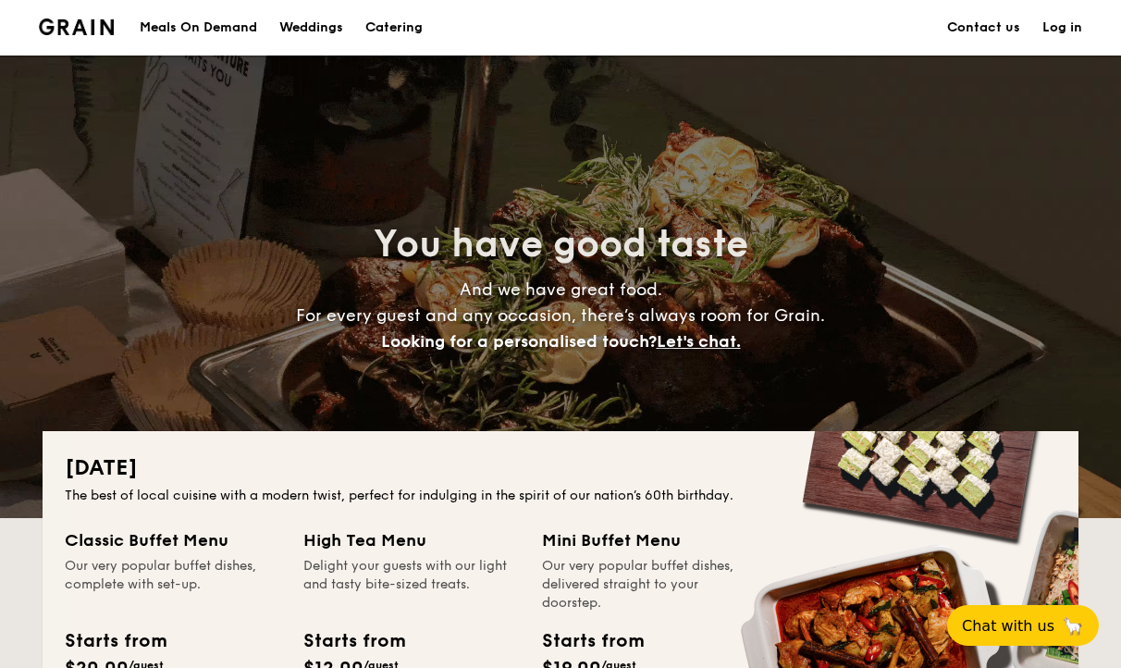
click at [316, 29] on div "Weddings" at bounding box center [311, 28] width 64 height 56
